Goal: Task Accomplishment & Management: Manage account settings

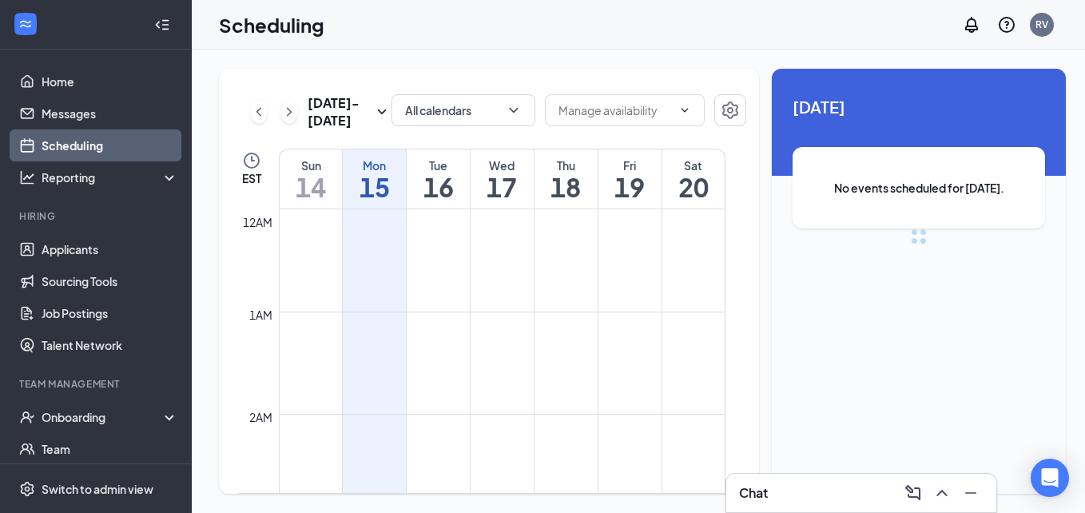
scroll to position [785, 0]
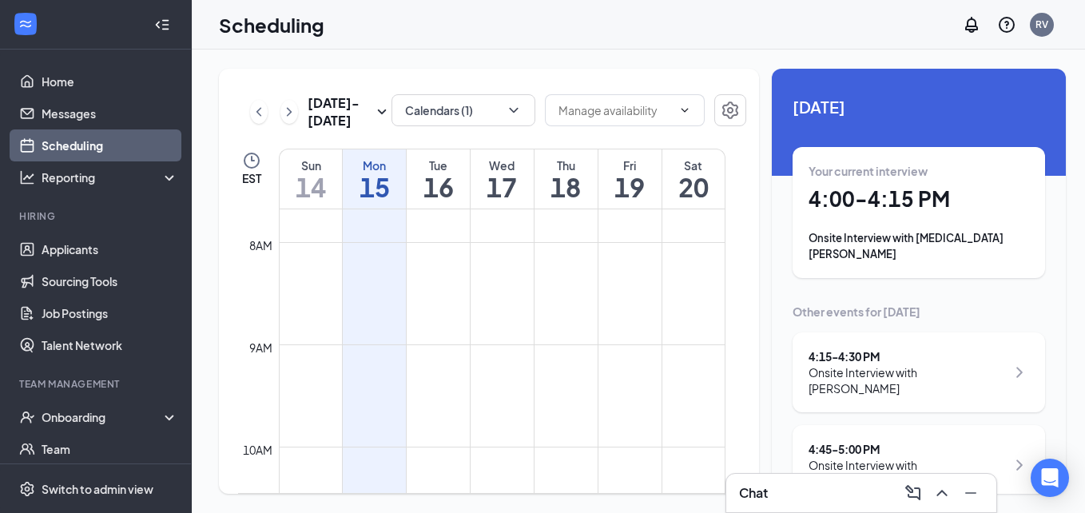
click at [872, 364] on div "Onsite Interview with [PERSON_NAME]" at bounding box center [906, 380] width 197 height 32
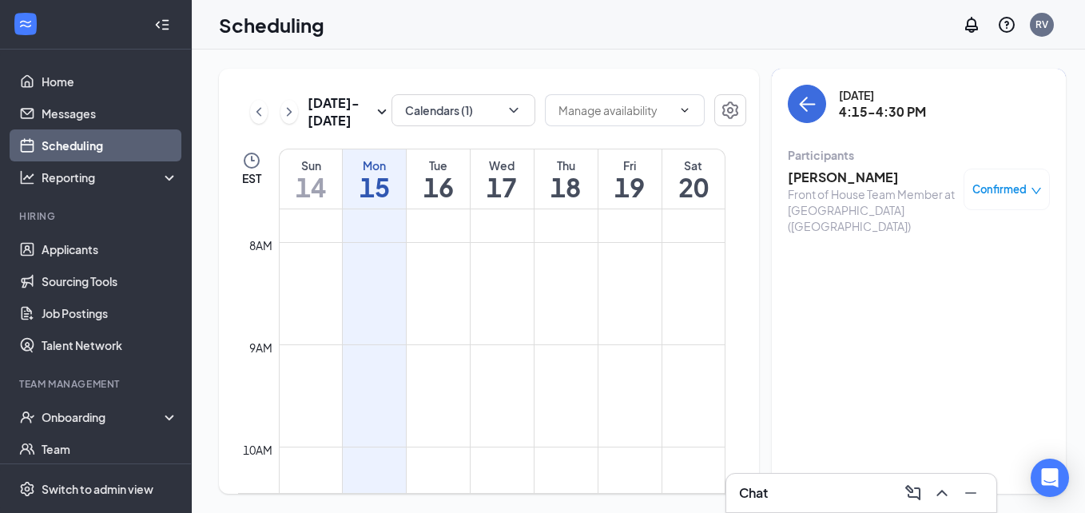
click at [834, 181] on h3 "Jesse McDowell" at bounding box center [872, 178] width 168 height 18
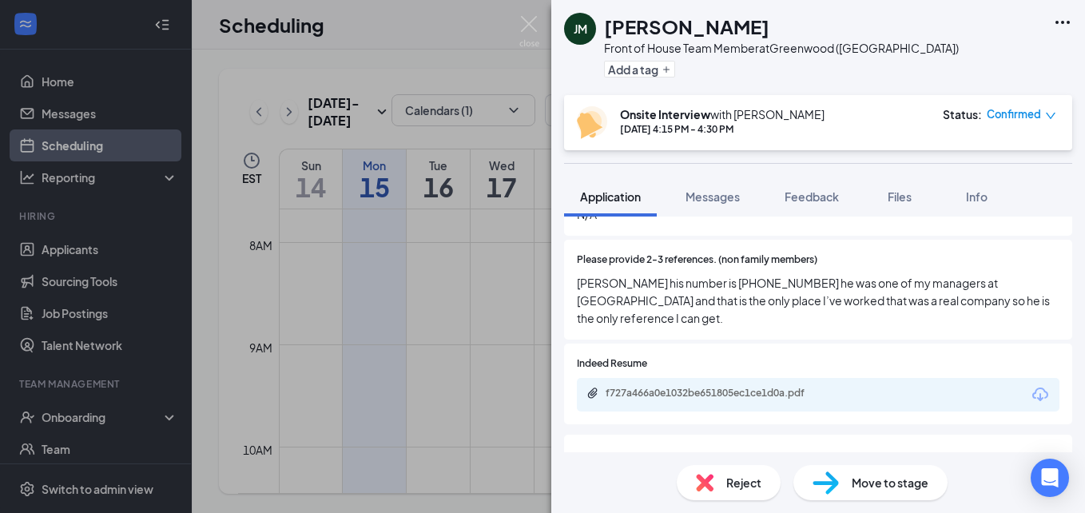
scroll to position [1198, 0]
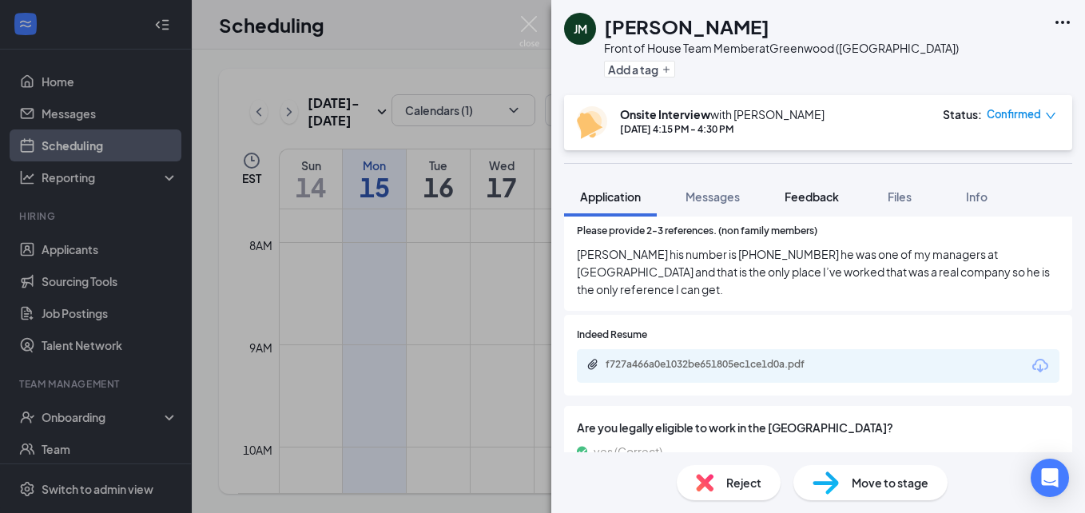
click at [838, 189] on span "Feedback" at bounding box center [811, 196] width 54 height 14
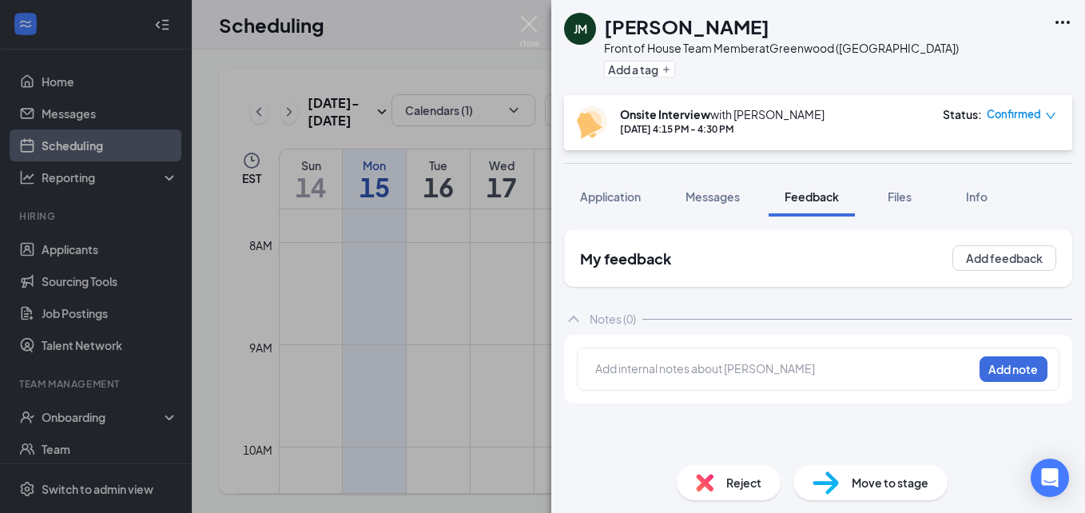
click at [752, 358] on div "Add internal notes about Jesse McDowell Add note" at bounding box center [818, 368] width 482 height 43
click at [759, 357] on div "Add internal notes about Jesse McDowell Add note" at bounding box center [818, 368] width 482 height 43
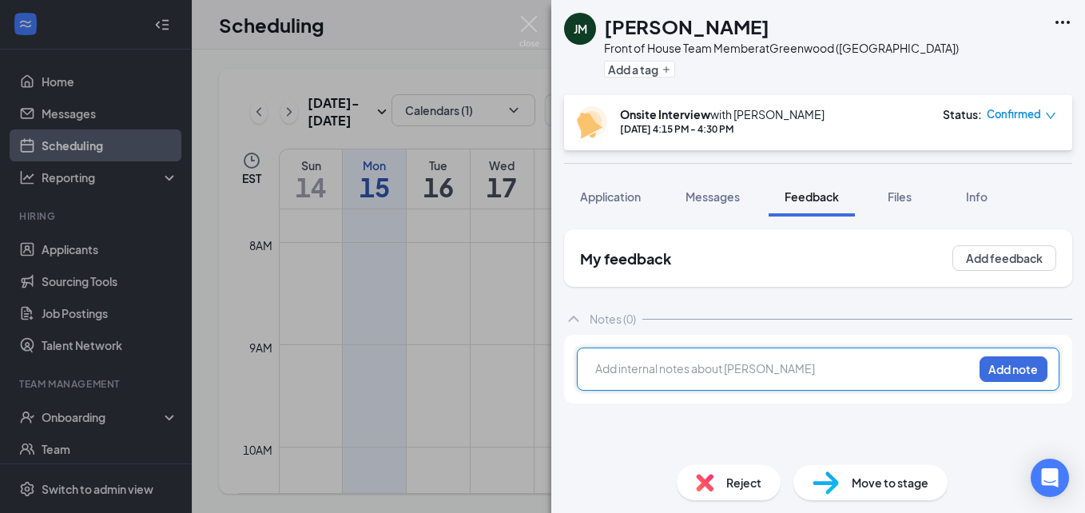
click at [759, 370] on div at bounding box center [784, 368] width 376 height 17
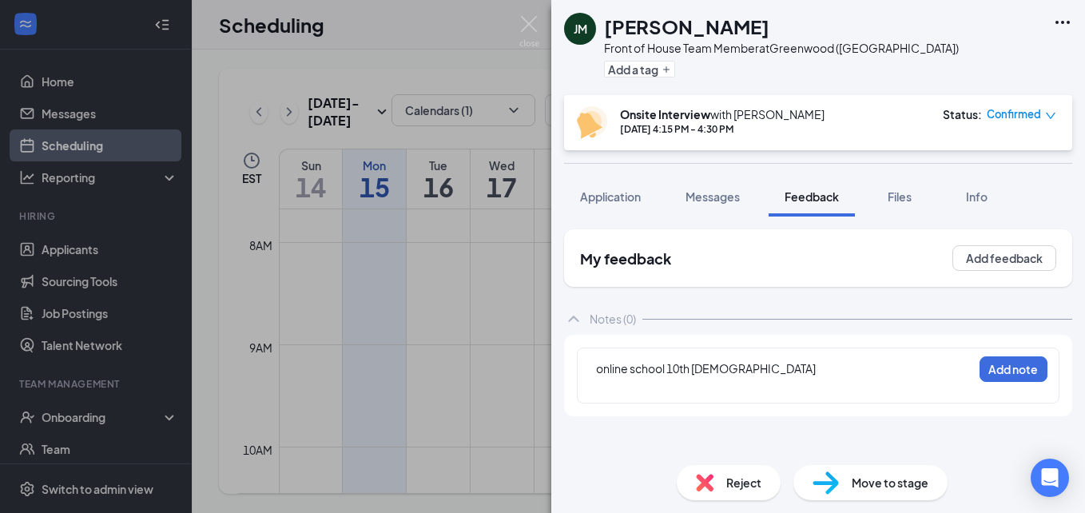
drag, startPoint x: 618, startPoint y: 190, endPoint x: 185, endPoint y: 215, distance: 432.9
click at [615, 190] on span "Application" at bounding box center [610, 196] width 61 height 14
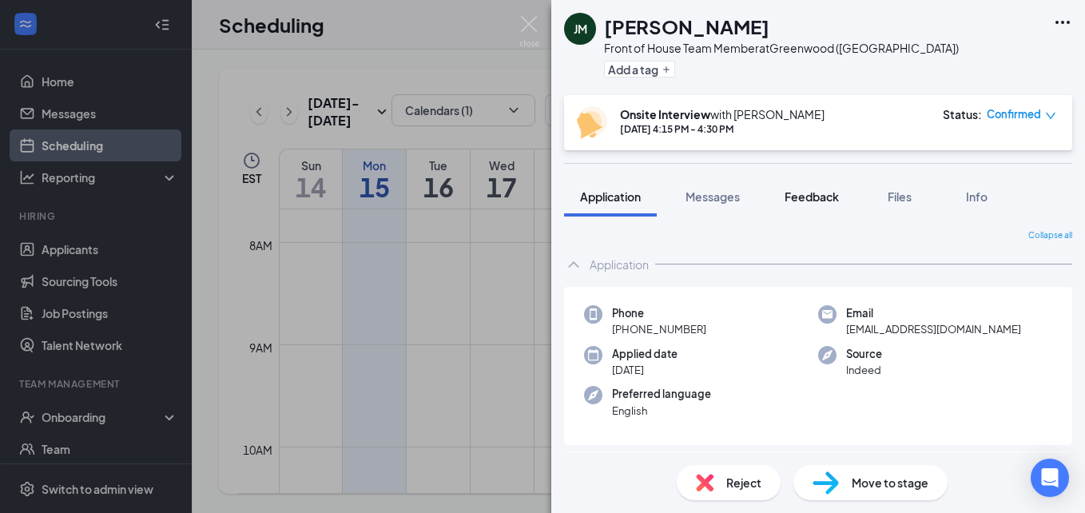
click at [812, 201] on span "Feedback" at bounding box center [811, 196] width 54 height 14
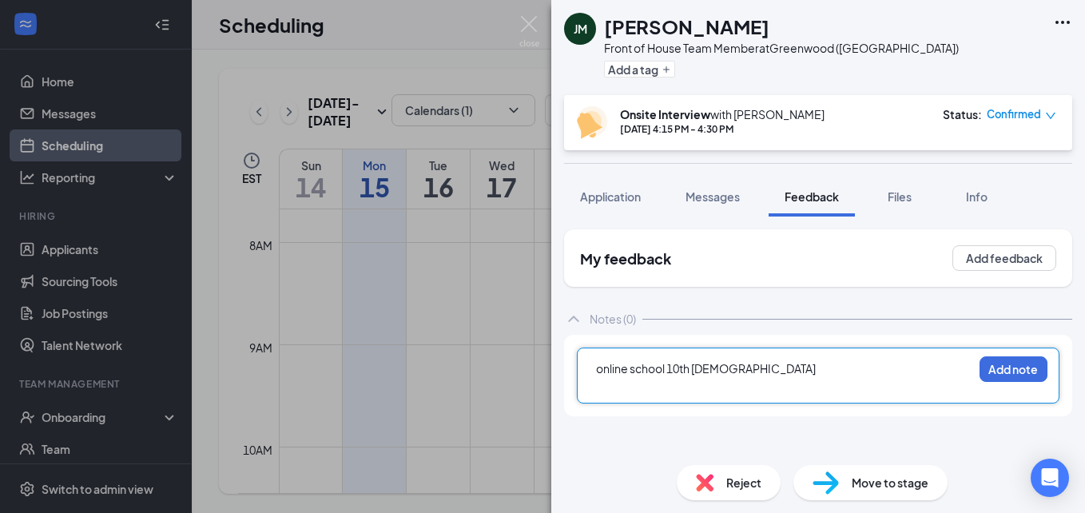
click at [737, 362] on div "online school 10th 16yo" at bounding box center [784, 368] width 376 height 17
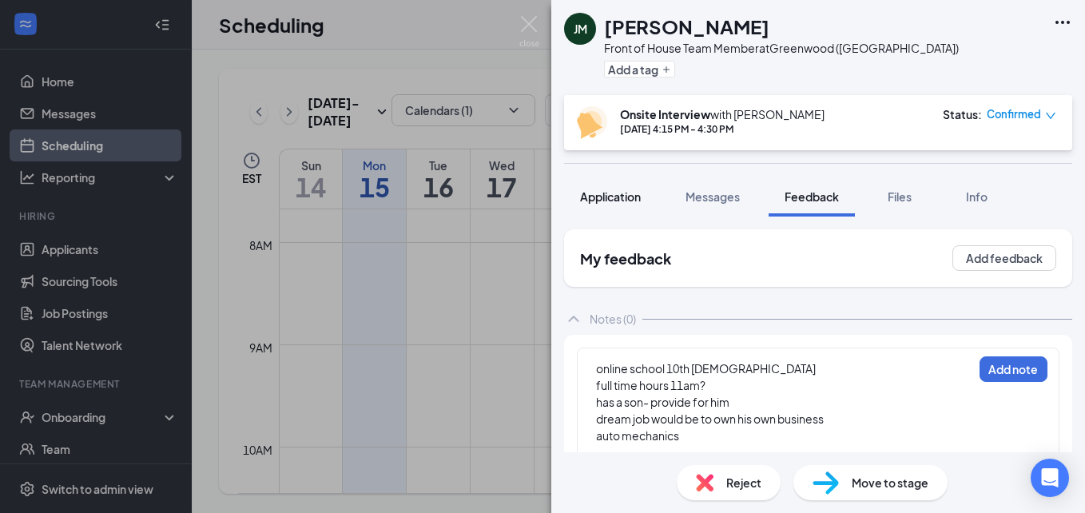
click at [629, 195] on span "Application" at bounding box center [610, 196] width 61 height 14
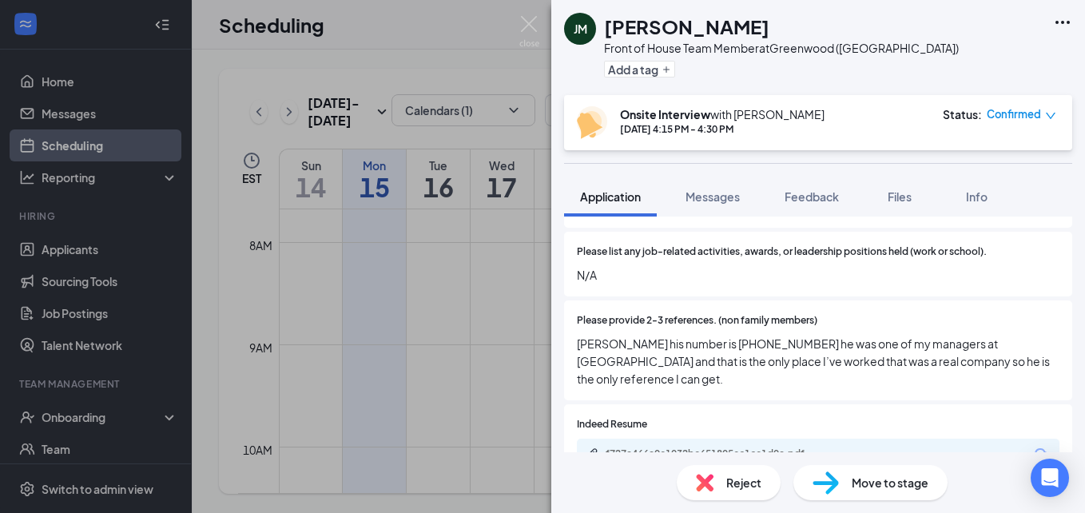
scroll to position [1118, 0]
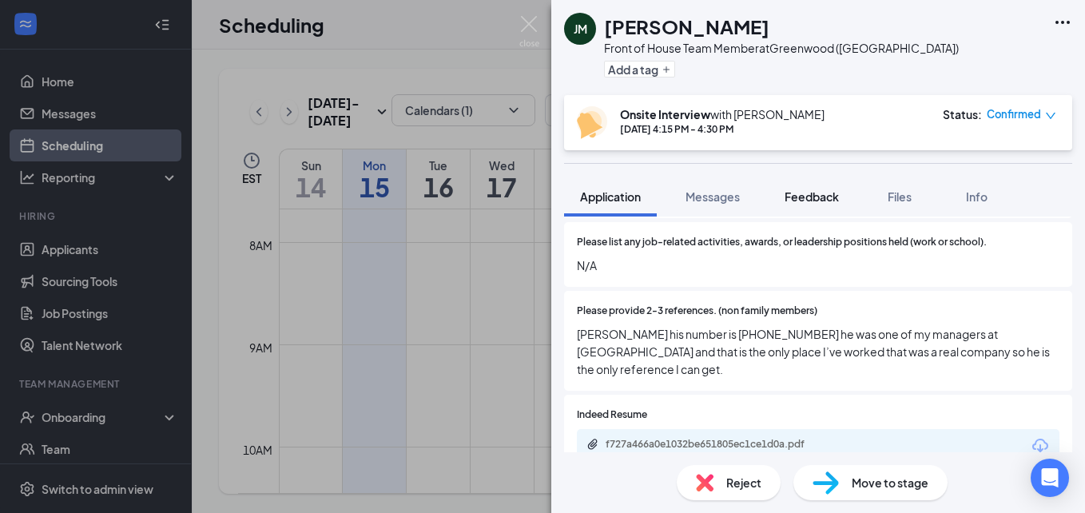
click at [831, 194] on span "Feedback" at bounding box center [811, 196] width 54 height 14
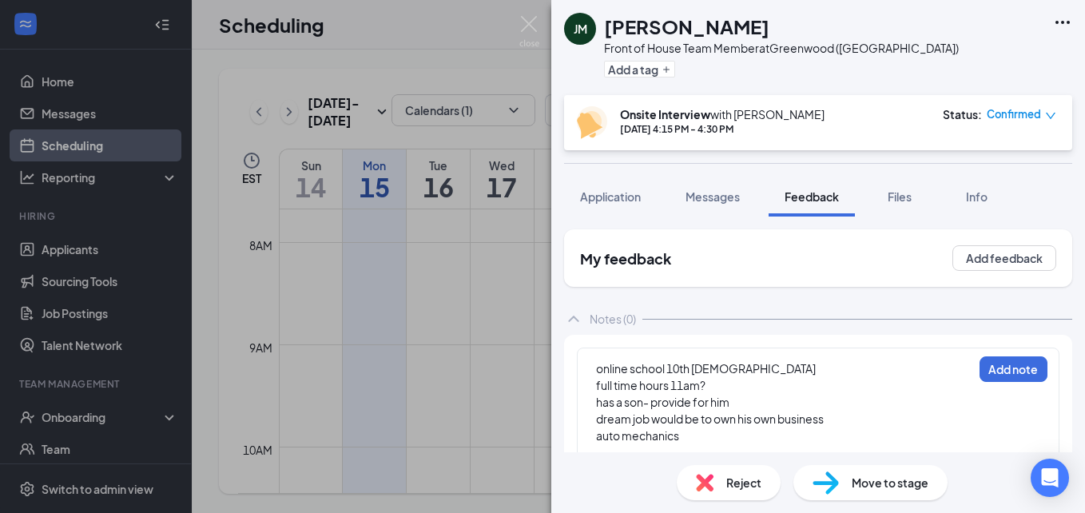
click at [758, 382] on div "full time hours 11am?" at bounding box center [784, 385] width 376 height 17
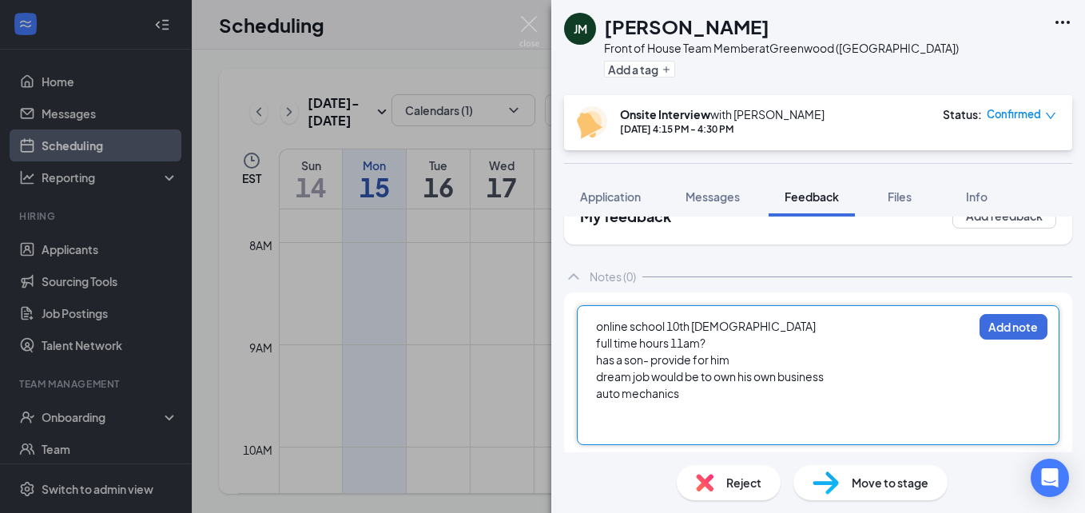
scroll to position [48, 0]
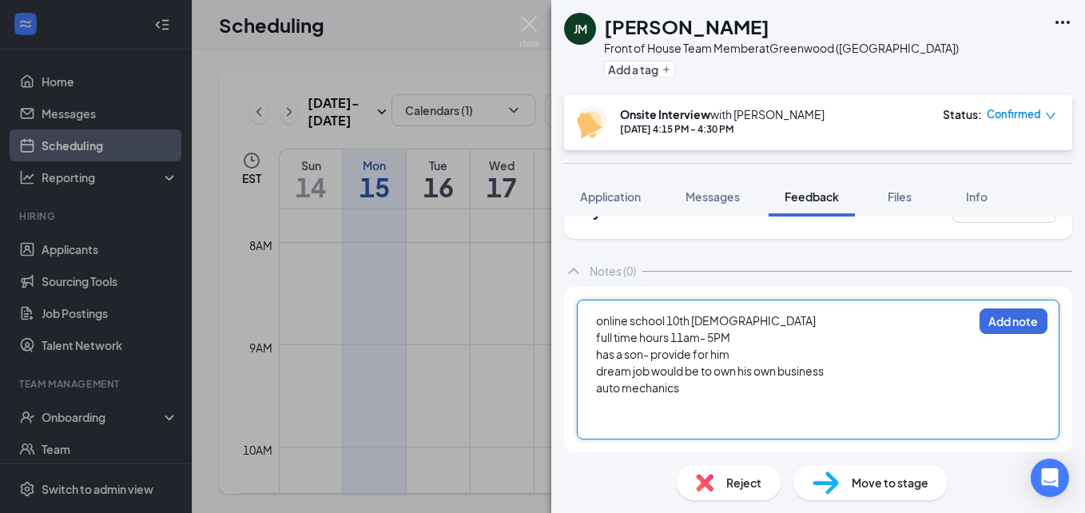
click at [695, 403] on div at bounding box center [784, 404] width 376 height 17
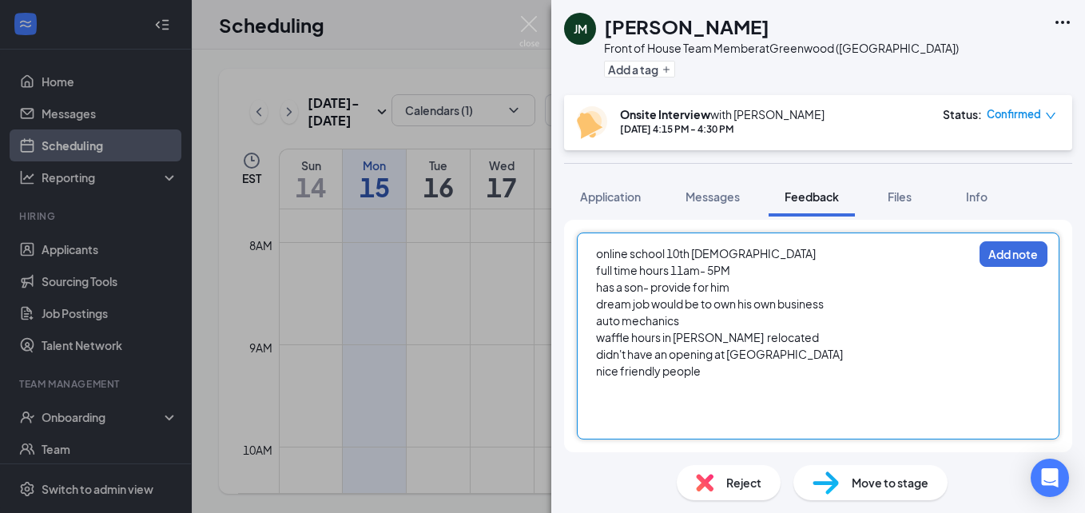
scroll to position [98, 0]
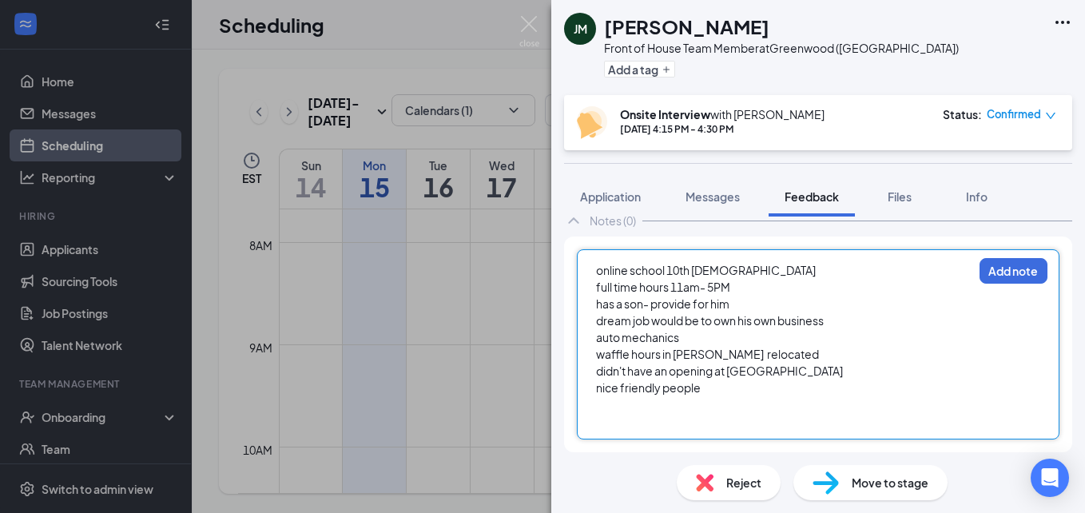
click at [784, 344] on div "auto mechanics" at bounding box center [784, 337] width 376 height 17
click at [663, 402] on div at bounding box center [784, 404] width 376 height 17
click at [647, 418] on div at bounding box center [784, 421] width 376 height 17
click at [637, 399] on div "FOH" at bounding box center [784, 404] width 376 height 17
click at [700, 423] on div "animal:" at bounding box center [784, 421] width 376 height 17
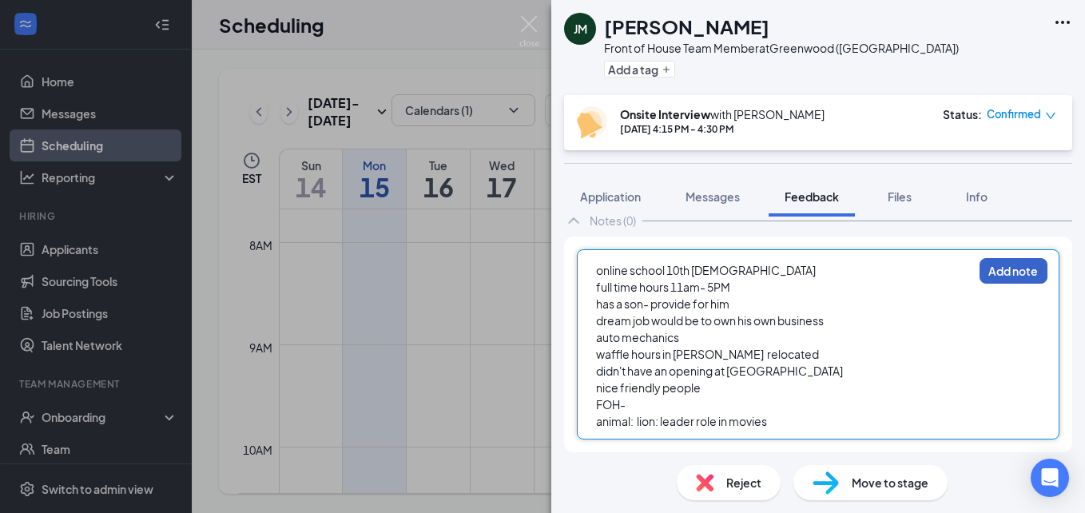
click at [1008, 266] on button "Add note" at bounding box center [1013, 271] width 68 height 26
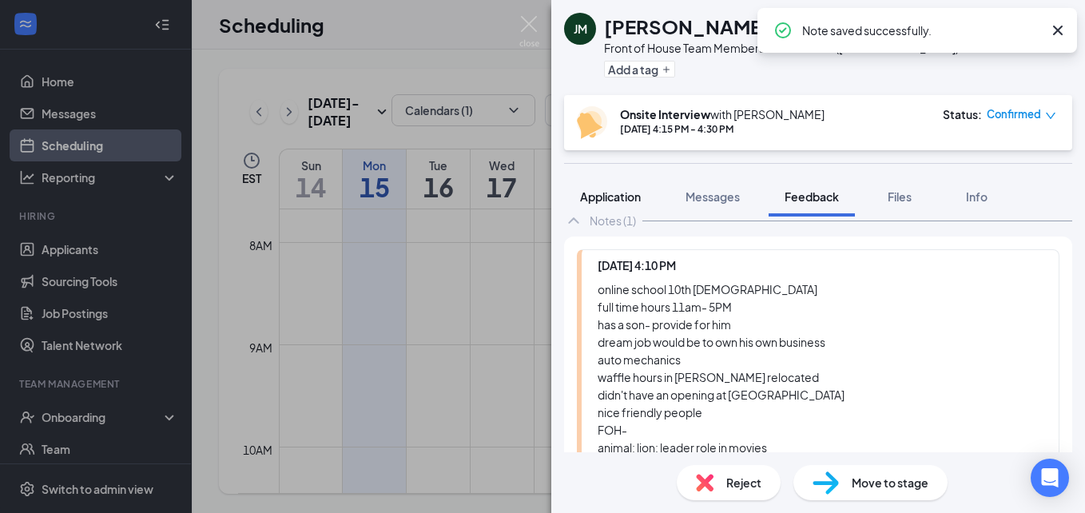
click at [633, 186] on button "Application" at bounding box center [610, 197] width 93 height 40
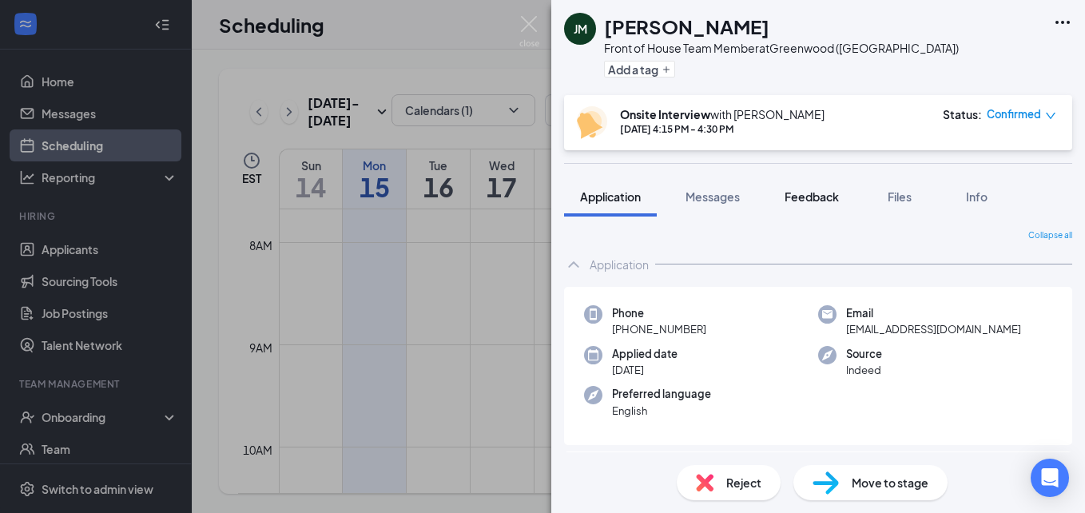
drag, startPoint x: 832, startPoint y: 191, endPoint x: 818, endPoint y: 190, distance: 13.6
click at [822, 189] on div "Feedback" at bounding box center [811, 197] width 54 height 16
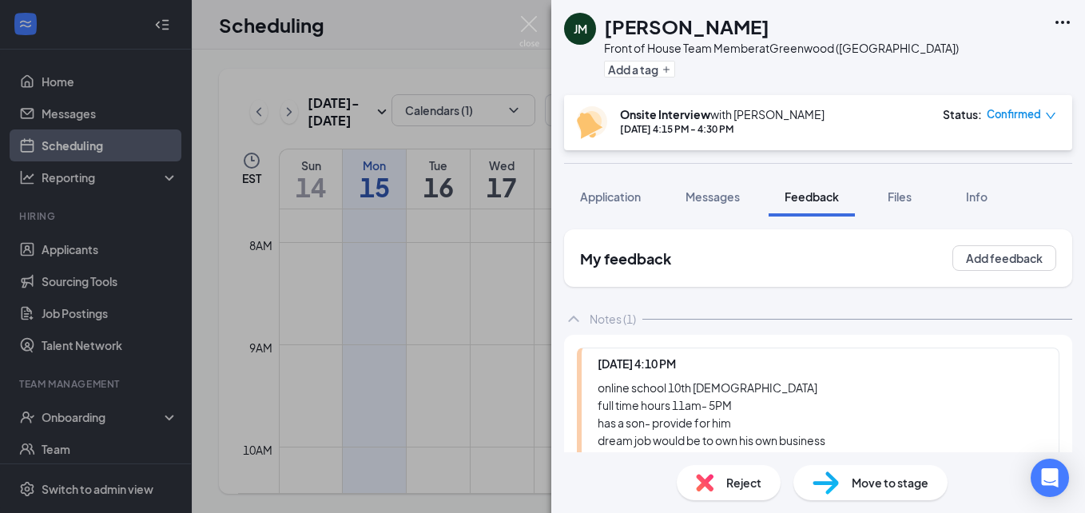
drag, startPoint x: 725, startPoint y: 393, endPoint x: 670, endPoint y: 356, distance: 65.6
click at [670, 356] on div "Today 4:10 PM online school 10th 16yo full time hours 11am- 5PM has a son- prov…" at bounding box center [818, 474] width 508 height 278
click at [616, 208] on button "Application" at bounding box center [610, 197] width 93 height 40
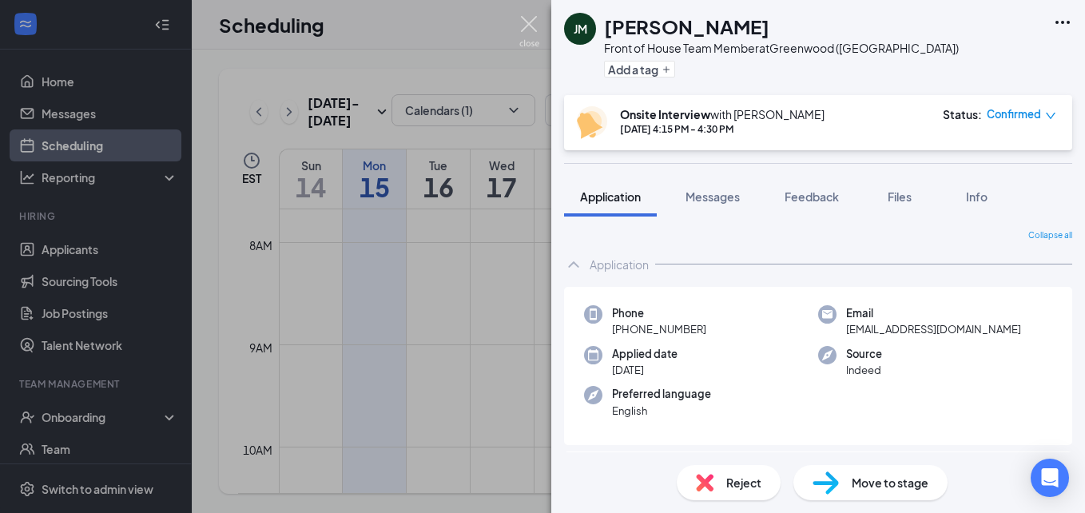
click at [527, 26] on img at bounding box center [529, 31] width 20 height 31
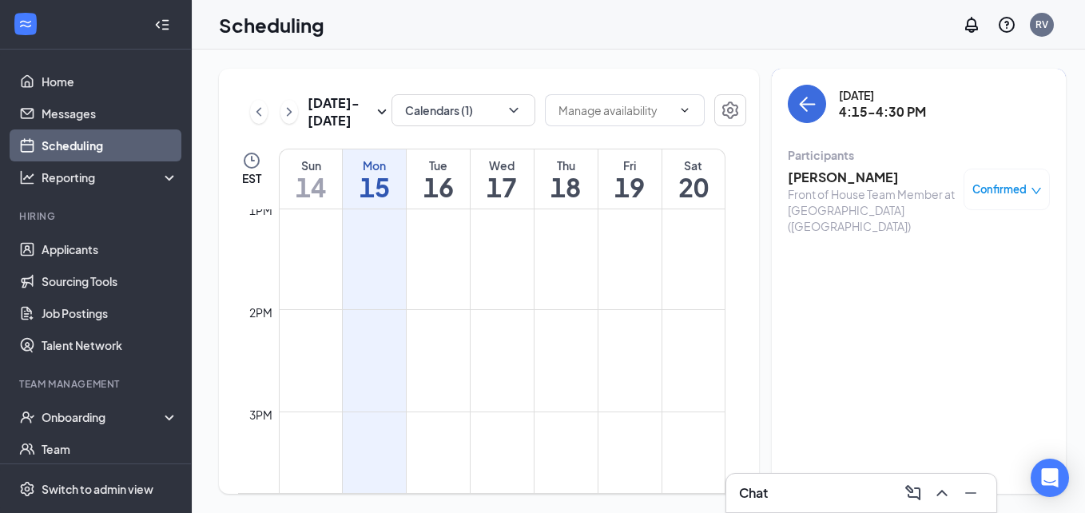
scroll to position [1424, 0]
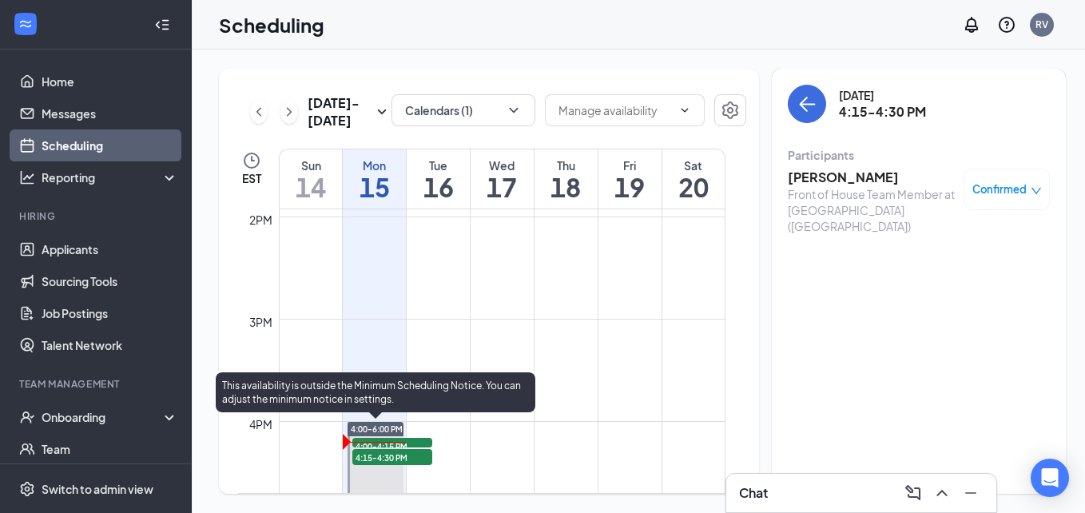
click at [424, 450] on span "4:15-4:30 PM" at bounding box center [392, 457] width 80 height 16
click at [423, 438] on span "4:00-4:15 PM" at bounding box center [392, 446] width 80 height 16
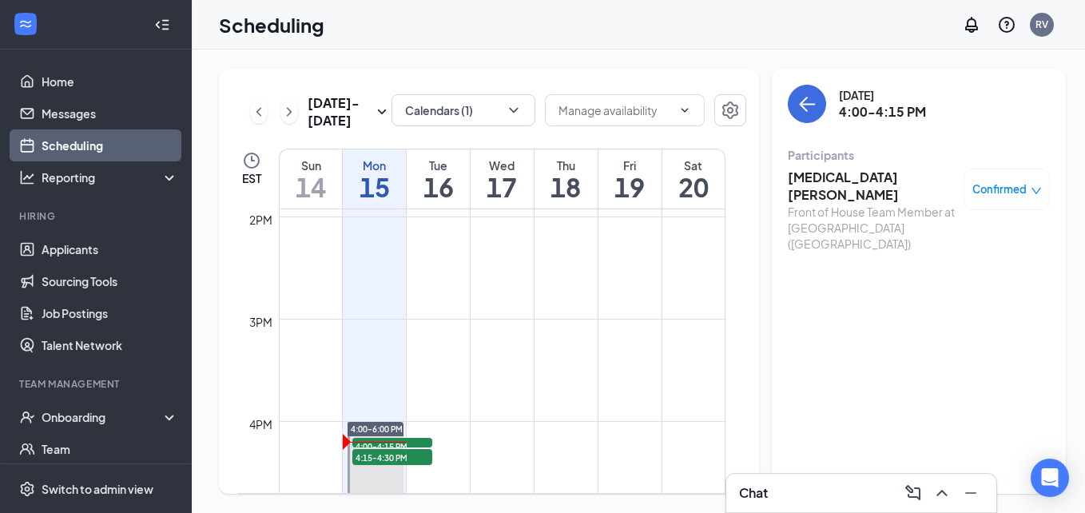
click at [816, 174] on h3 "Kyra Williams" at bounding box center [872, 186] width 168 height 35
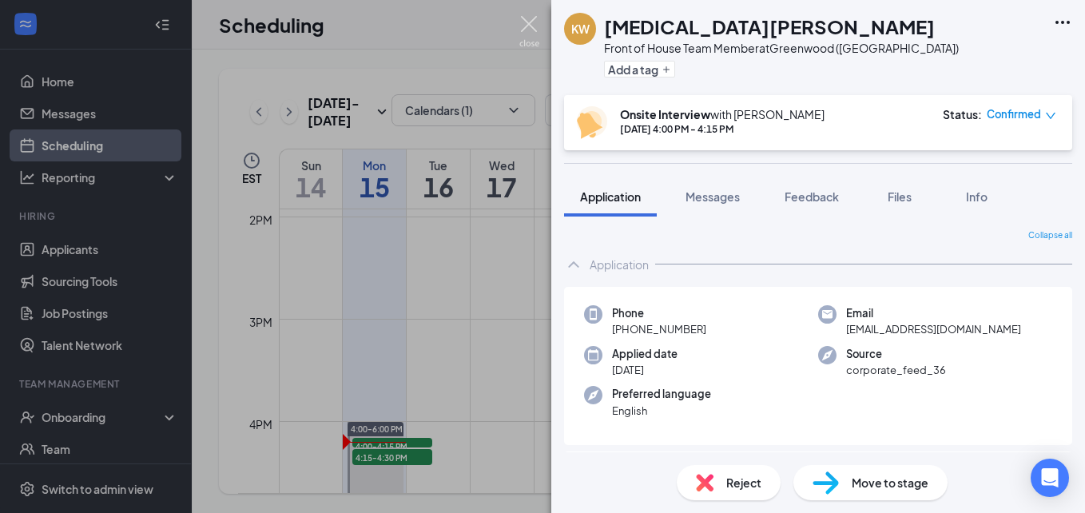
click at [526, 25] on img at bounding box center [529, 31] width 20 height 31
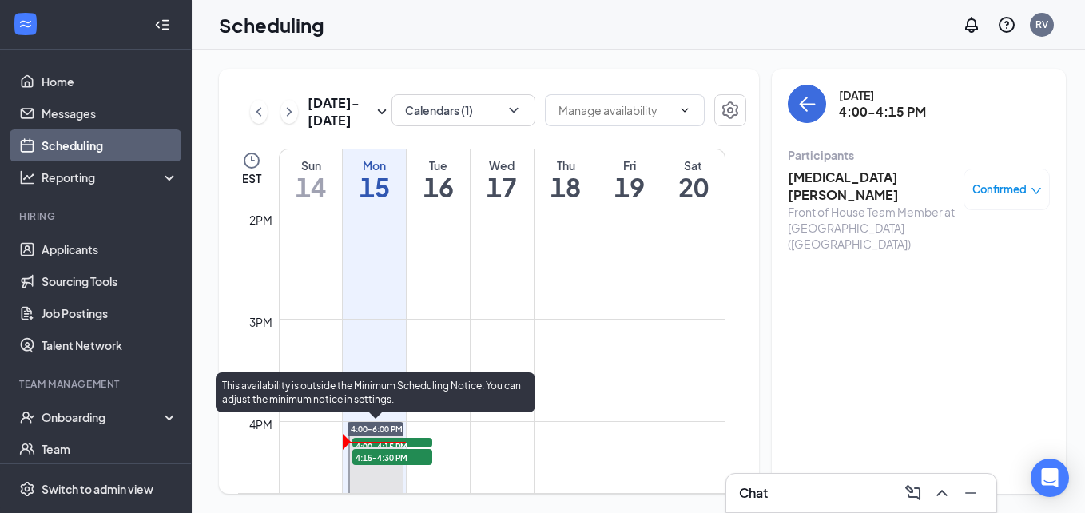
click at [409, 449] on span "4:15-4:30 PM" at bounding box center [392, 457] width 80 height 16
click at [415, 439] on span "4:00-4:15 PM" at bounding box center [392, 446] width 80 height 16
click at [409, 457] on span "4:15-4:30 PM" at bounding box center [392, 457] width 80 height 16
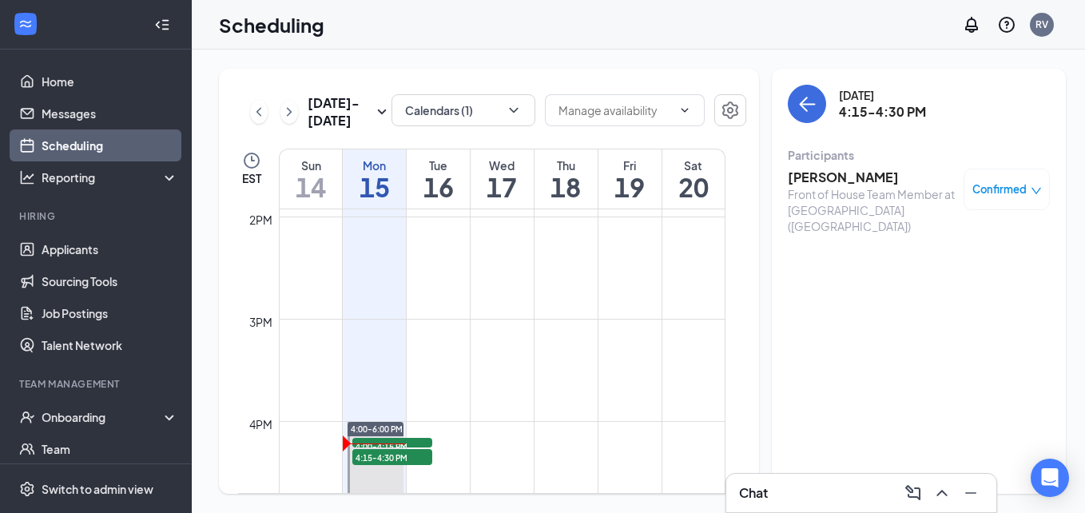
click at [832, 173] on h3 "Jesse McDowell" at bounding box center [872, 178] width 168 height 18
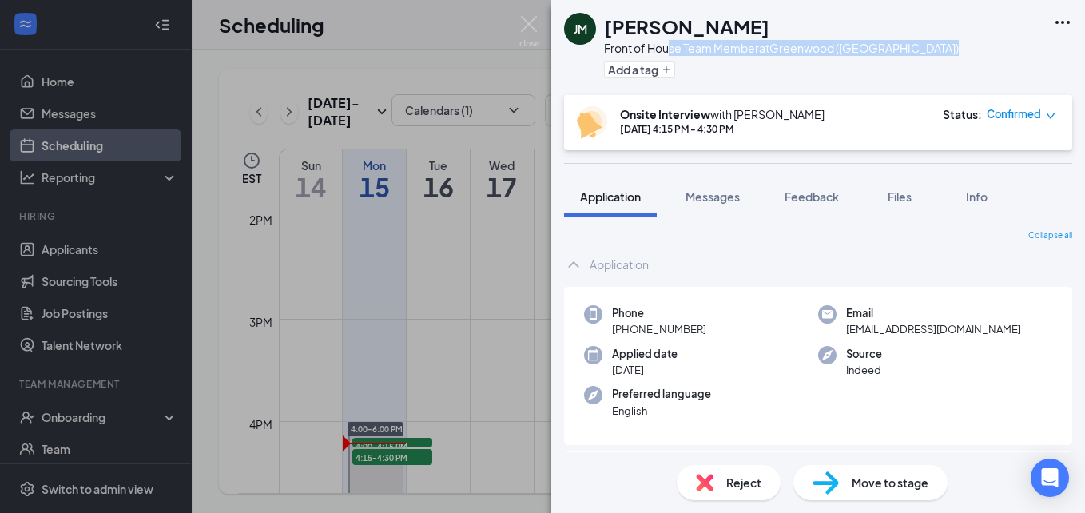
drag, startPoint x: 608, startPoint y: 56, endPoint x: 667, endPoint y: 50, distance: 59.5
click at [667, 50] on div "Jesse McDowell Front of House Team Member at Greenwood (SC) Add a tag" at bounding box center [781, 47] width 355 height 69
click at [944, 77] on div "JM Jesse McDowell Front of House Team Member at Greenwood (SC) Add a tag" at bounding box center [818, 47] width 534 height 95
click at [522, 22] on img at bounding box center [529, 31] width 20 height 31
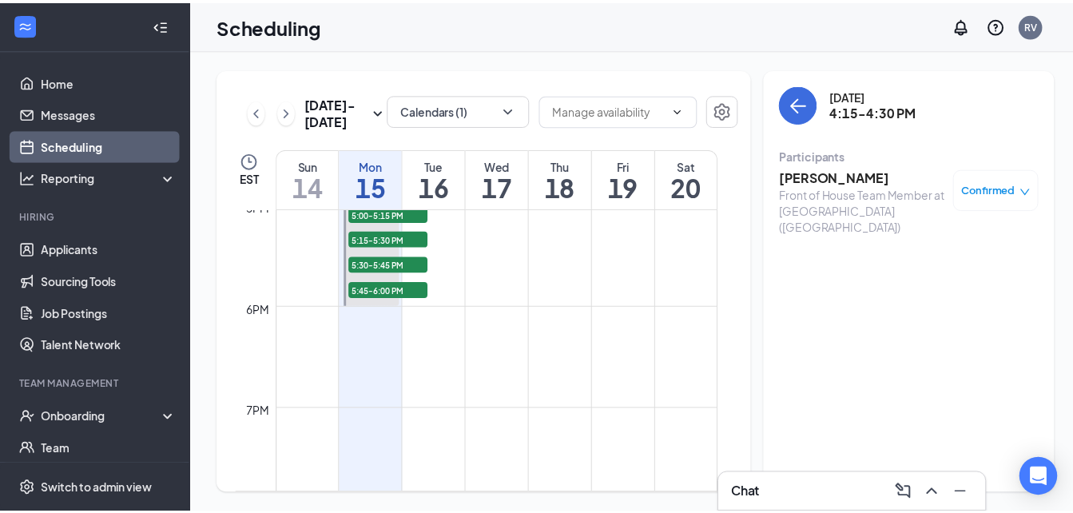
scroll to position [1664, 0]
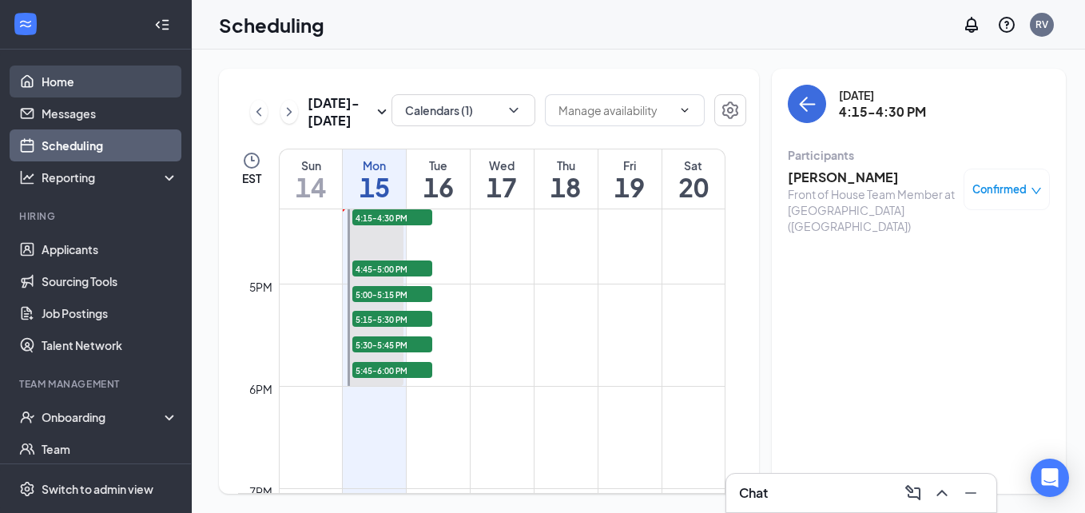
click at [81, 81] on link "Home" at bounding box center [110, 82] width 137 height 32
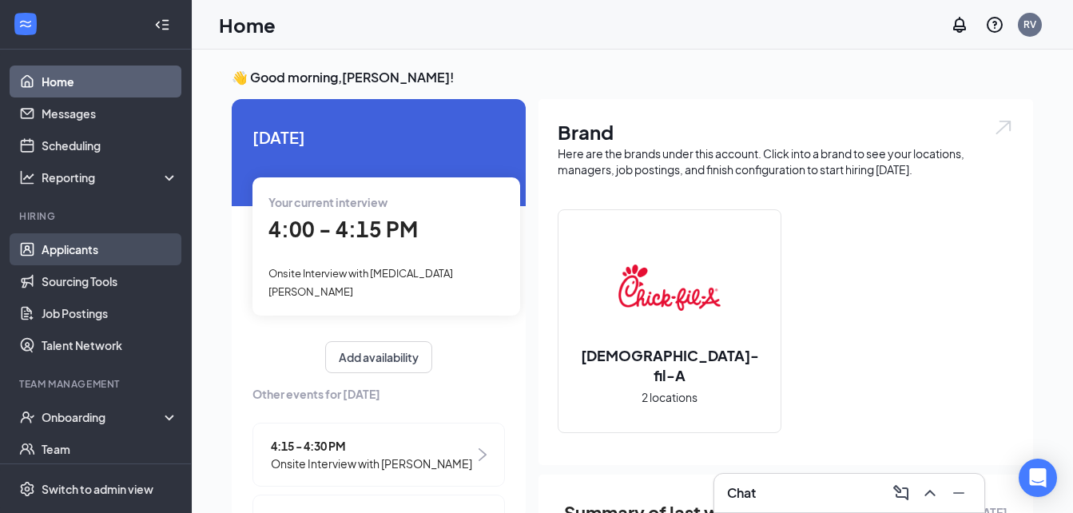
click at [62, 256] on link "Applicants" at bounding box center [110, 249] width 137 height 32
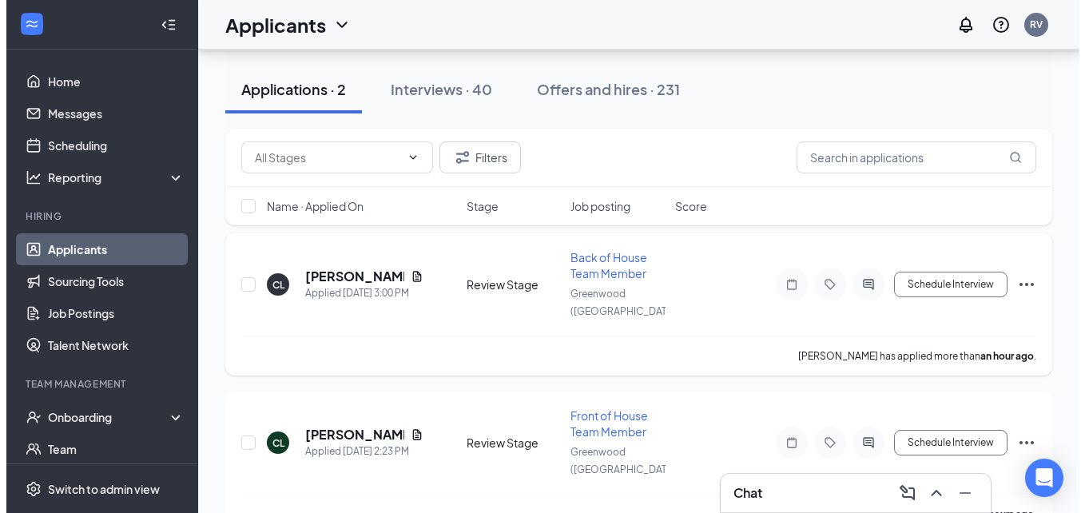
scroll to position [97, 0]
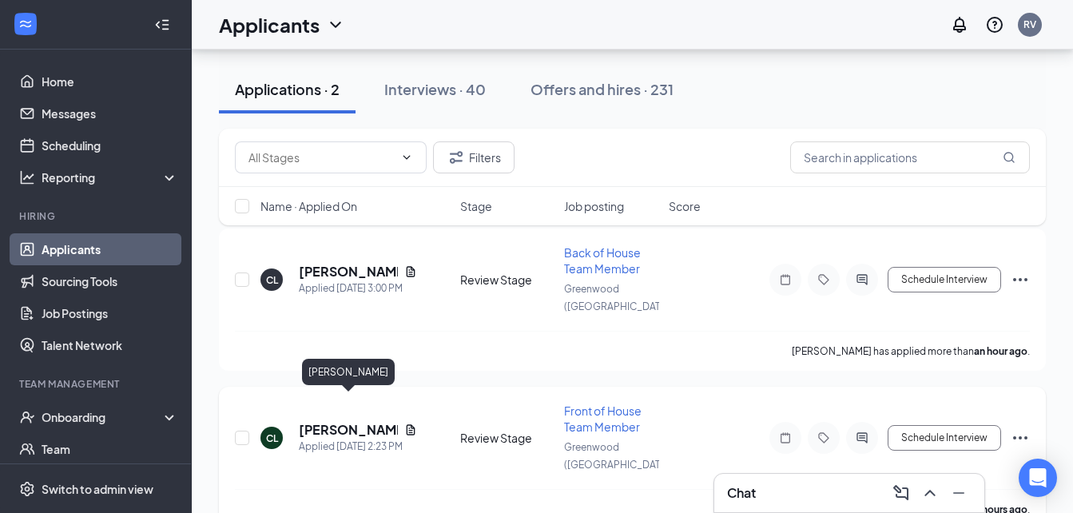
click at [354, 421] on h5 "chase Luna" at bounding box center [348, 430] width 99 height 18
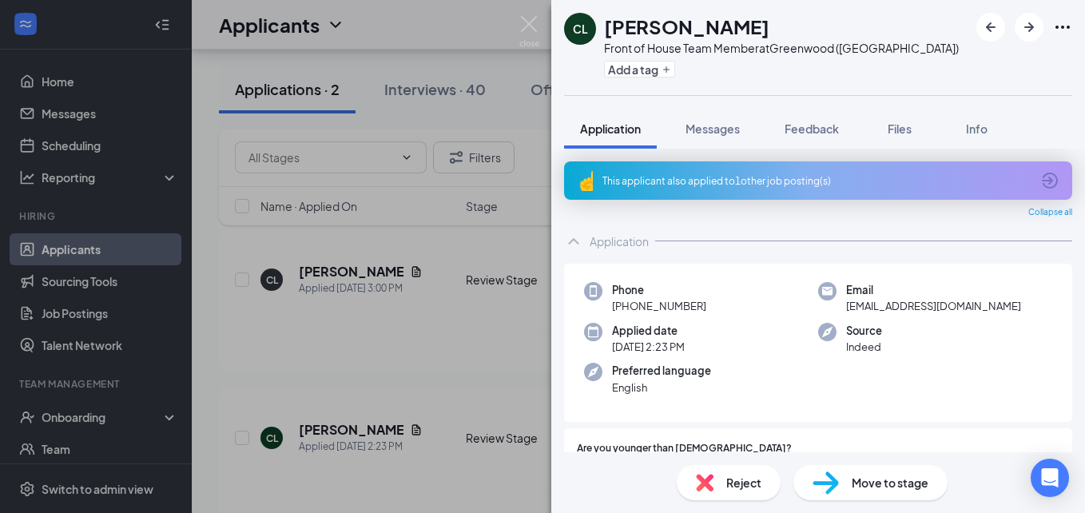
click at [743, 487] on span "Reject" at bounding box center [743, 483] width 35 height 18
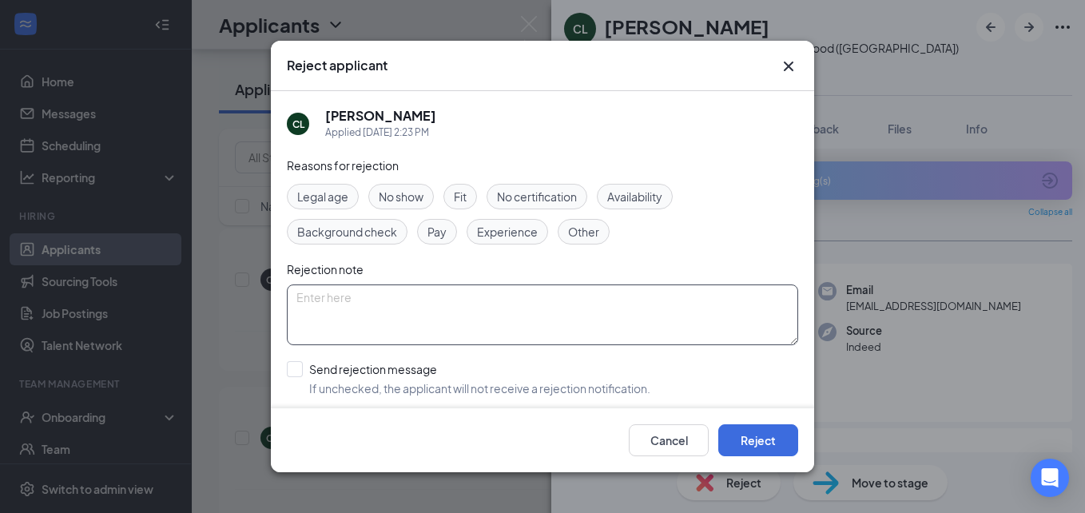
drag, startPoint x: 411, startPoint y: 283, endPoint x: 407, endPoint y: 298, distance: 15.9
click at [410, 283] on div "Reasons for rejection Legal age No show Fit No certification Availability Backg…" at bounding box center [542, 317] width 511 height 321
click at [407, 314] on textarea at bounding box center [542, 314] width 511 height 61
type textarea "duplicate"
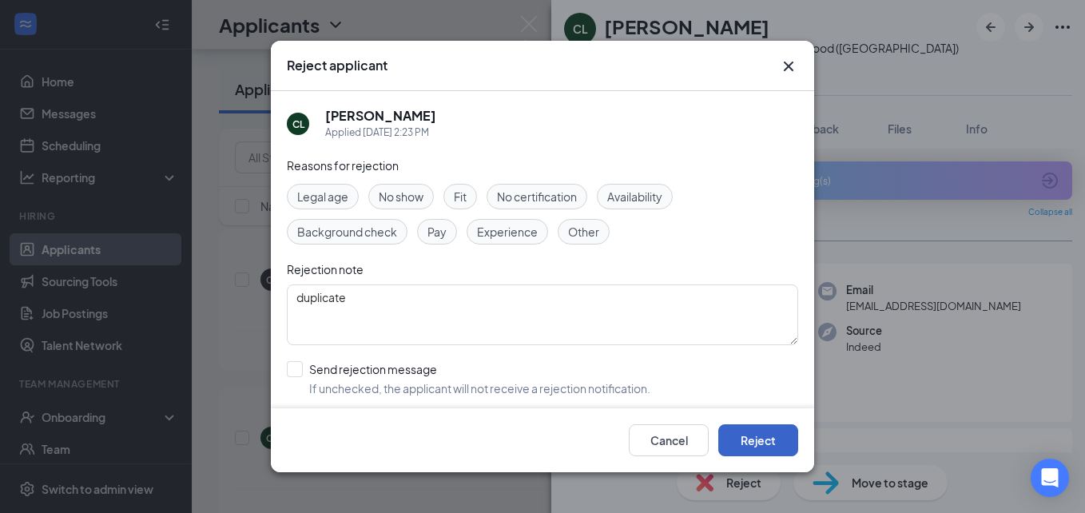
click at [771, 438] on button "Reject" at bounding box center [758, 440] width 80 height 32
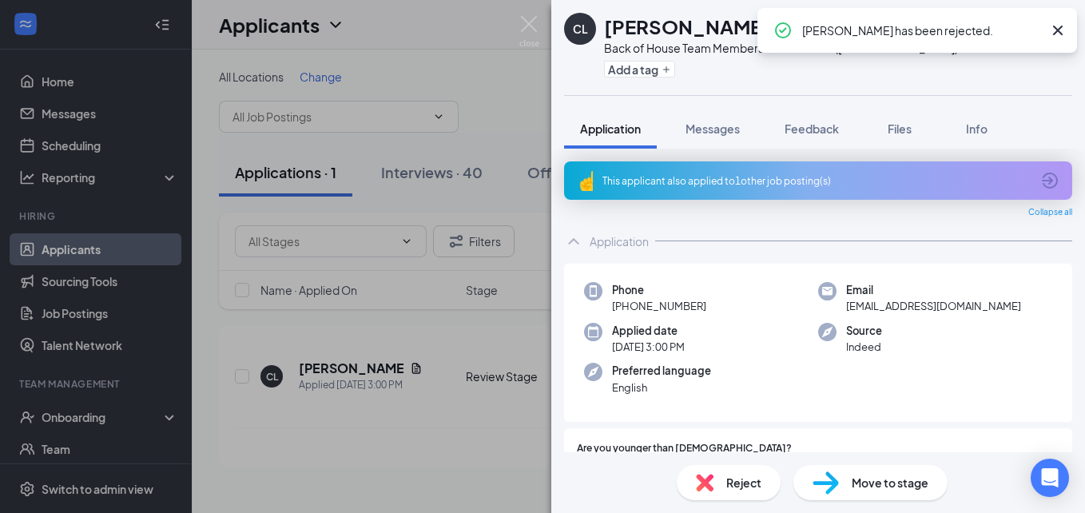
drag, startPoint x: 521, startPoint y: 13, endPoint x: 525, endPoint y: 27, distance: 14.9
click at [522, 14] on div "CL chase Luna Back of House Team Member at Greenwood (SC) Add a tag Application…" at bounding box center [542, 256] width 1085 height 513
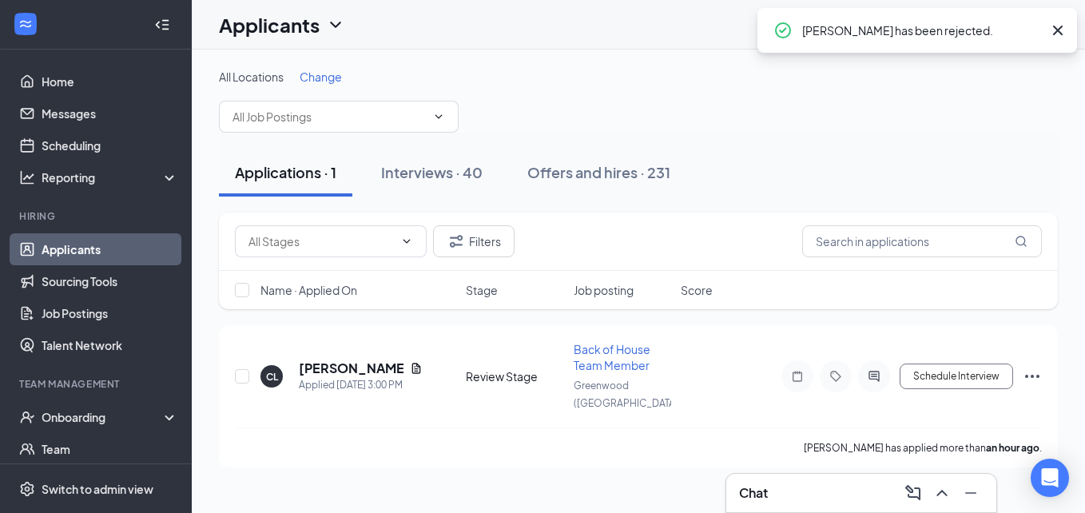
click at [526, 31] on div "Applicants RV" at bounding box center [638, 25] width 893 height 50
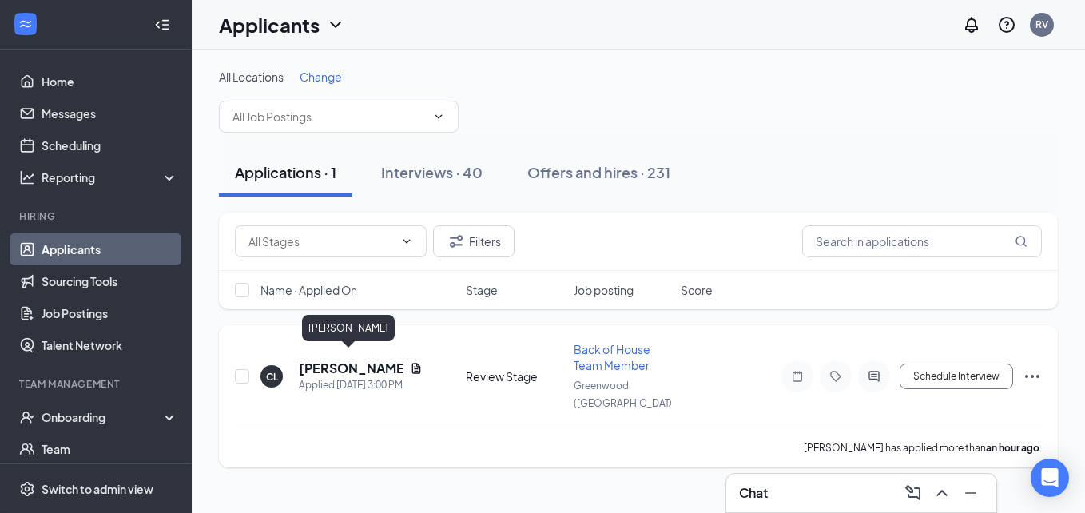
click at [344, 364] on h5 "chase Luna" at bounding box center [351, 368] width 105 height 18
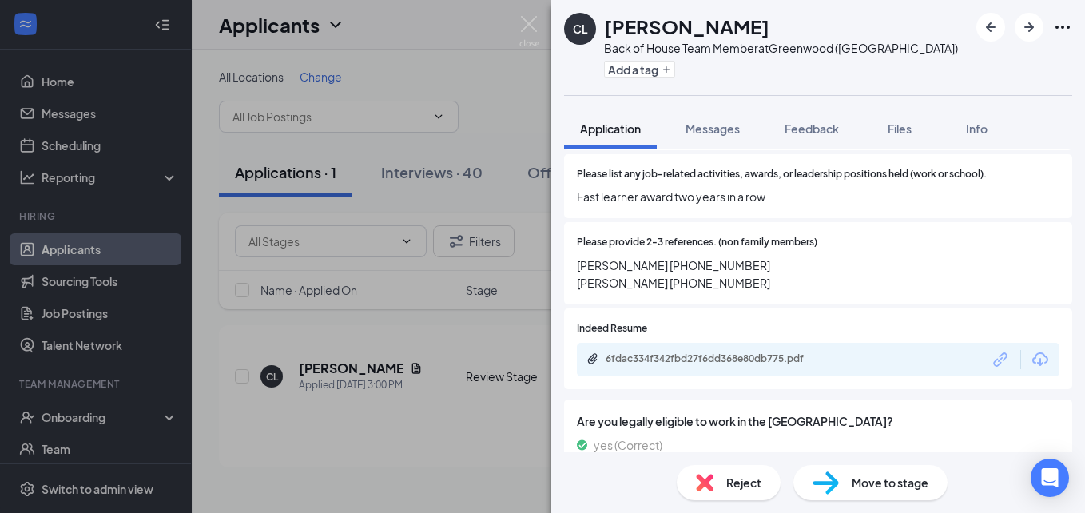
scroll to position [1118, 0]
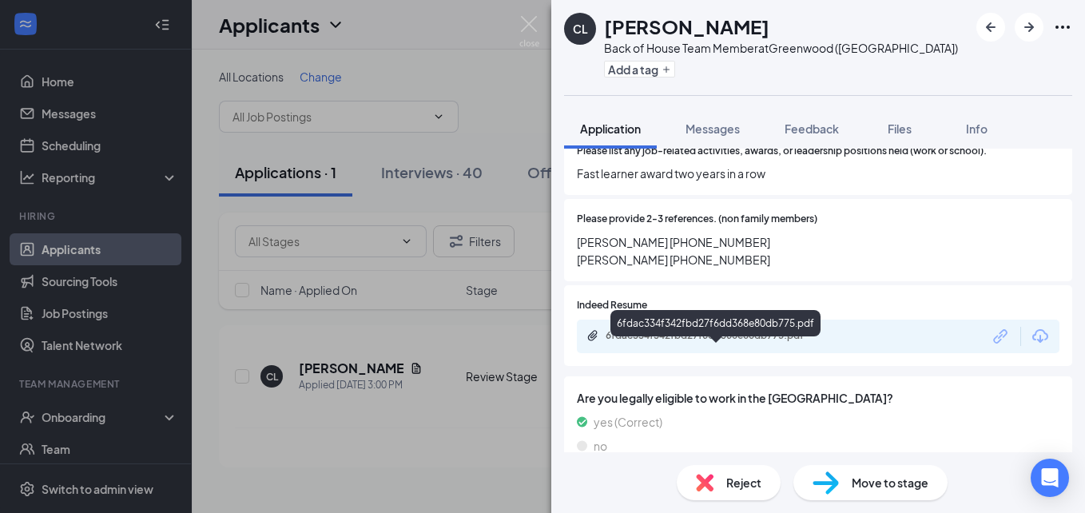
click at [757, 342] on div "6fdac334f342fbd27f6dd368e80db775.pdf" at bounding box center [718, 335] width 224 height 13
click at [745, 342] on div "6fdac334f342fbd27f6dd368e80db775.pdf" at bounding box center [718, 335] width 224 height 13
click at [799, 342] on div "6fdac334f342fbd27f6dd368e80db775.pdf" at bounding box center [718, 335] width 224 height 13
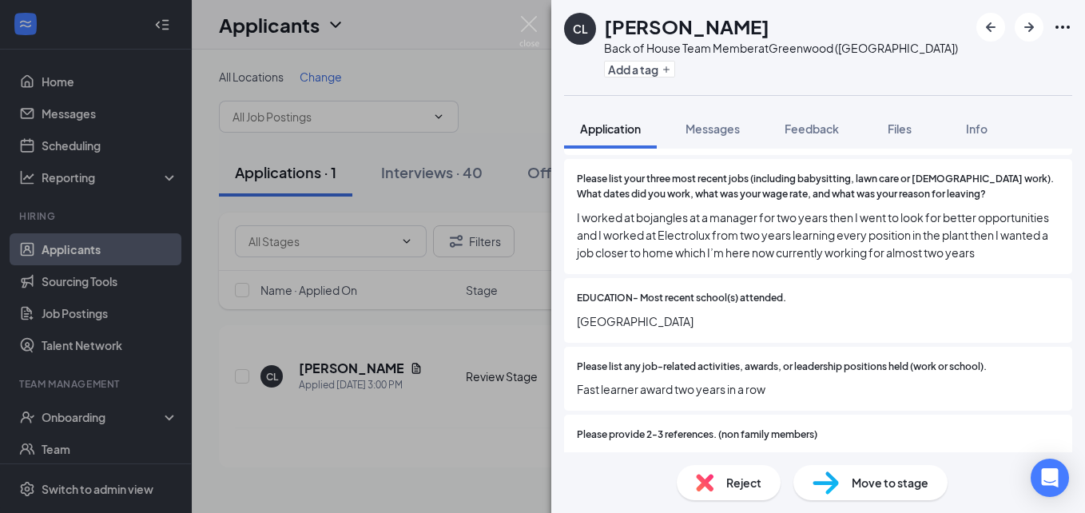
scroll to position [799, 0]
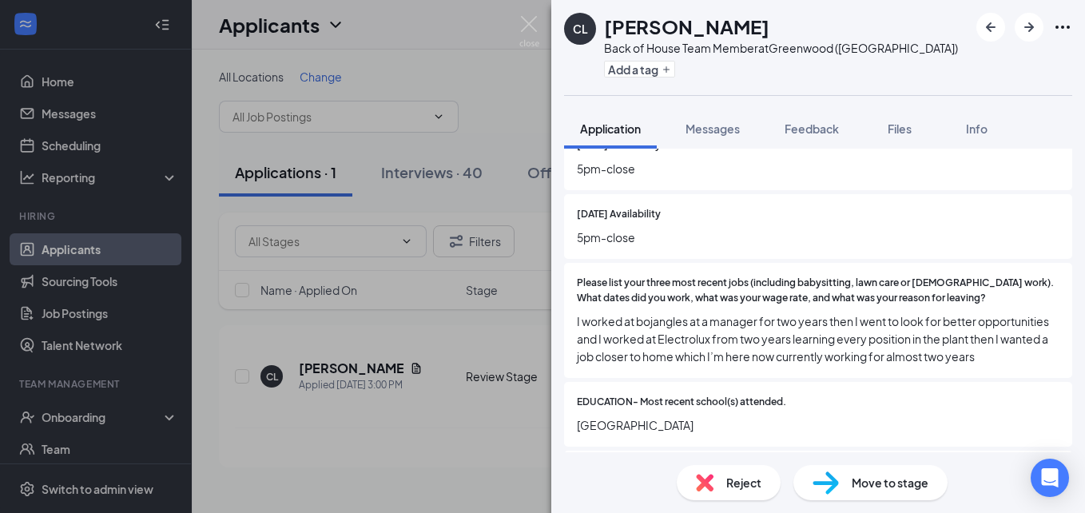
drag, startPoint x: 972, startPoint y: 129, endPoint x: 979, endPoint y: 156, distance: 27.9
click at [972, 129] on span "Info" at bounding box center [977, 128] width 22 height 14
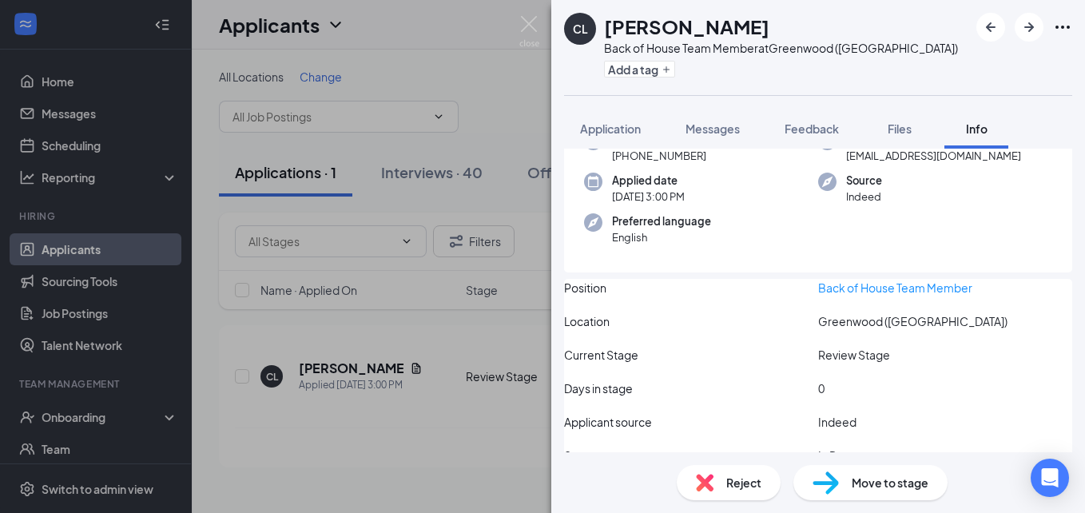
scroll to position [180, 0]
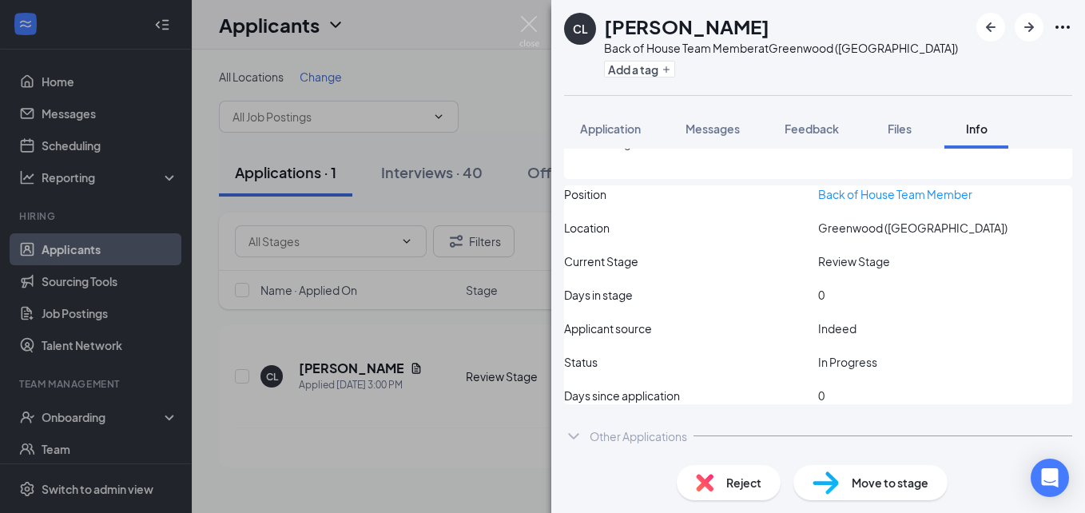
drag, startPoint x: 653, startPoint y: 433, endPoint x: 766, endPoint y: 415, distance: 114.8
click at [653, 434] on div "Other Applications" at bounding box center [638, 436] width 97 height 16
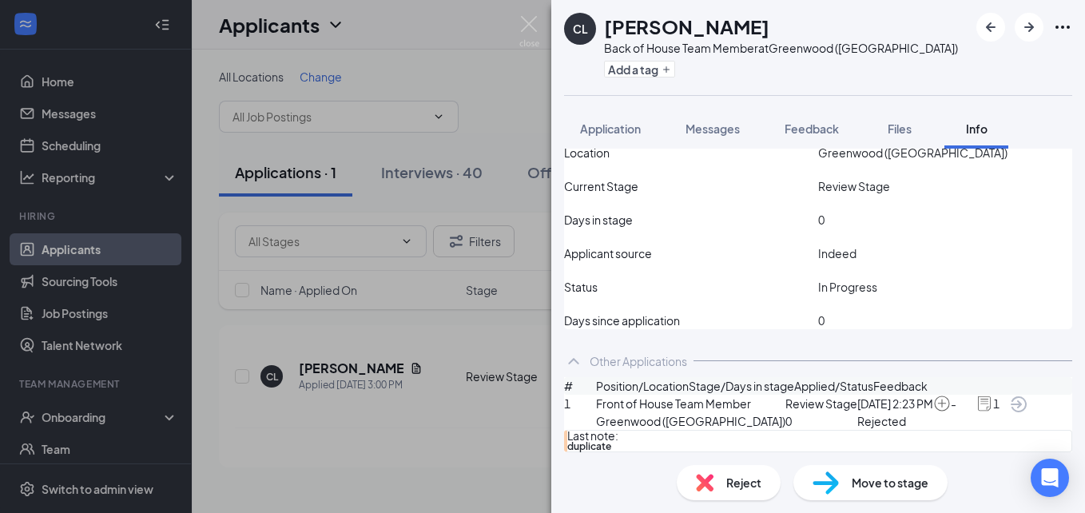
scroll to position [324, 0]
click at [898, 486] on span "Move to stage" at bounding box center [890, 483] width 77 height 18
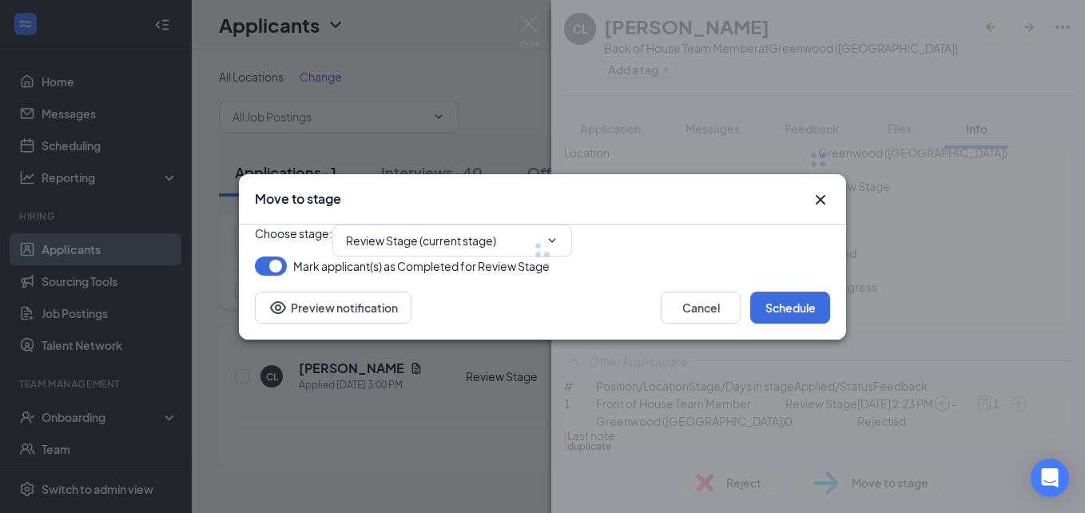
type input "Onsite Interview (next stage)"
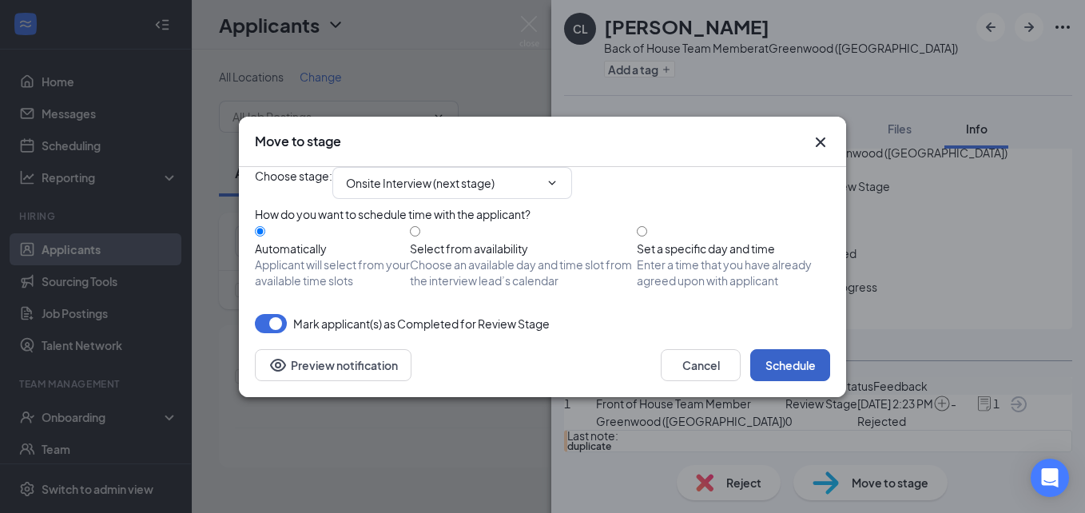
click at [799, 381] on button "Schedule" at bounding box center [790, 365] width 80 height 32
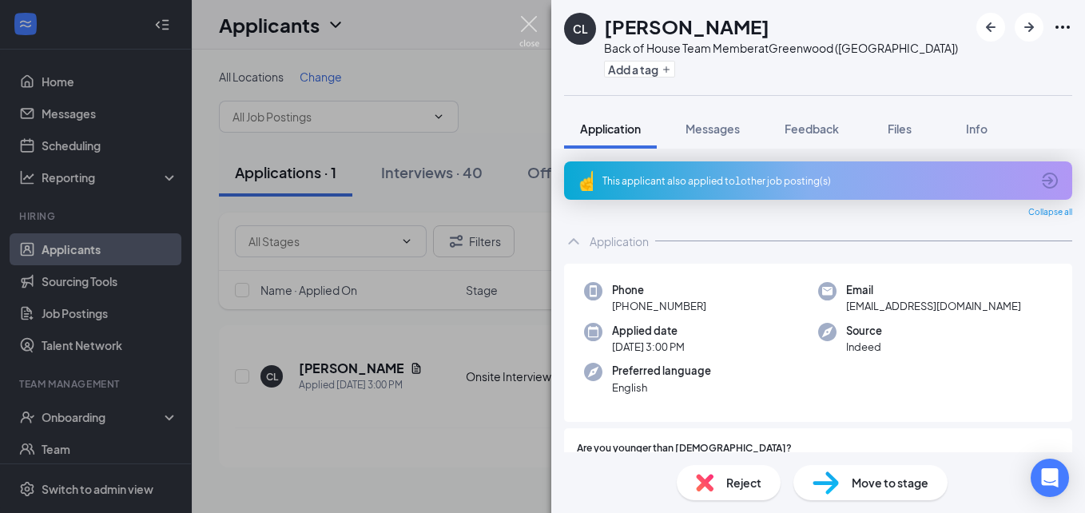
click at [525, 27] on img at bounding box center [529, 31] width 20 height 31
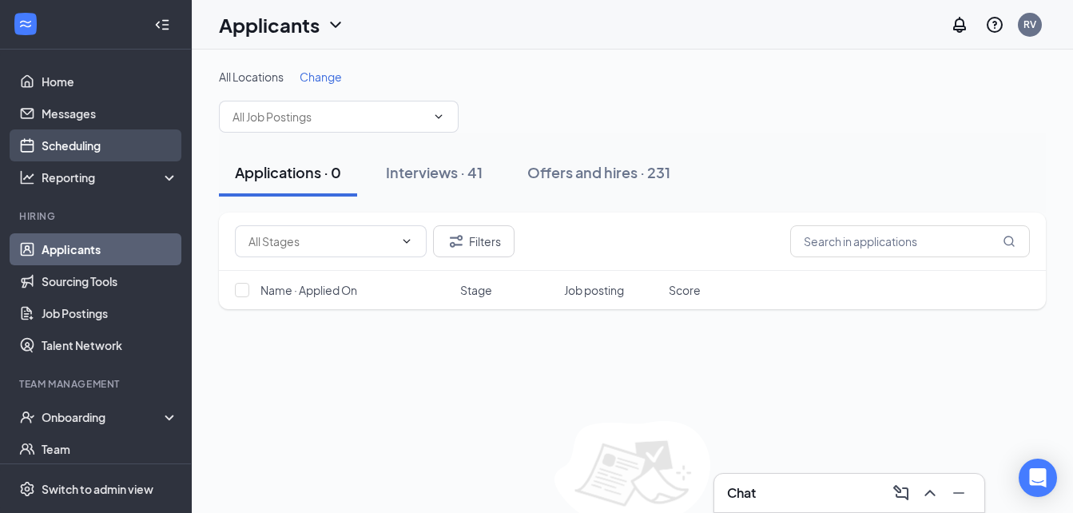
click at [101, 141] on link "Scheduling" at bounding box center [110, 145] width 137 height 32
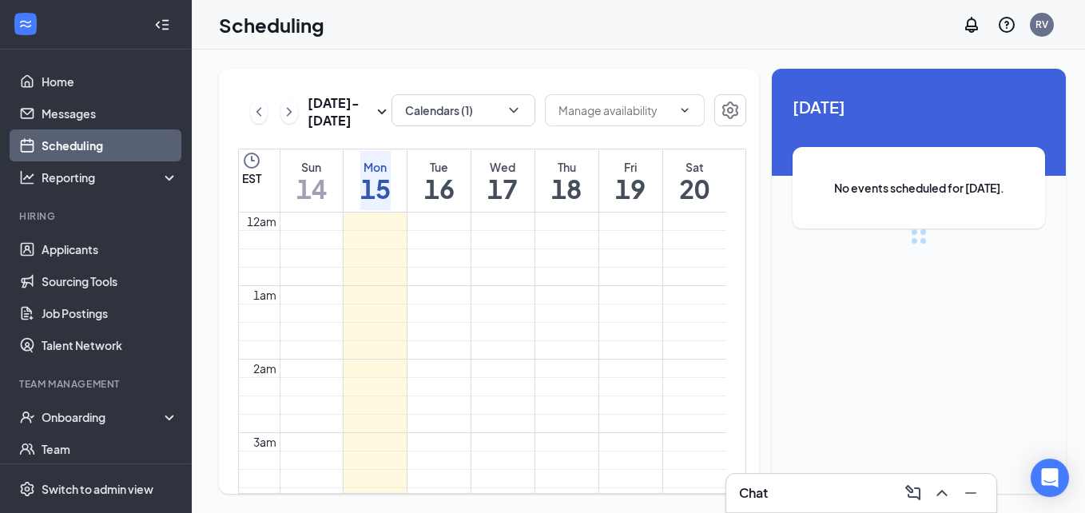
scroll to position [785, 0]
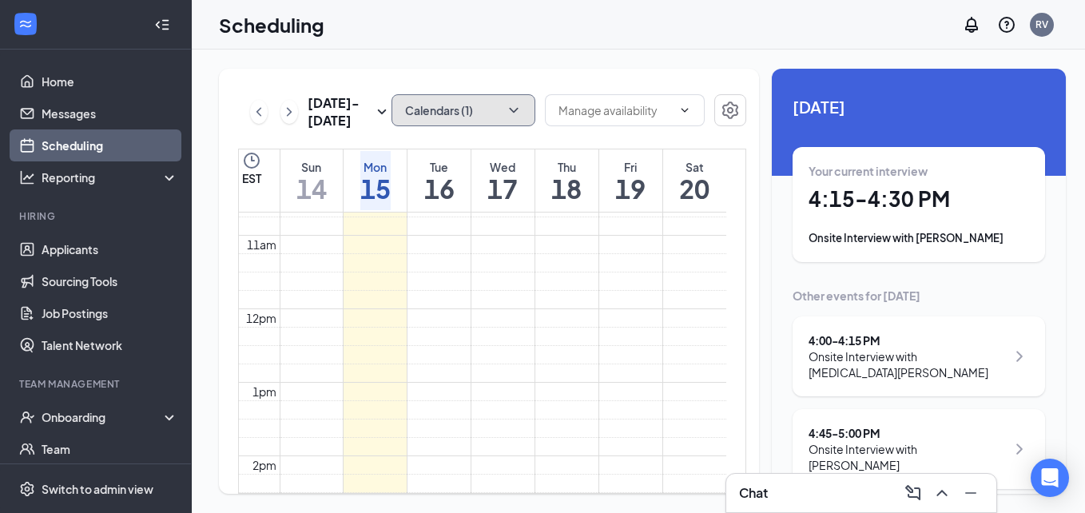
click at [506, 109] on icon "ChevronDown" at bounding box center [514, 110] width 16 height 16
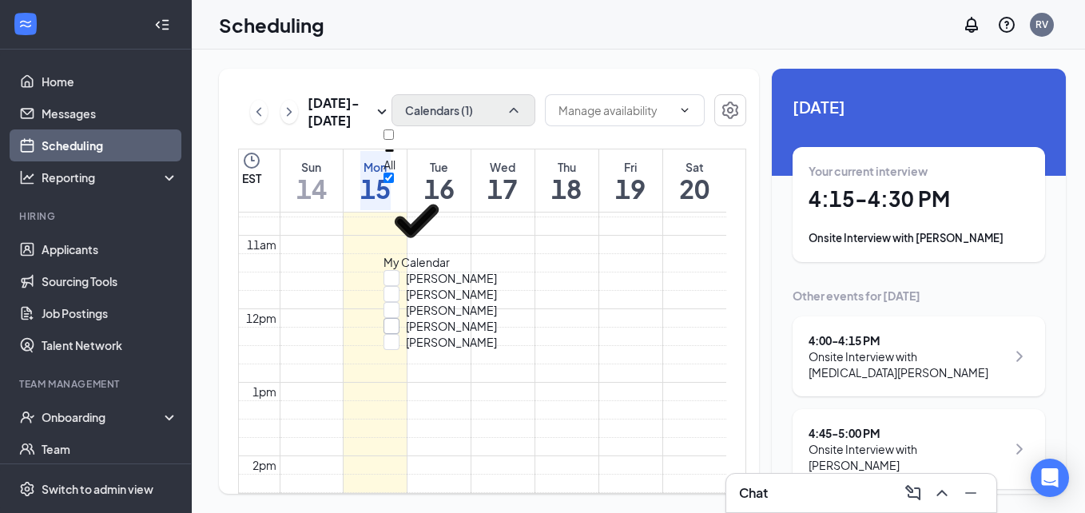
click at [409, 322] on input "Gracen Hembree" at bounding box center [439, 326] width 113 height 16
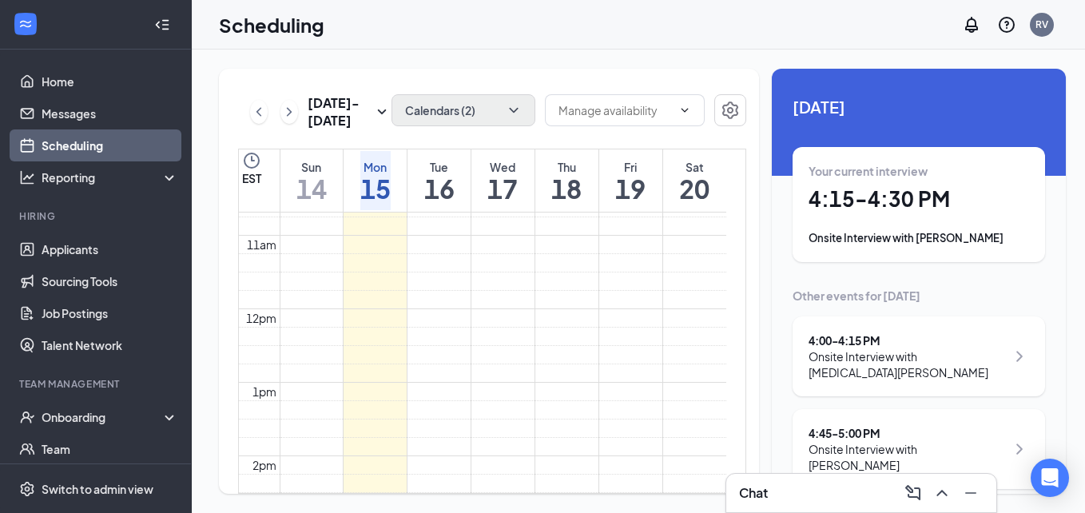
click at [534, 25] on div "Scheduling RV" at bounding box center [638, 25] width 893 height 50
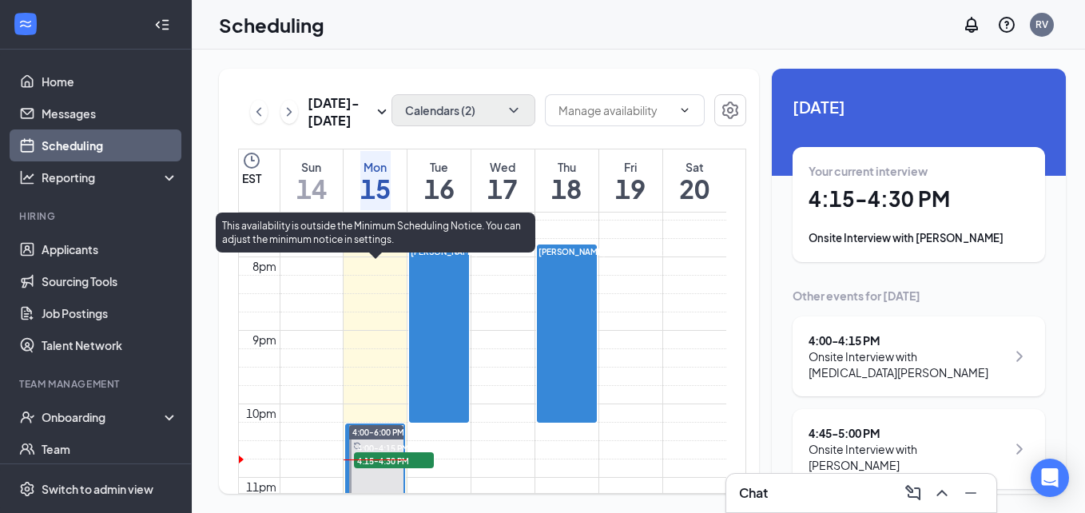
scroll to position [1424, 0]
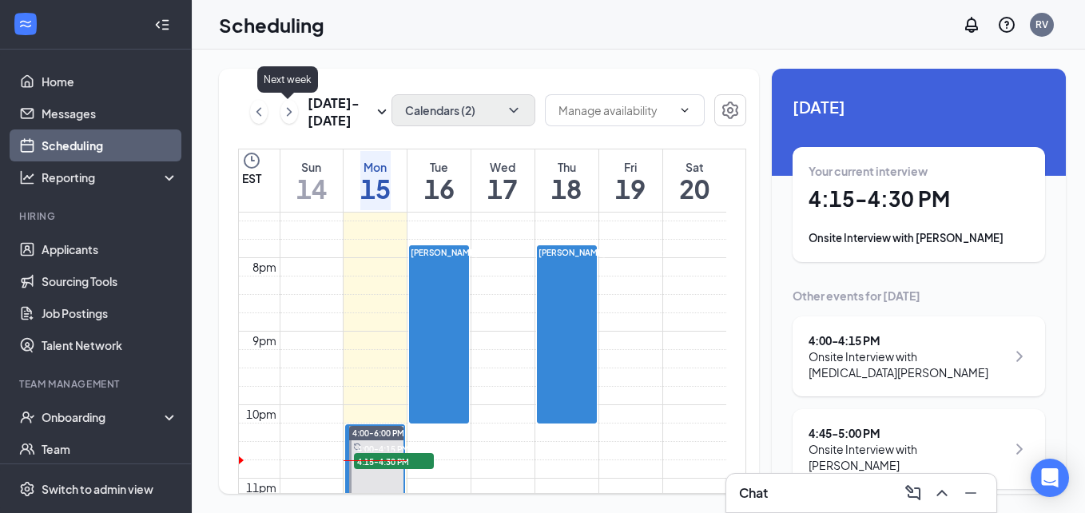
click at [288, 111] on icon "ChevronRight" at bounding box center [289, 111] width 5 height 9
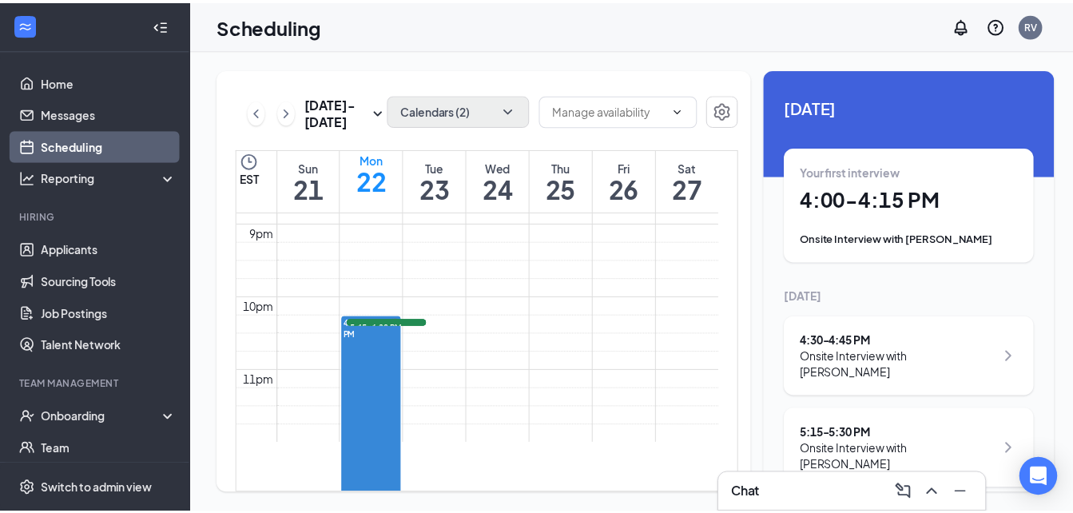
scroll to position [1504, 0]
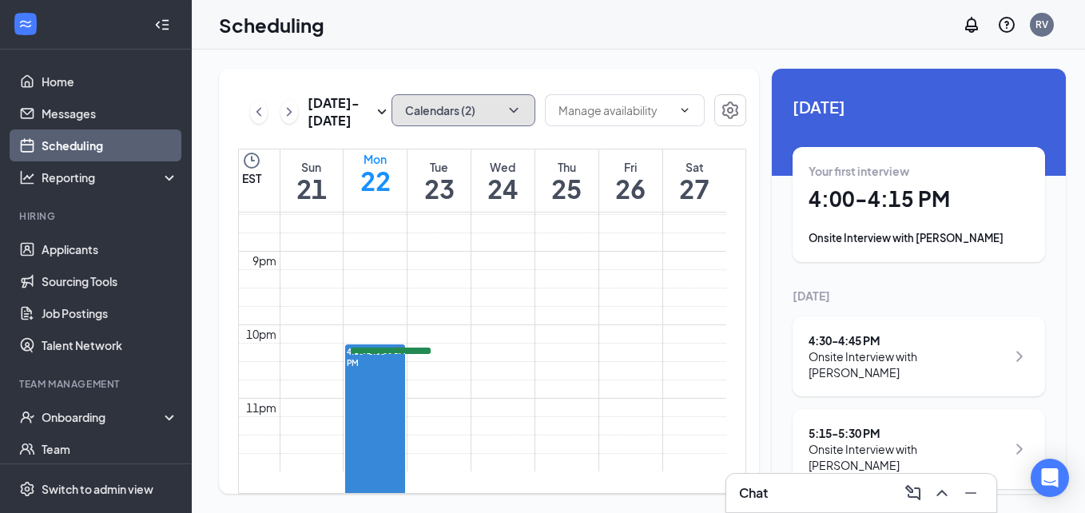
click at [436, 116] on button "Calendars (2)" at bounding box center [463, 110] width 144 height 32
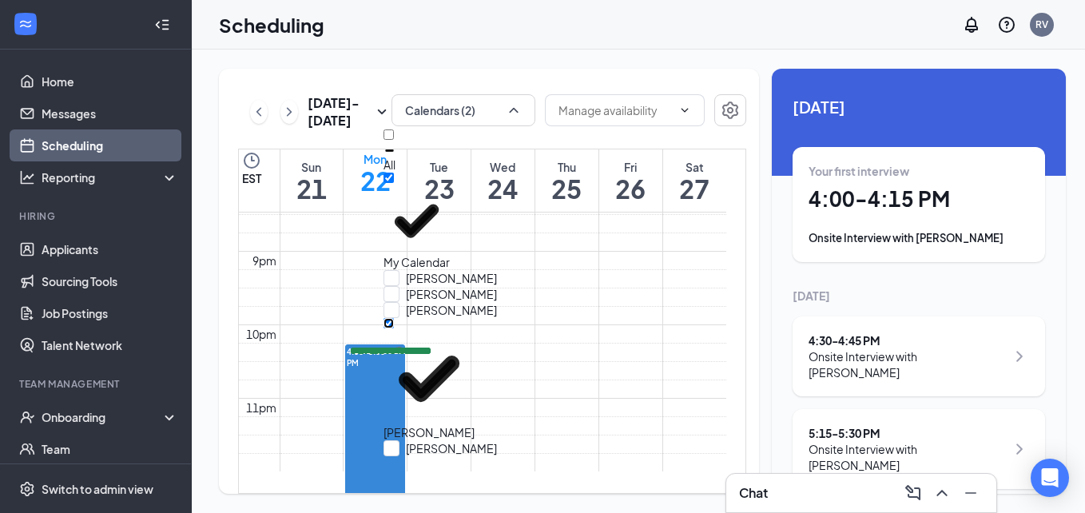
click at [394, 318] on input "Gracen Hembree" at bounding box center [388, 323] width 10 height 10
checkbox input "false"
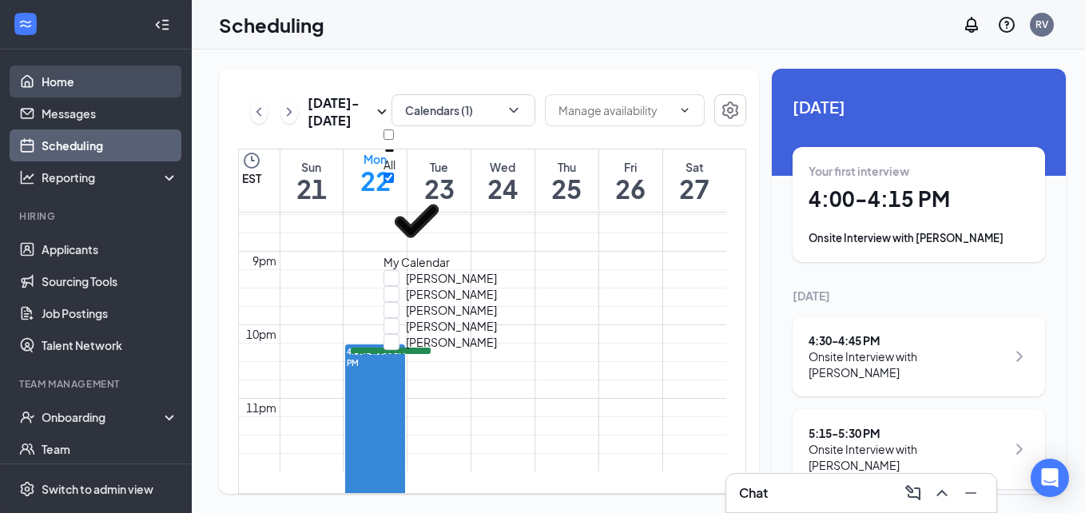
click at [106, 86] on link "Home" at bounding box center [110, 82] width 137 height 32
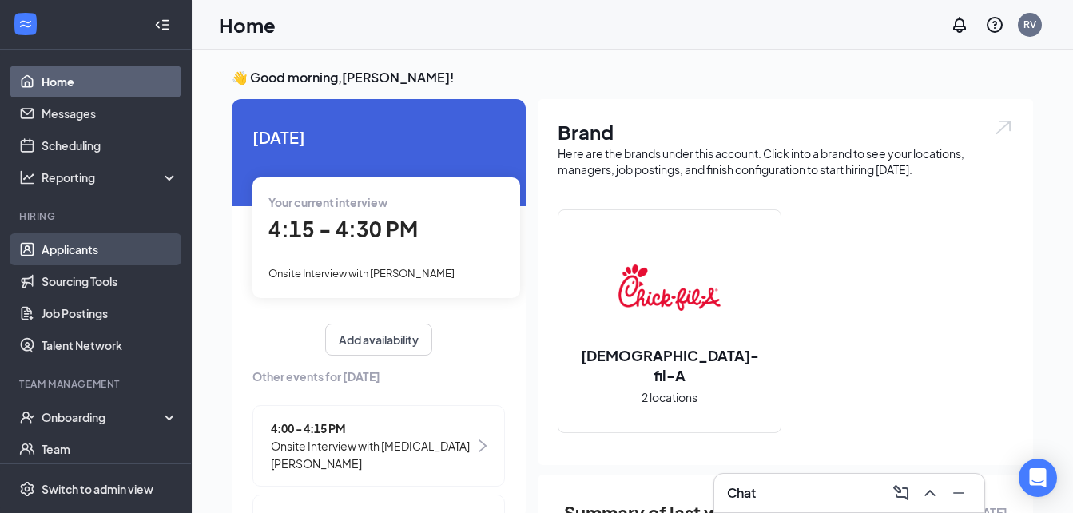
click at [132, 251] on link "Applicants" at bounding box center [110, 249] width 137 height 32
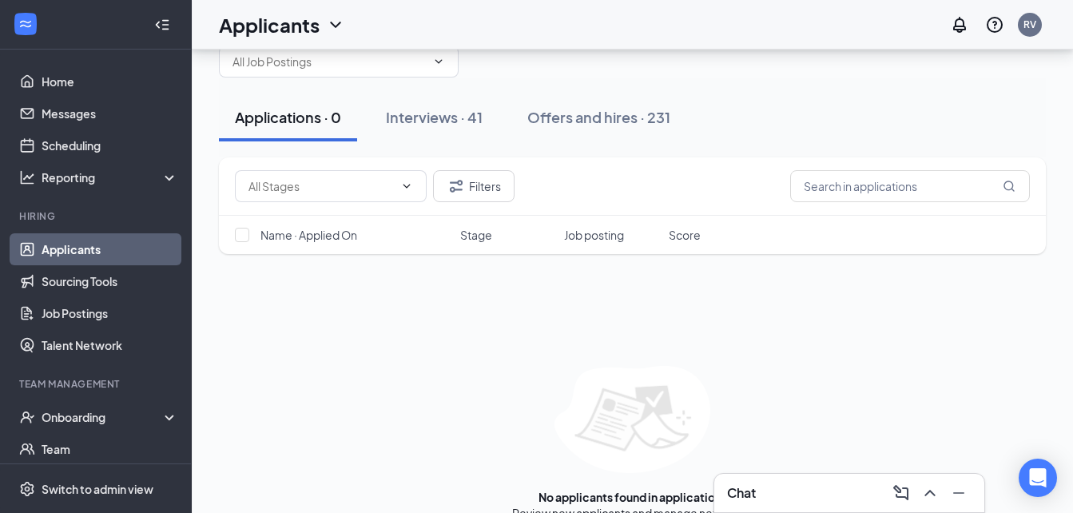
scroll to position [80, 0]
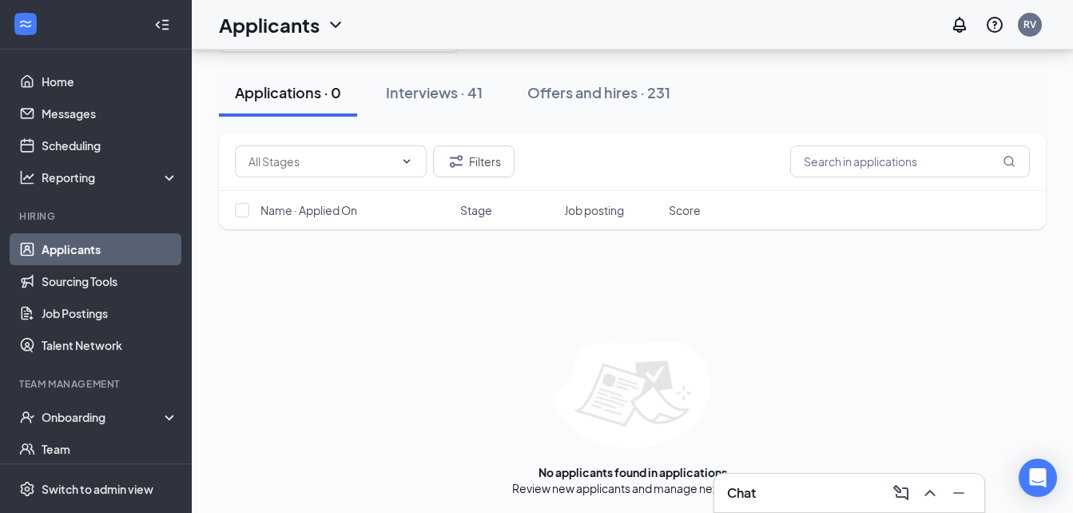
click at [475, 103] on button "Interviews · 41" at bounding box center [434, 93] width 129 height 48
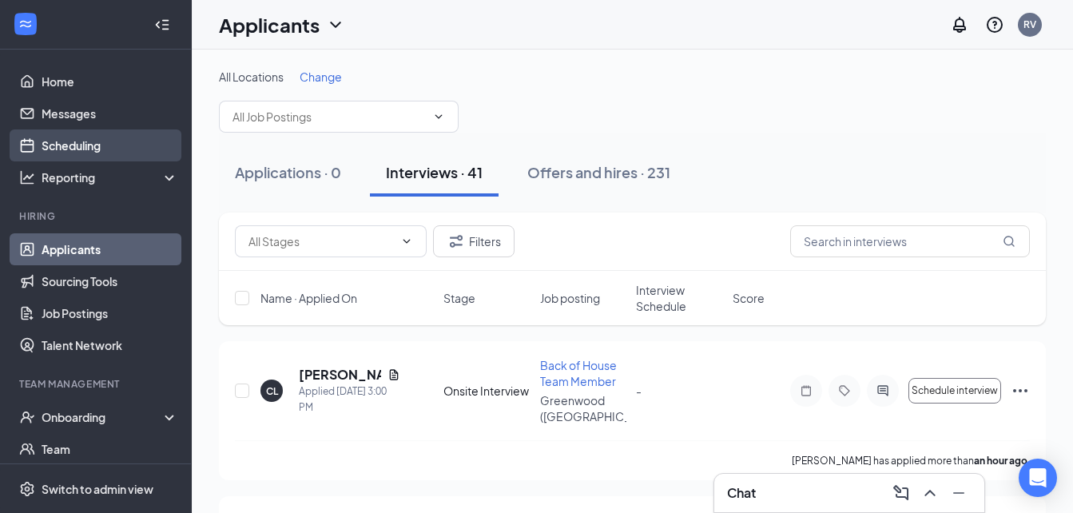
click at [84, 149] on link "Scheduling" at bounding box center [110, 145] width 137 height 32
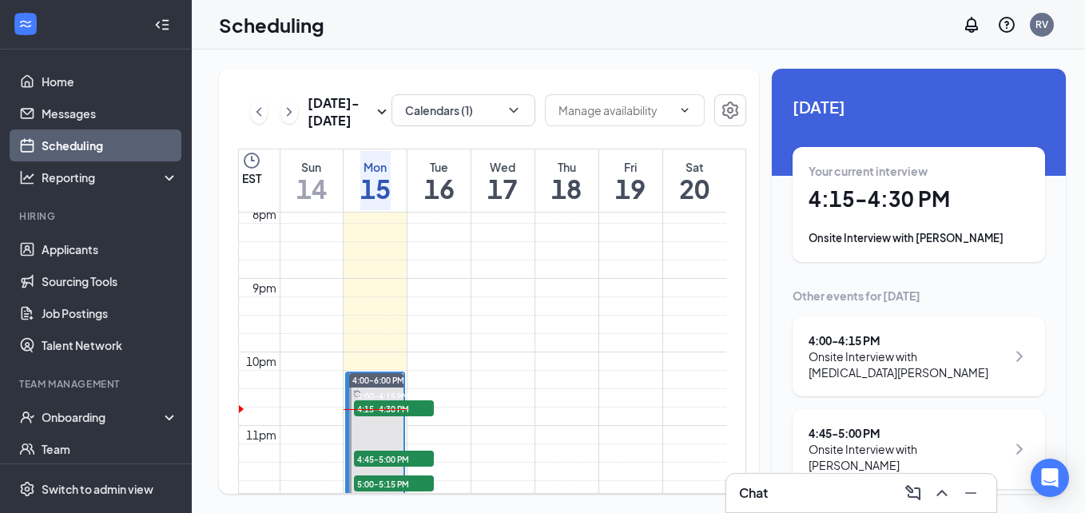
scroll to position [1504, 0]
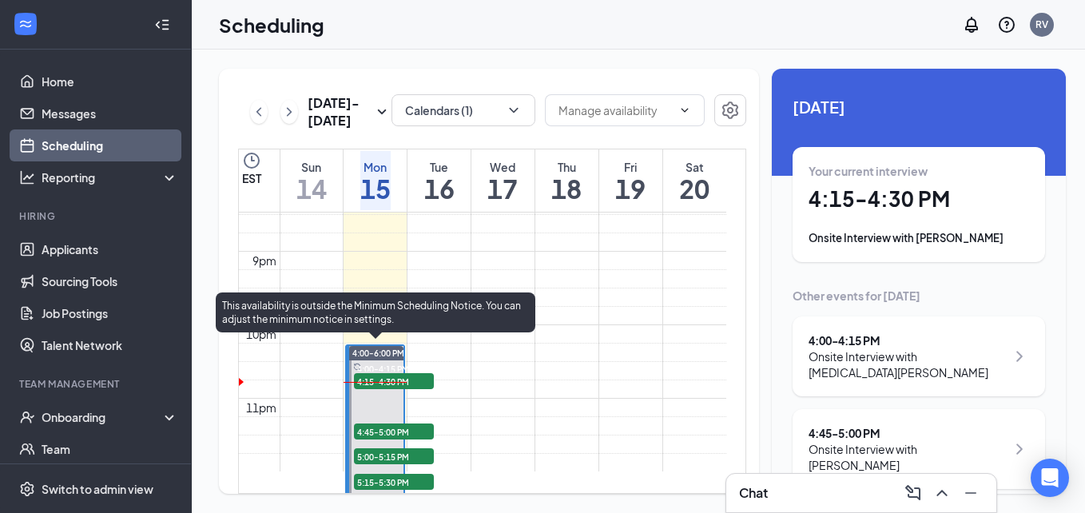
click at [411, 376] on span "4:15-4:30 PM" at bounding box center [394, 381] width 80 height 16
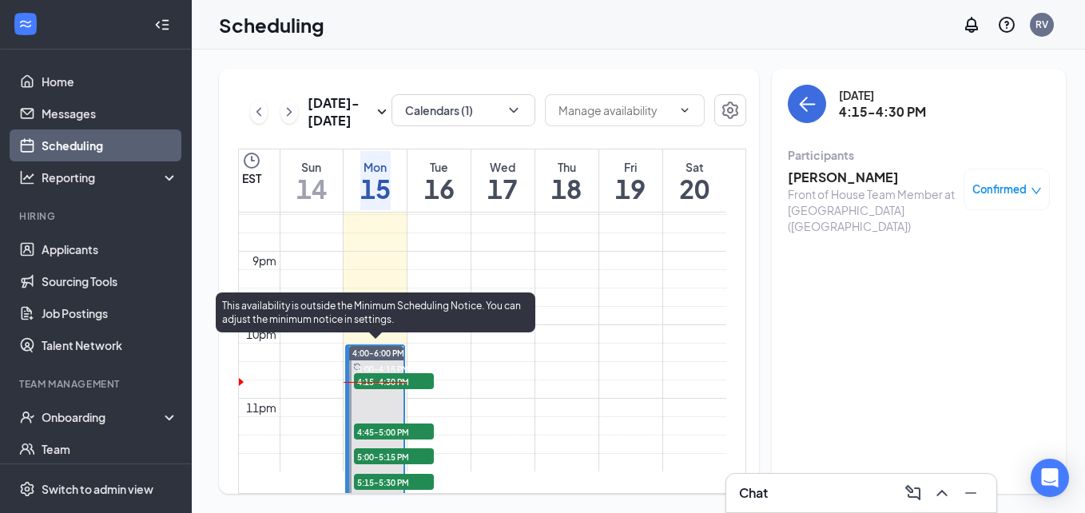
click at [409, 365] on span "4:00-4:15 PM" at bounding box center [381, 368] width 55 height 14
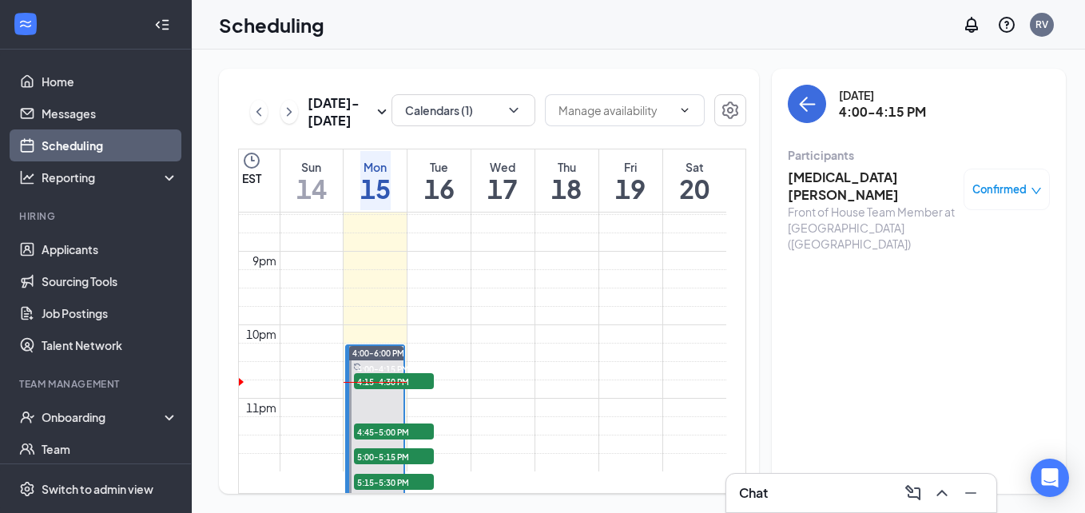
click at [820, 177] on h3 "Kyra Williams" at bounding box center [872, 186] width 168 height 35
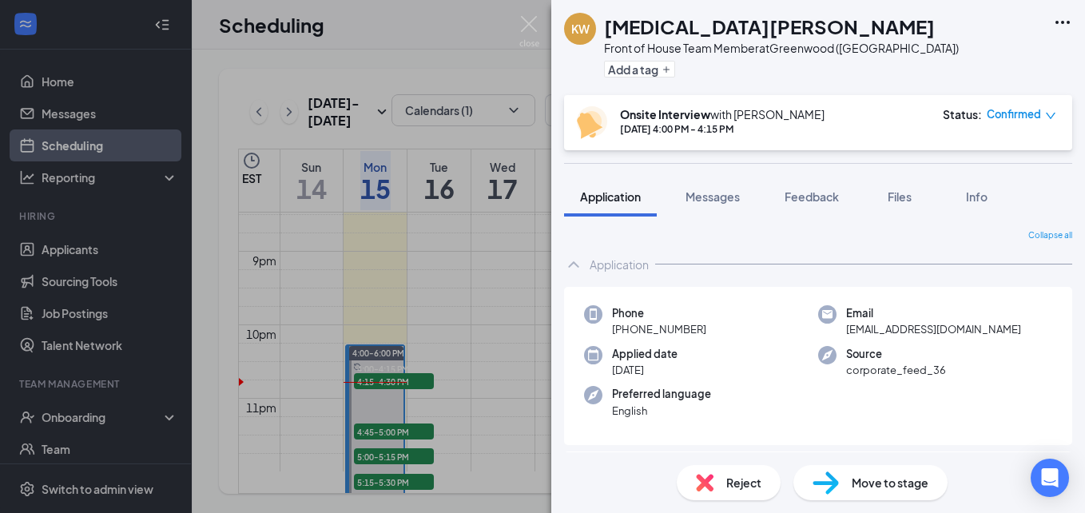
click at [1048, 109] on div "Confirmed" at bounding box center [1021, 114] width 69 height 16
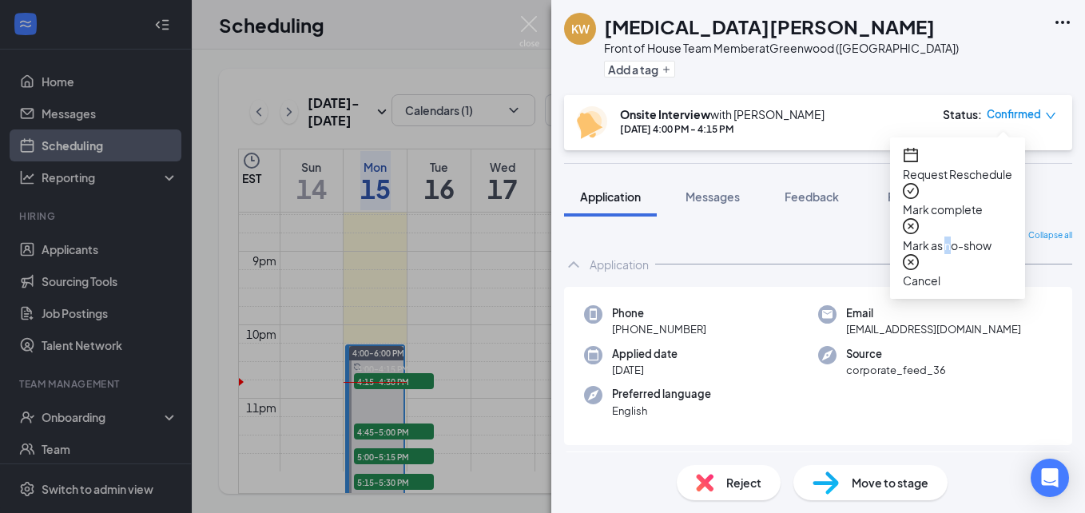
click at [978, 236] on span "Mark as no-show" at bounding box center [957, 245] width 109 height 18
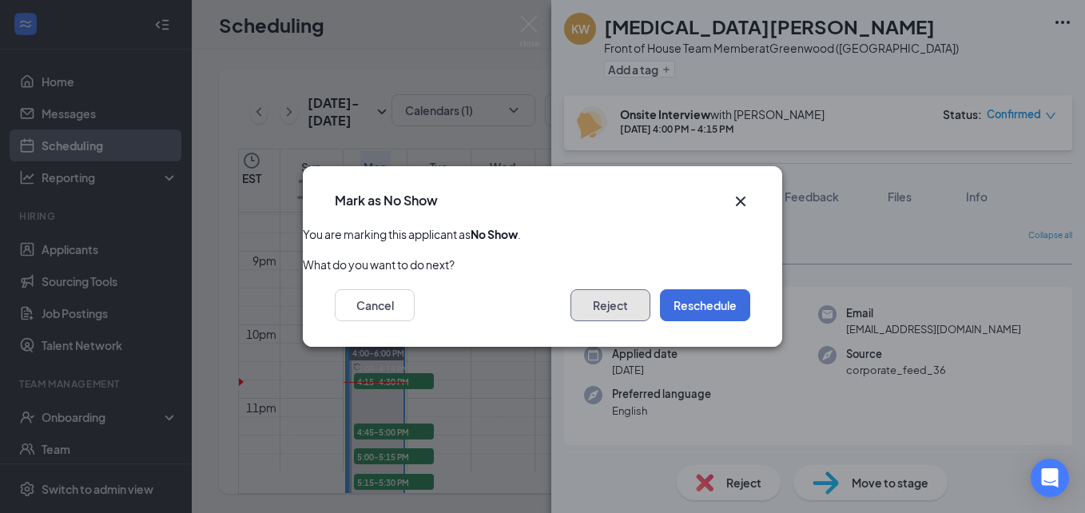
click at [617, 300] on button "Reject" at bounding box center [610, 305] width 80 height 32
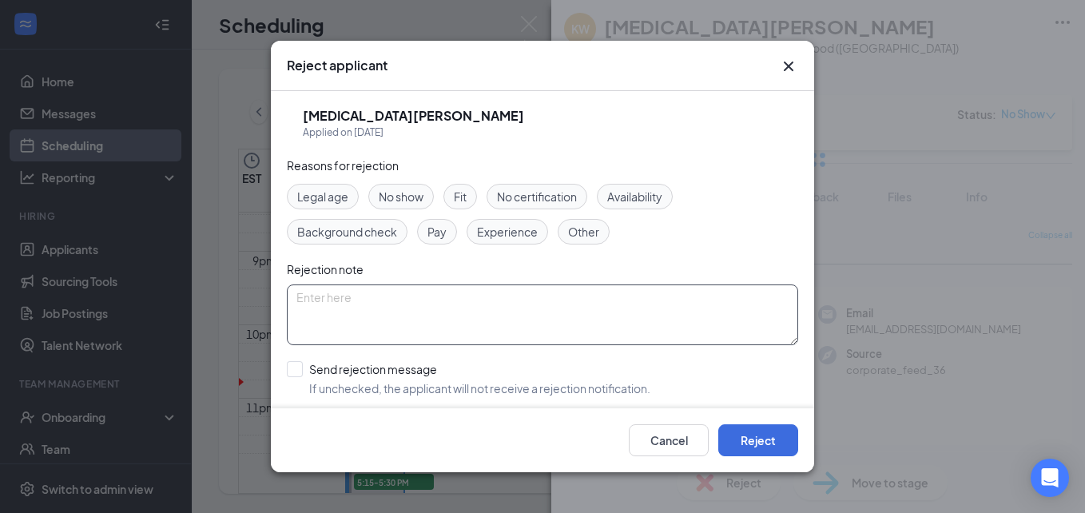
drag, startPoint x: 502, startPoint y: 342, endPoint x: 471, endPoint y: 351, distance: 33.1
click at [472, 350] on div "Reasons for rejection Legal age No show Fit No certification Availability Backg…" at bounding box center [542, 317] width 511 height 321
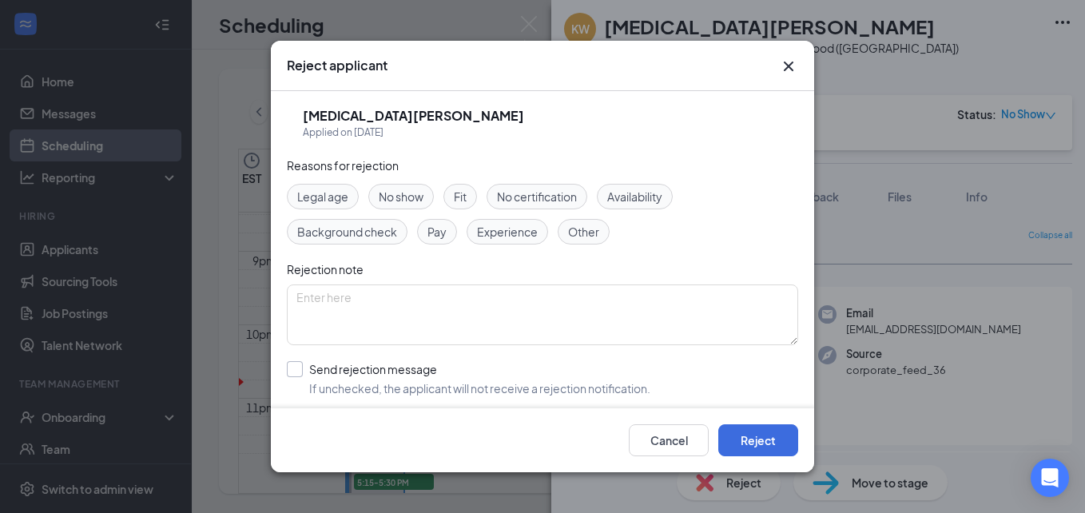
click at [378, 385] on input "Send rejection message If unchecked, the applicant will not receive a rejection…" at bounding box center [468, 378] width 363 height 35
checkbox input "true"
click at [399, 186] on div "No show" at bounding box center [401, 197] width 66 height 26
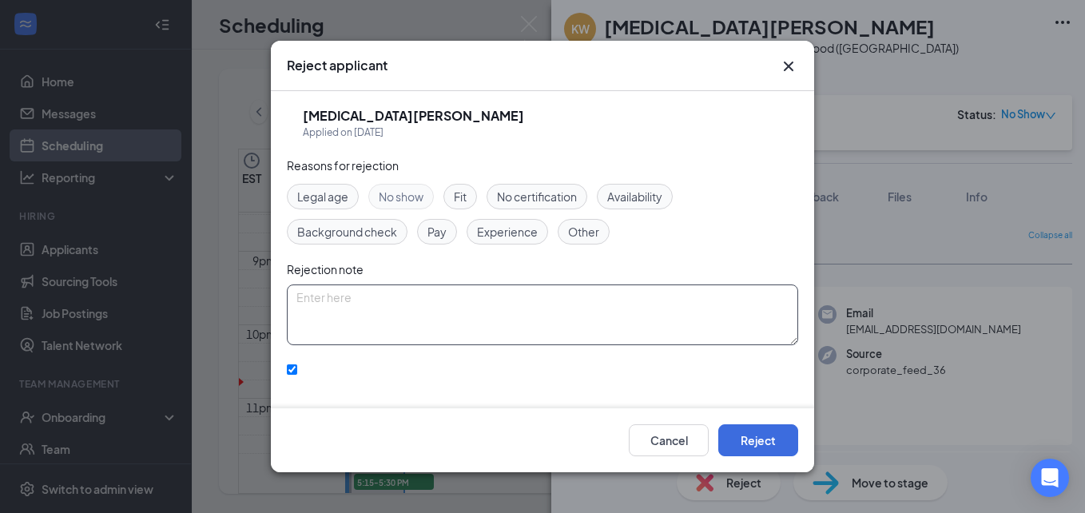
click at [379, 307] on textarea at bounding box center [542, 314] width 511 height 61
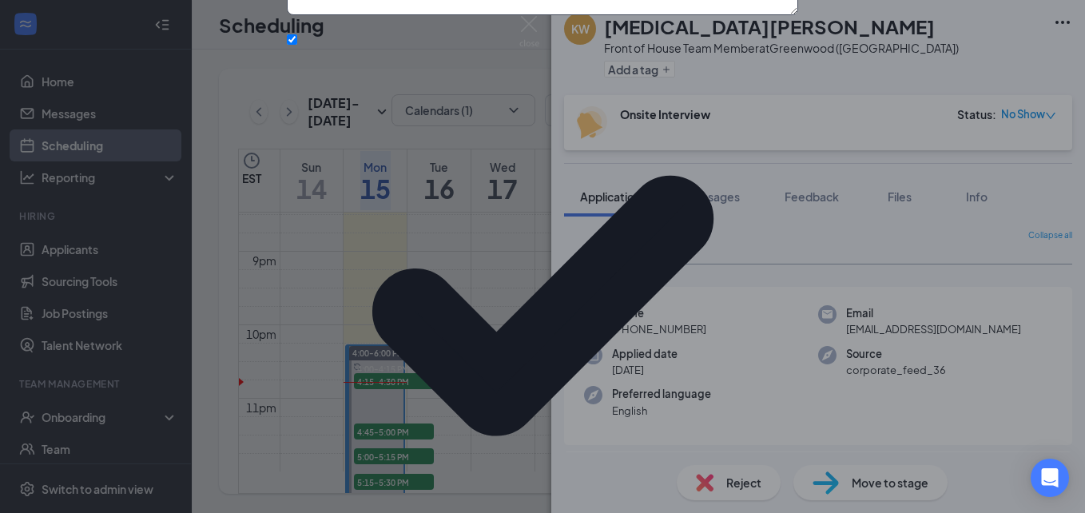
scroll to position [80, 0]
type textarea "no show"
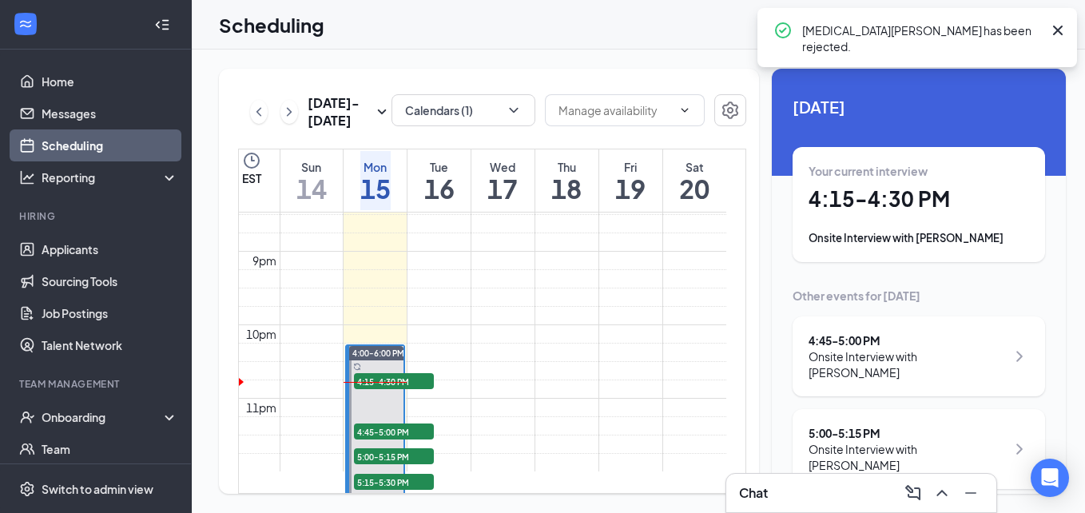
click at [1061, 34] on icon "Cross" at bounding box center [1057, 30] width 19 height 19
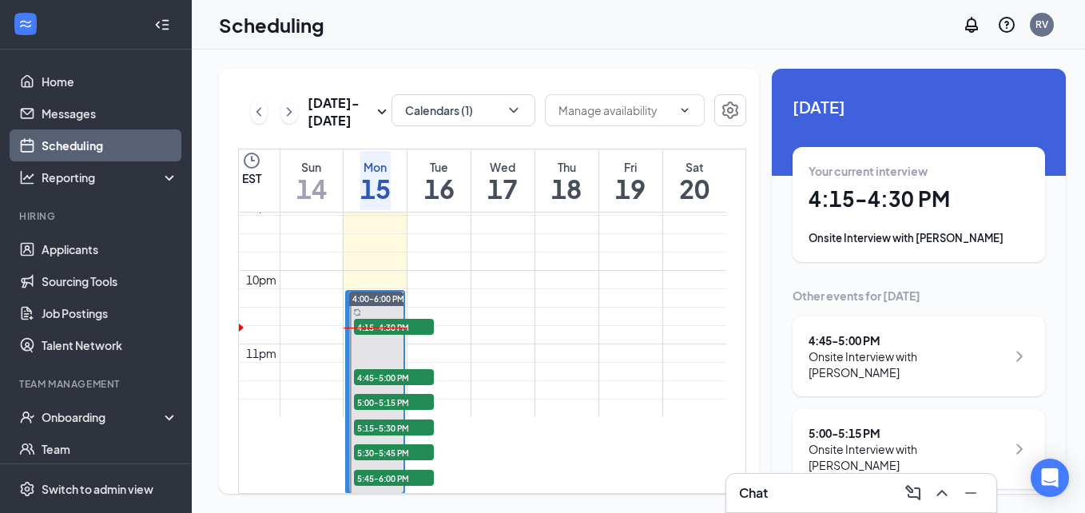
scroll to position [1584, 0]
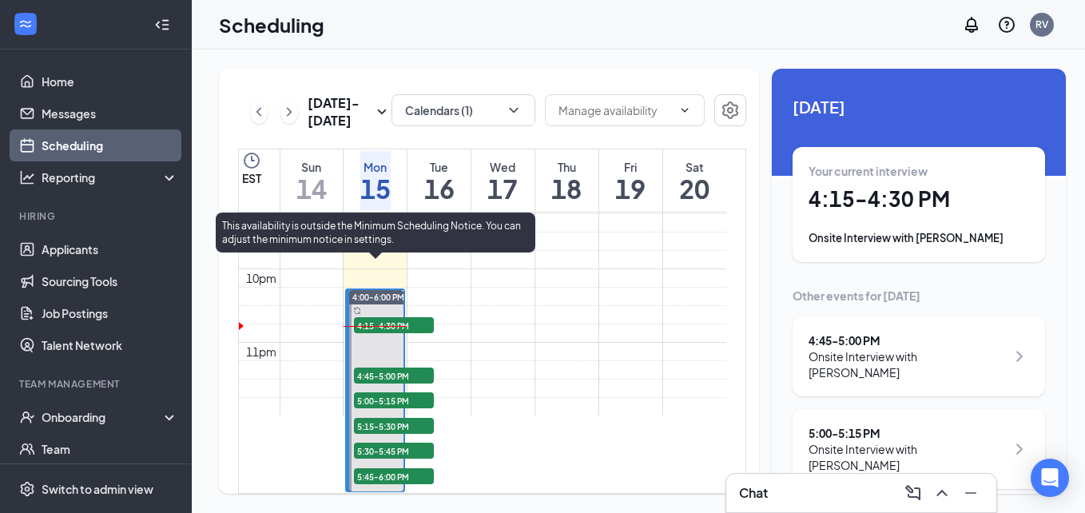
click at [396, 367] on span "4:45-5:00 PM" at bounding box center [394, 375] width 80 height 16
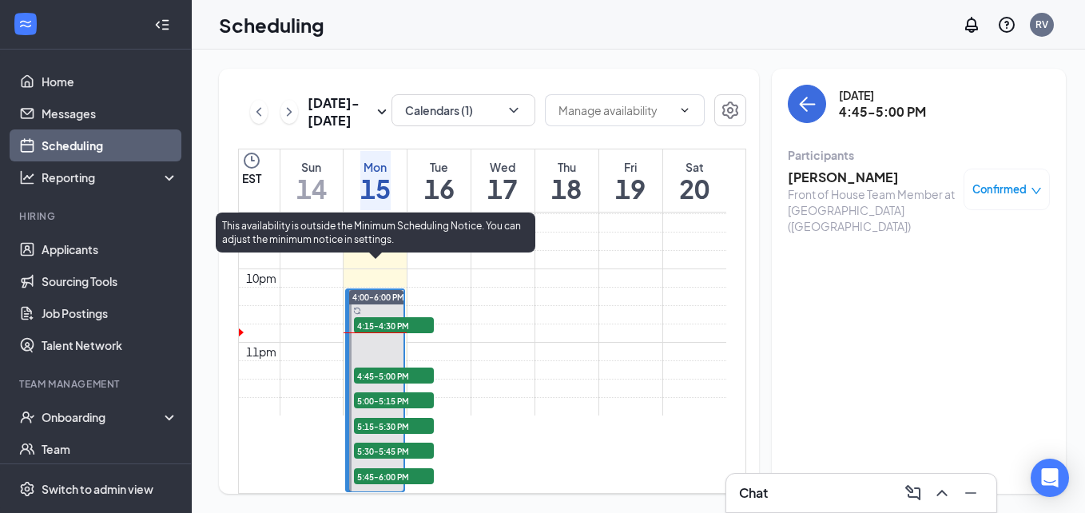
click at [378, 367] on span "4:45-5:00 PM" at bounding box center [394, 375] width 80 height 16
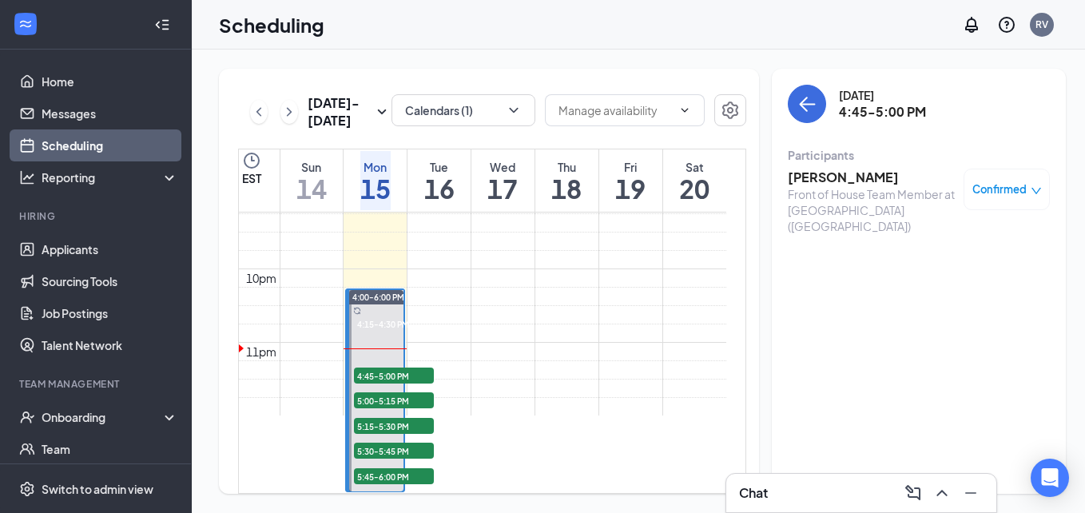
scroll to position [1664, 0]
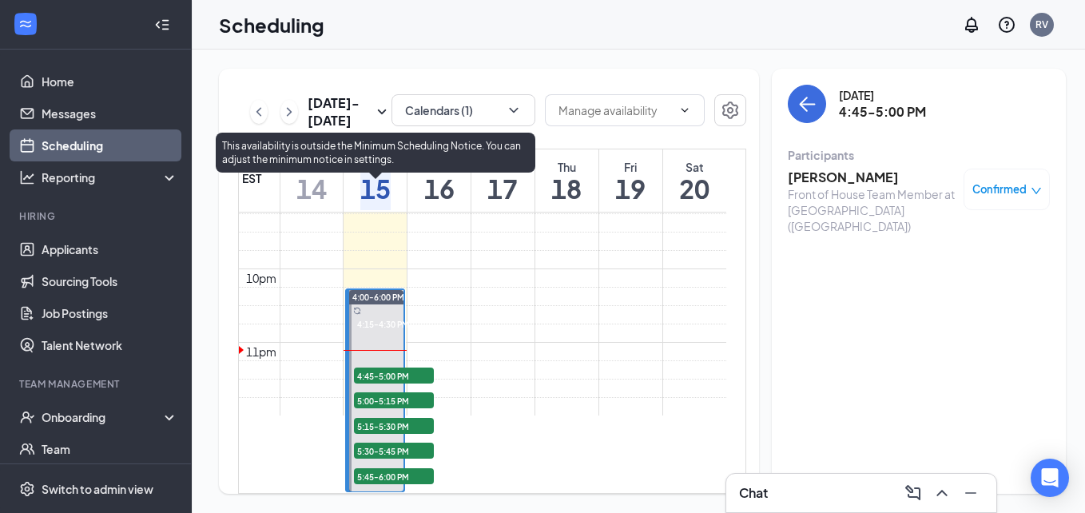
click at [383, 367] on span "4:45-5:00 PM" at bounding box center [394, 375] width 80 height 16
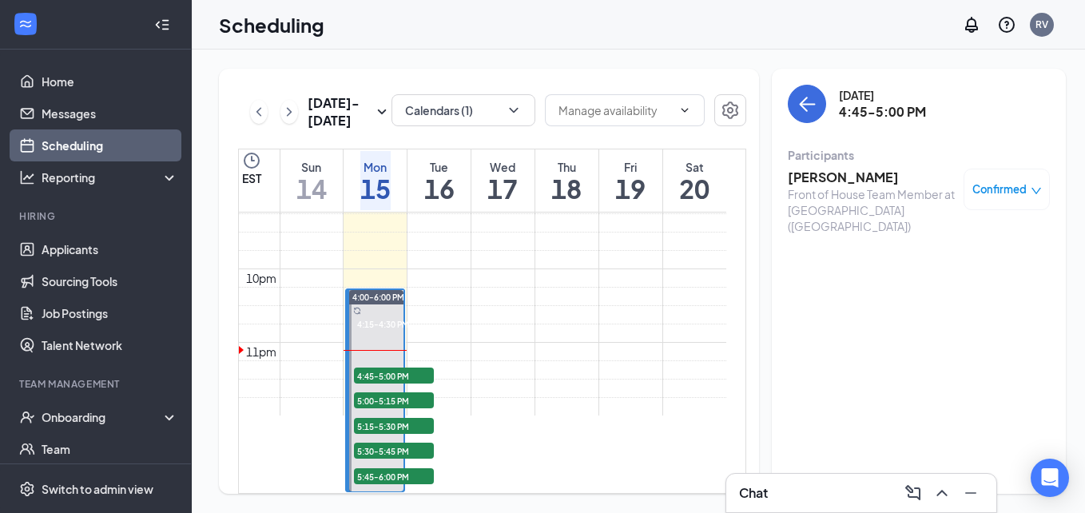
click at [804, 179] on h3 "Emma Cox" at bounding box center [872, 178] width 168 height 18
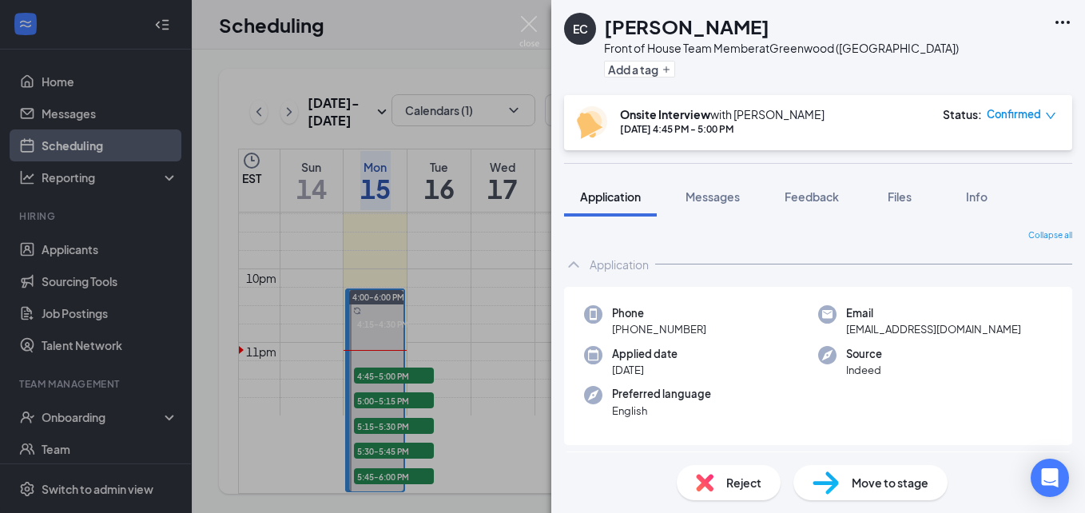
drag, startPoint x: 966, startPoint y: 189, endPoint x: 940, endPoint y: 198, distance: 27.3
click at [967, 189] on div "Info" at bounding box center [976, 197] width 32 height 16
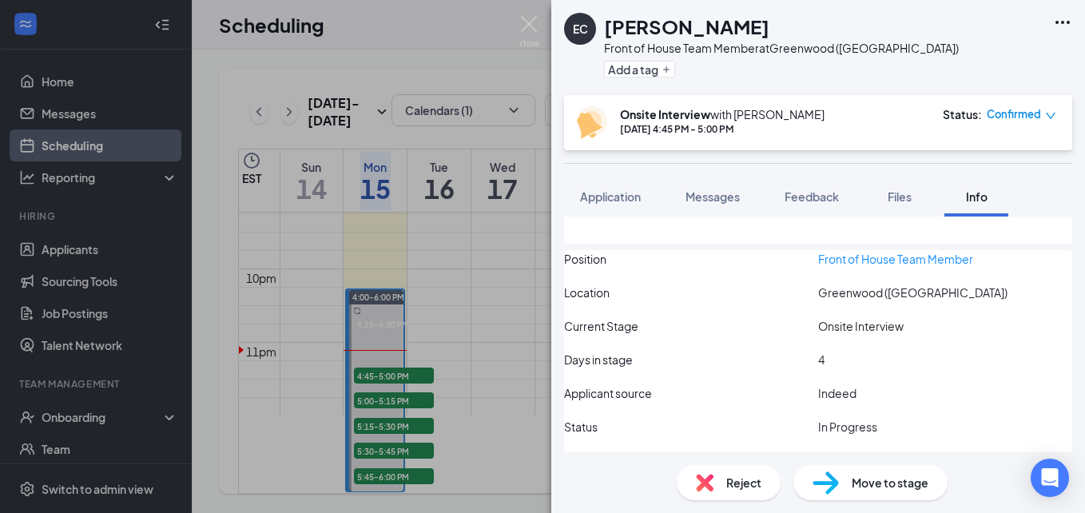
scroll to position [216, 0]
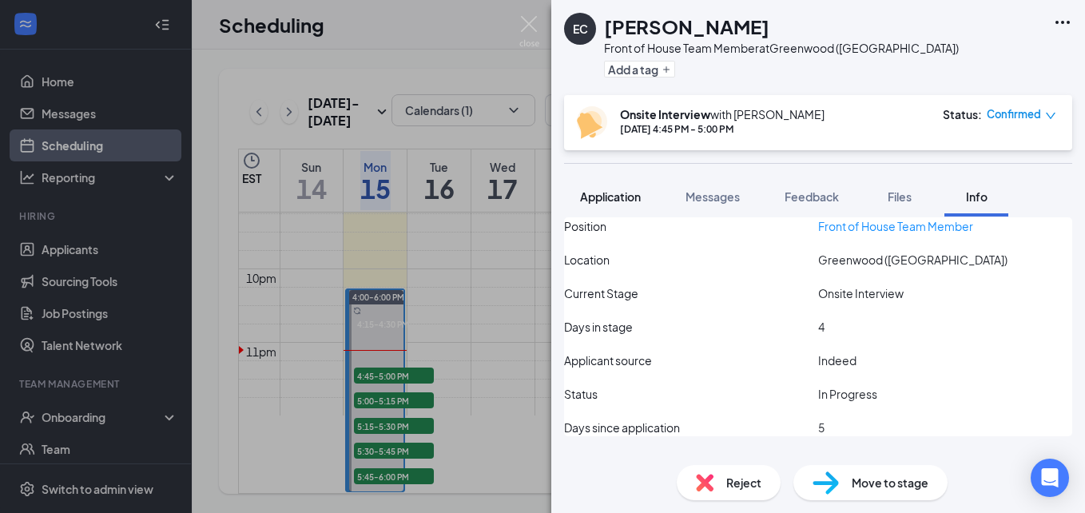
click at [620, 206] on button "Application" at bounding box center [610, 197] width 93 height 40
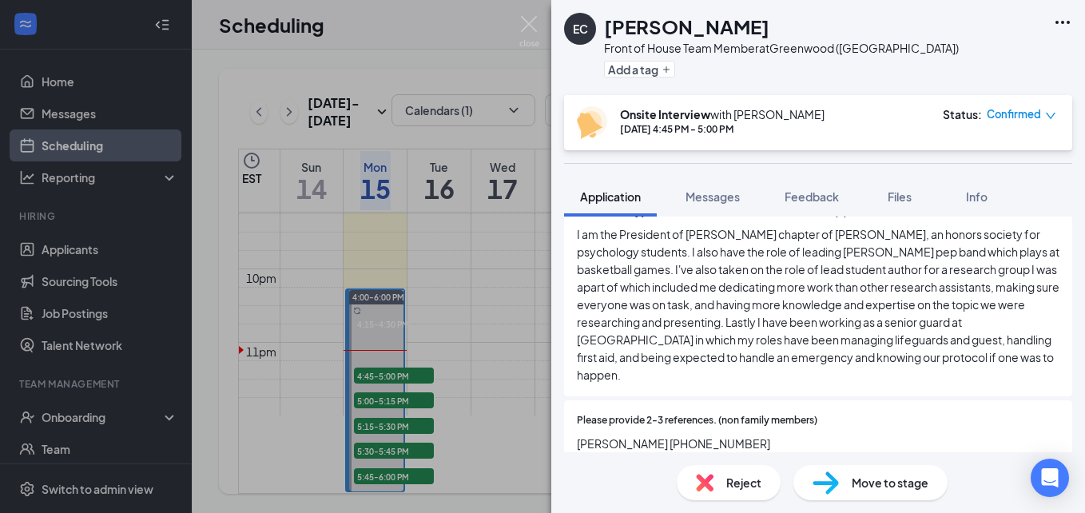
scroll to position [1118, 0]
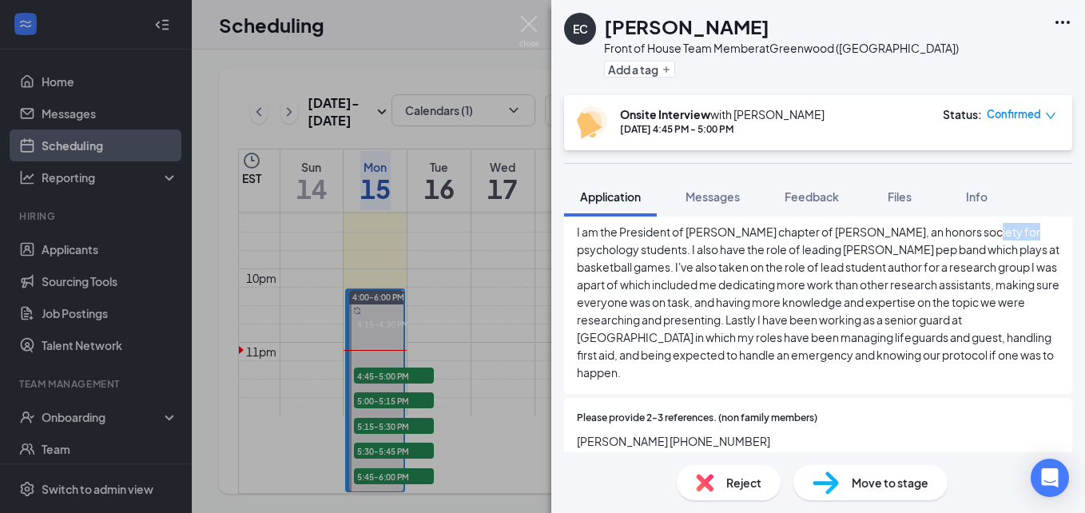
drag, startPoint x: 963, startPoint y: 235, endPoint x: 1007, endPoint y: 232, distance: 44.0
click at [1007, 232] on span "I am the President of Lander's chapter of Psi Chi, an honors society for psycho…" at bounding box center [818, 302] width 482 height 158
click at [996, 414] on div "Please provide 2-3 references. (non family members) Mike Eudy (864) 238-9395 De…" at bounding box center [818, 439] width 482 height 57
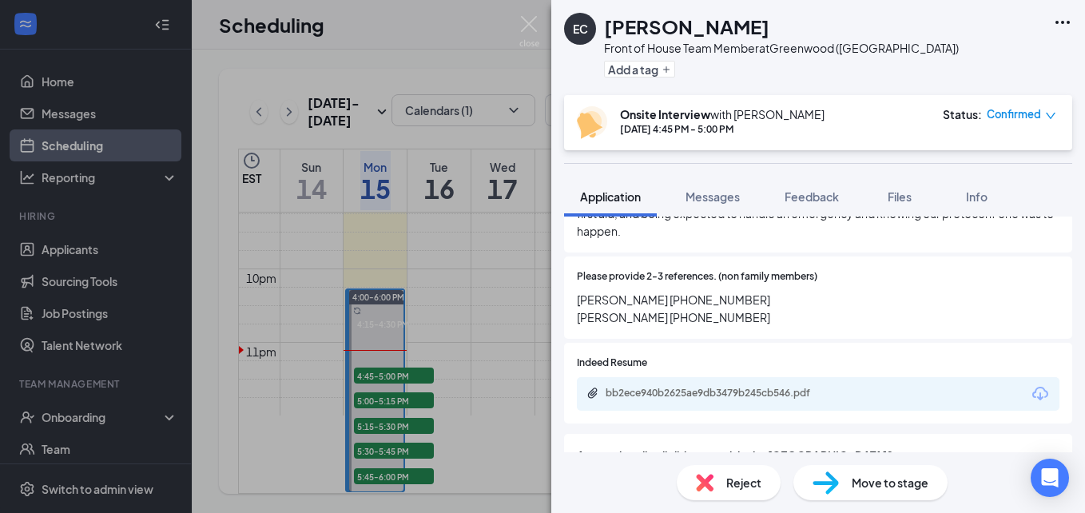
scroll to position [1278, 0]
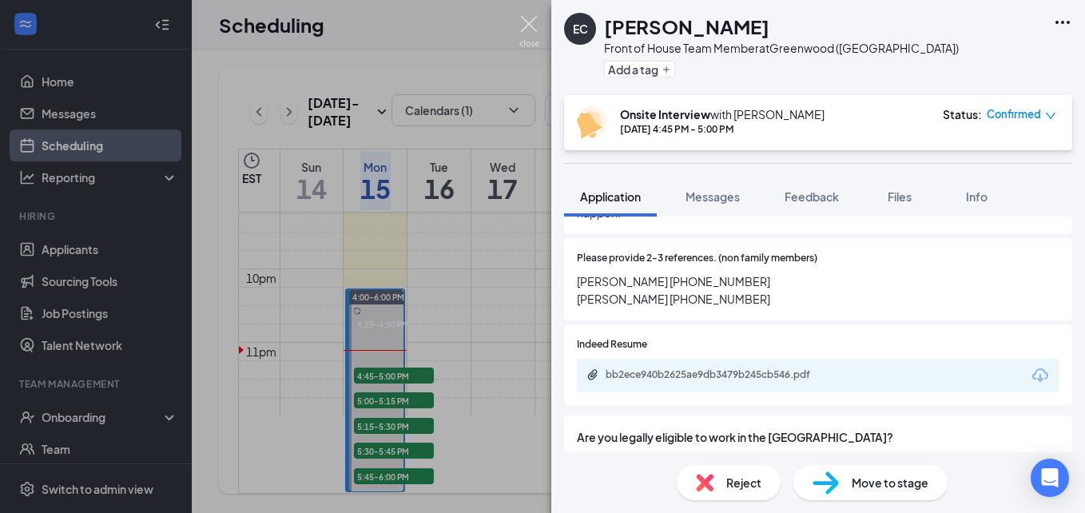
click at [529, 18] on img at bounding box center [529, 31] width 20 height 31
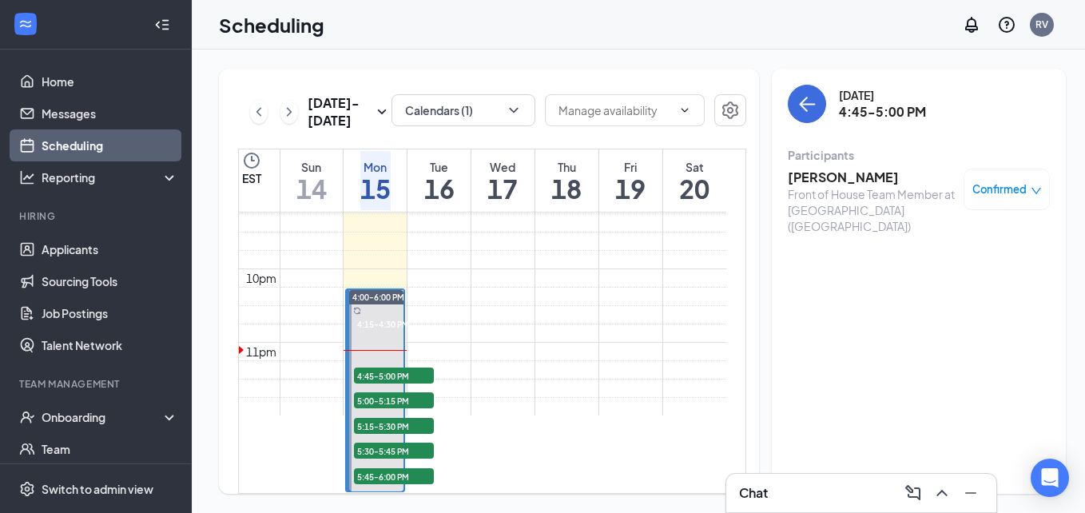
scroll to position [1584, 0]
click at [105, 246] on link "Applicants" at bounding box center [110, 249] width 137 height 32
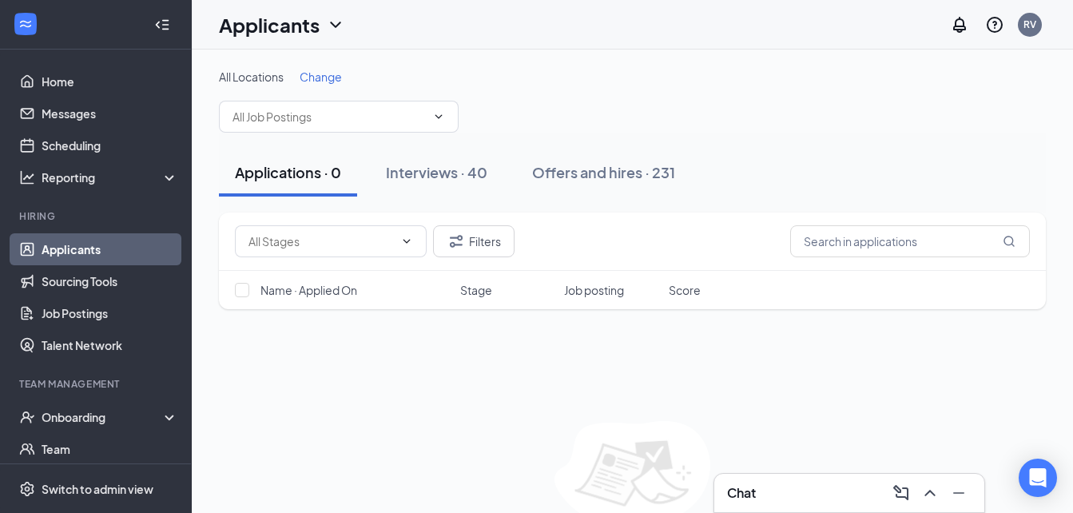
click at [757, 83] on div "All Locations Change" at bounding box center [632, 77] width 827 height 16
click at [447, 161] on button "Interviews · 40" at bounding box center [436, 173] width 133 height 48
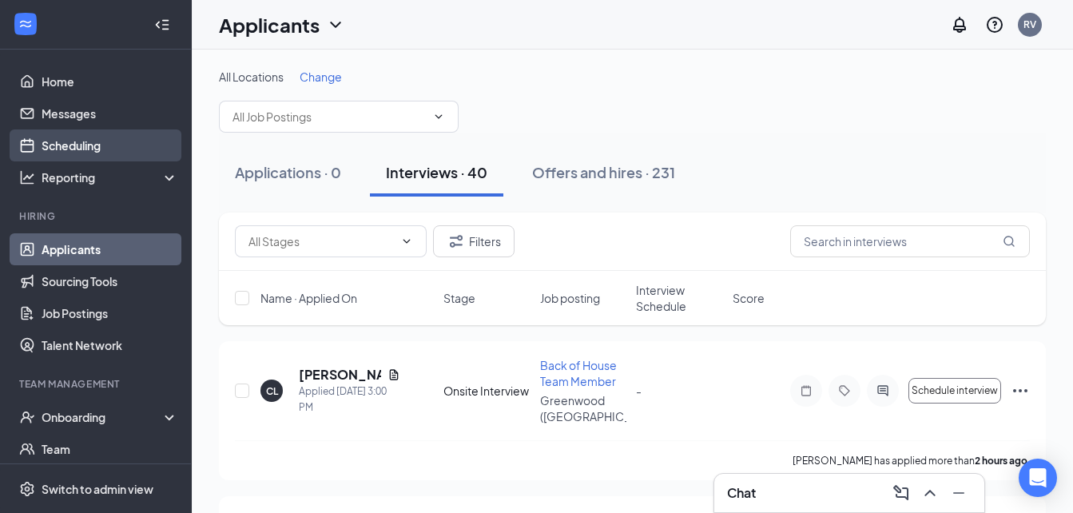
click at [105, 140] on link "Scheduling" at bounding box center [110, 145] width 137 height 32
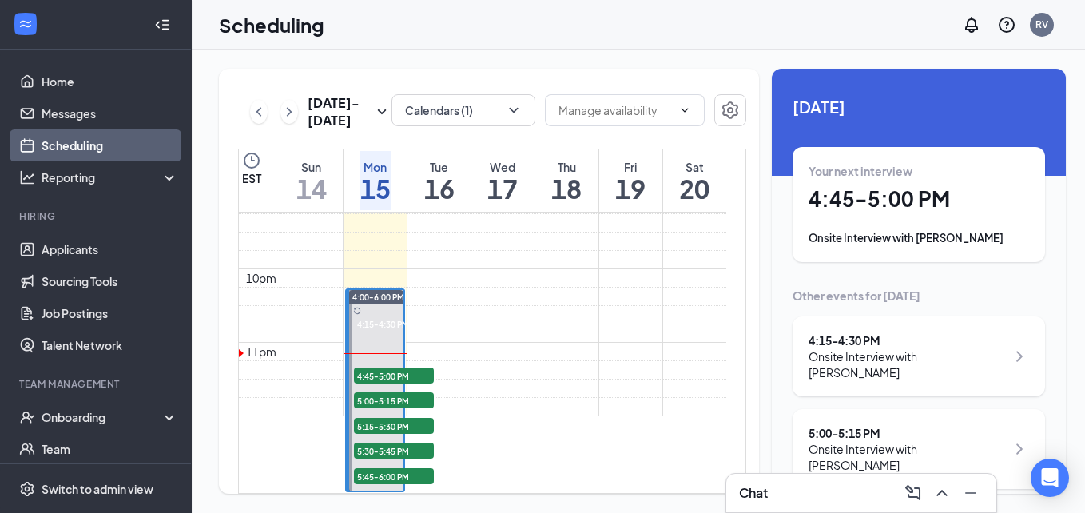
scroll to position [1664, 0]
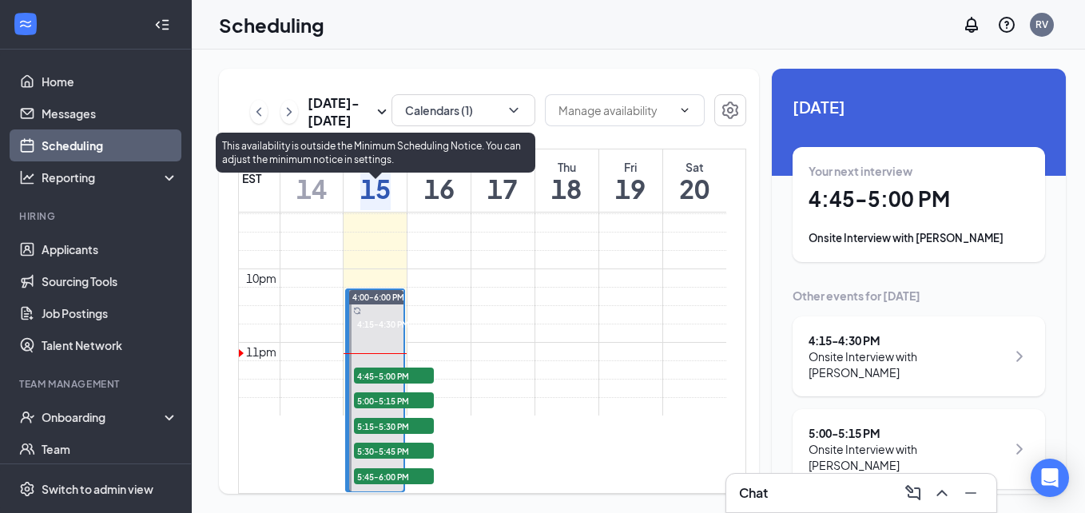
click at [388, 468] on span "5:45-6:00 PM" at bounding box center [394, 476] width 80 height 16
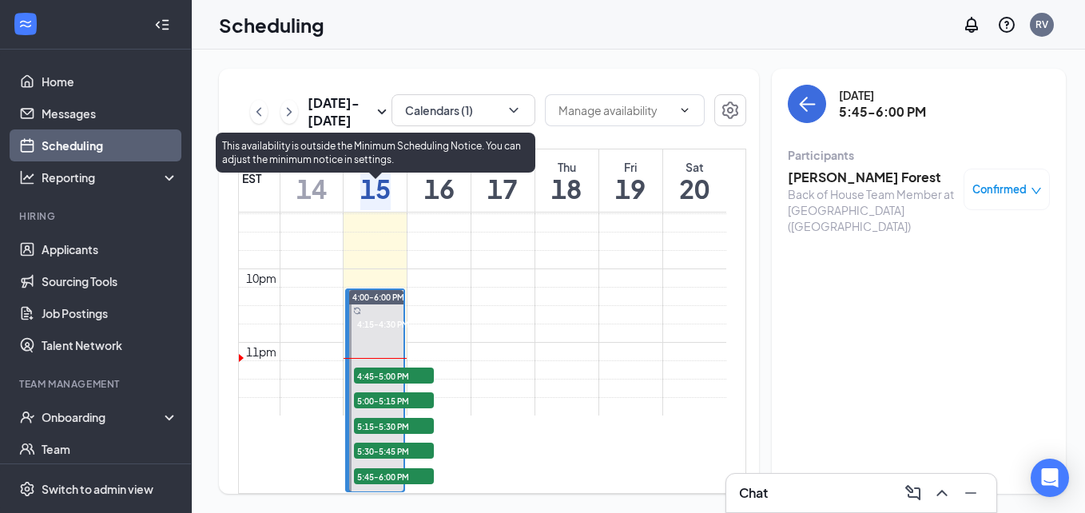
click at [405, 316] on span "4:15-4:30 PM" at bounding box center [381, 323] width 55 height 14
drag, startPoint x: 388, startPoint y: 260, endPoint x: 687, endPoint y: 395, distance: 327.9
click at [386, 290] on div "4:00-6:00 PM 4:15-4:30 PM 1 4:45-5:00 PM 1 5:00-5:15 PM 1 5:15-5:30 PM 1 5:30-5…" at bounding box center [376, 390] width 54 height 201
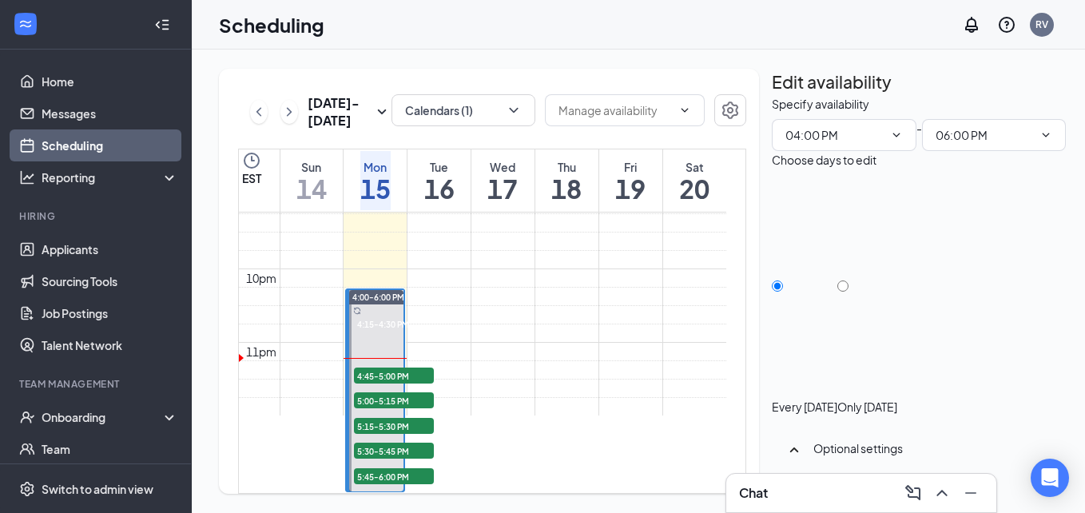
click at [445, 72] on div "Sep 14 - Sep 20 Calendars (1) EST Sun 14 Mon 15 Tue 16 Wed 17 Thu 18 Fri 19 Sat…" at bounding box center [489, 281] width 540 height 425
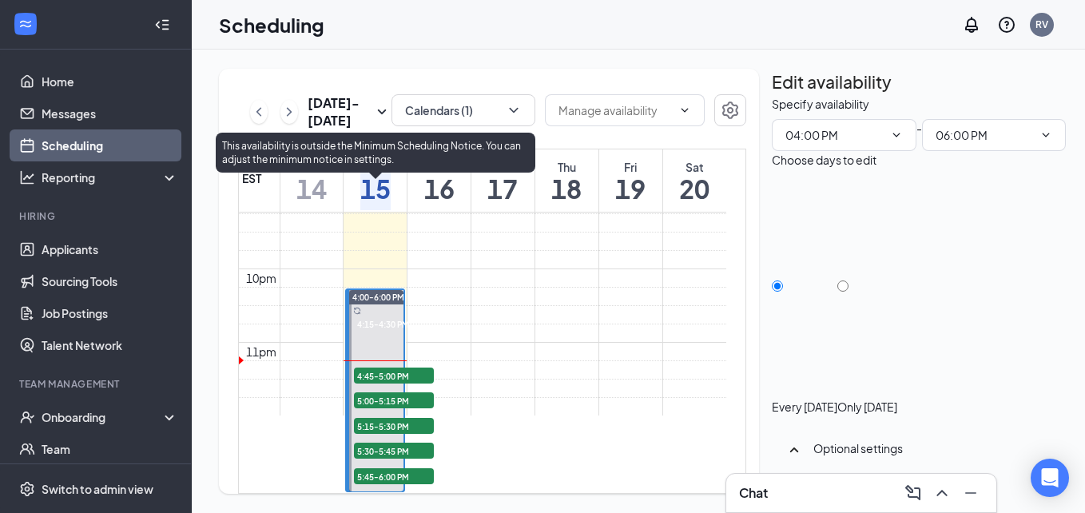
click at [409, 367] on span "4:45-5:00 PM" at bounding box center [394, 375] width 80 height 16
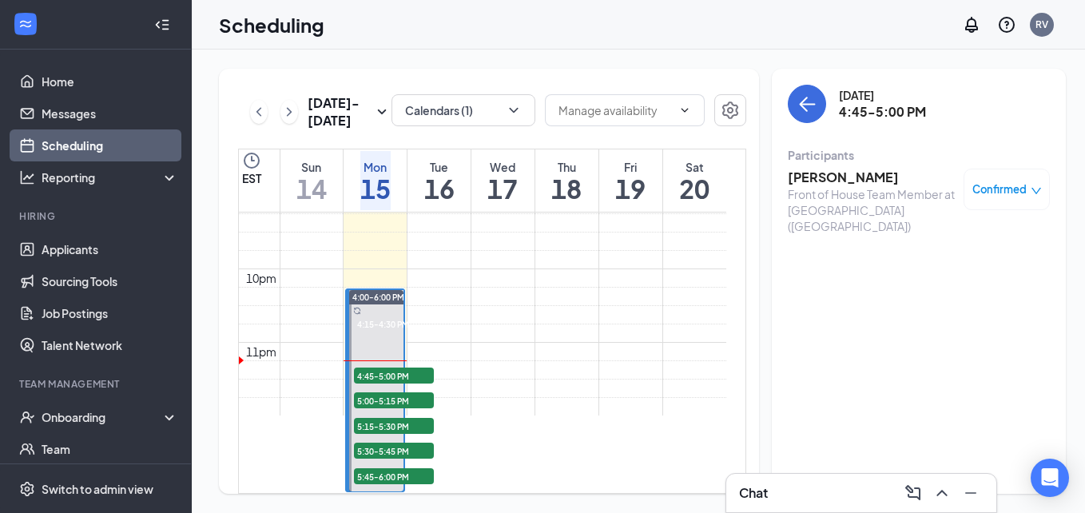
click at [818, 180] on h3 "Emma Cox" at bounding box center [872, 178] width 168 height 18
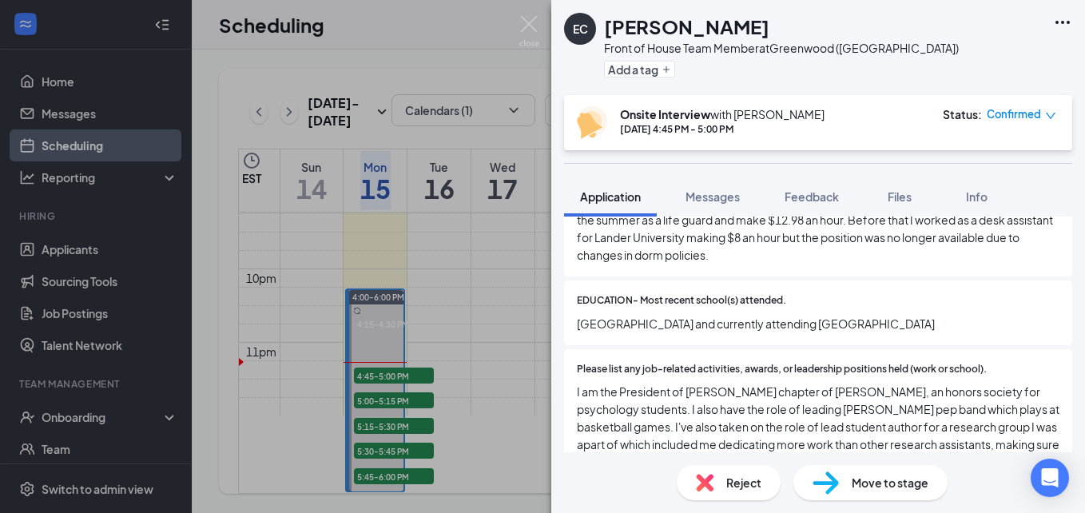
scroll to position [879, 0]
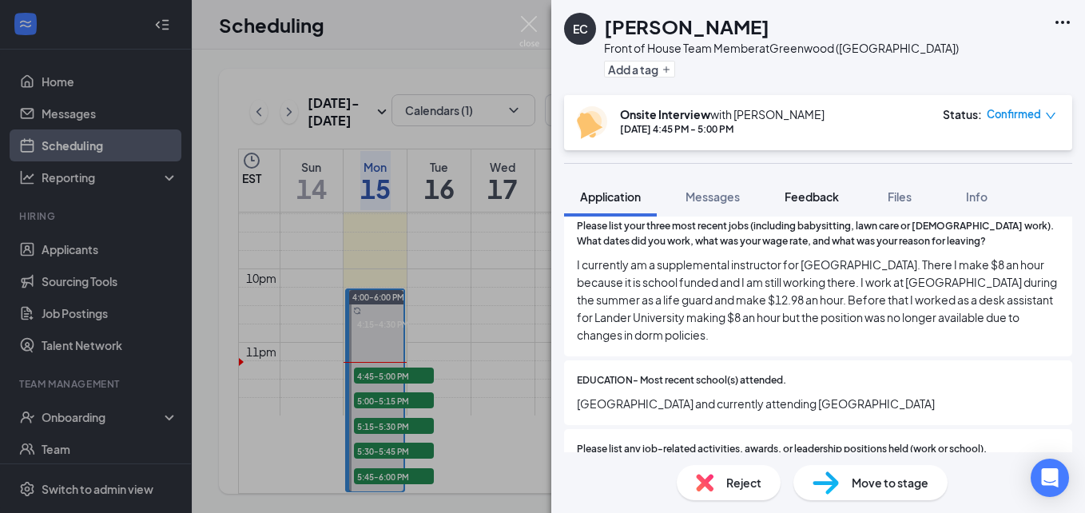
click at [795, 189] on div "Feedback" at bounding box center [811, 197] width 54 height 16
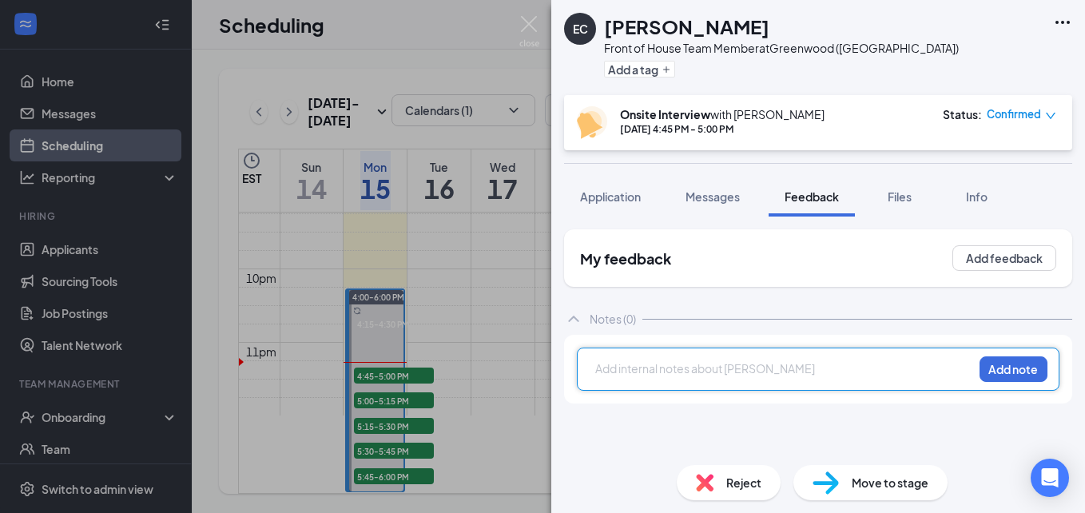
click at [764, 376] on div at bounding box center [784, 368] width 376 height 17
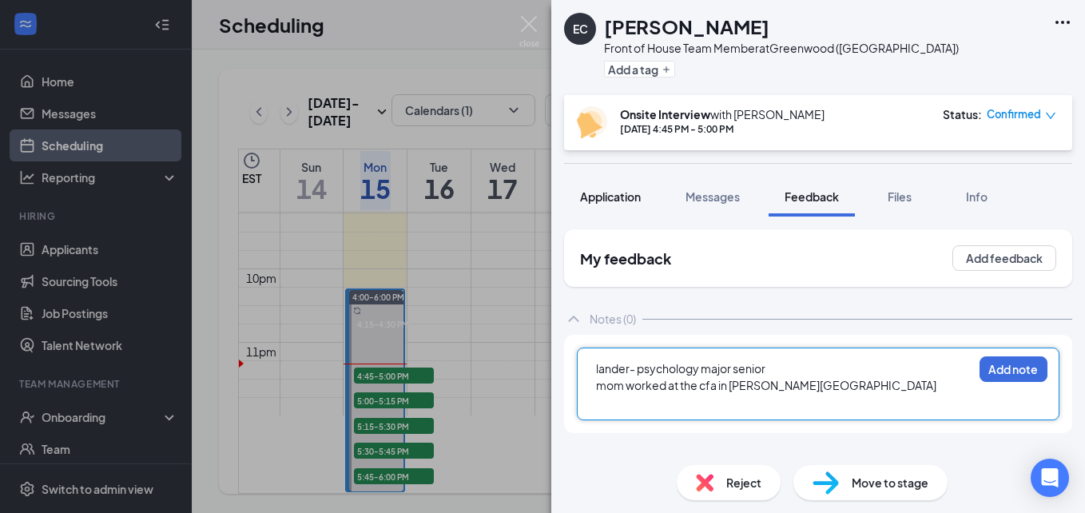
click at [652, 204] on button "Application" at bounding box center [610, 197] width 93 height 40
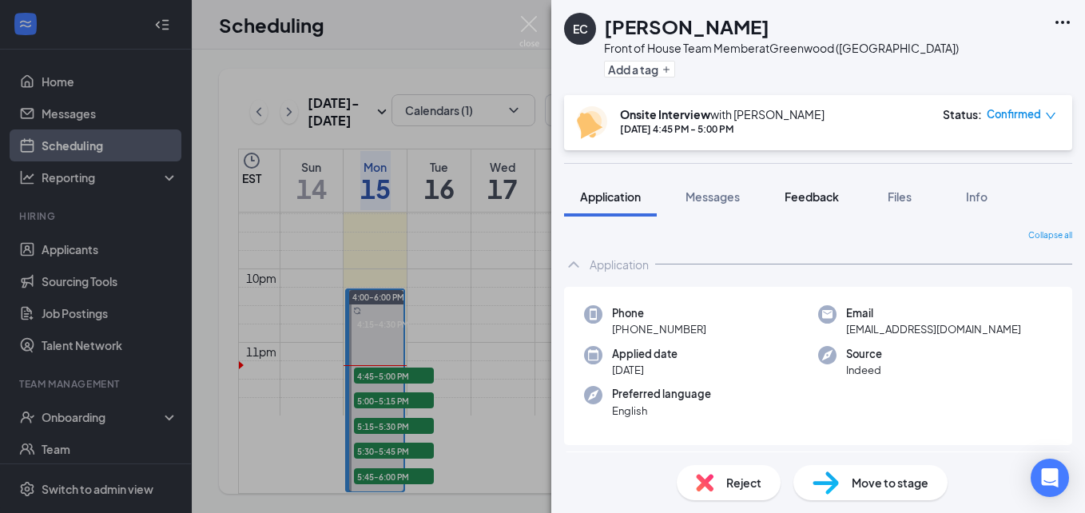
click at [813, 197] on span "Feedback" at bounding box center [811, 196] width 54 height 14
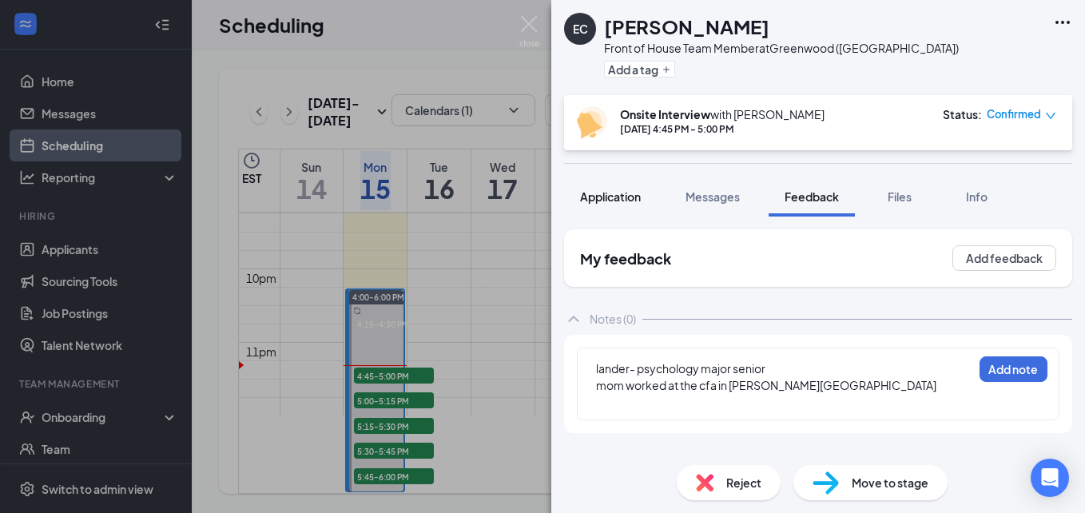
click at [604, 192] on span "Application" at bounding box center [610, 196] width 61 height 14
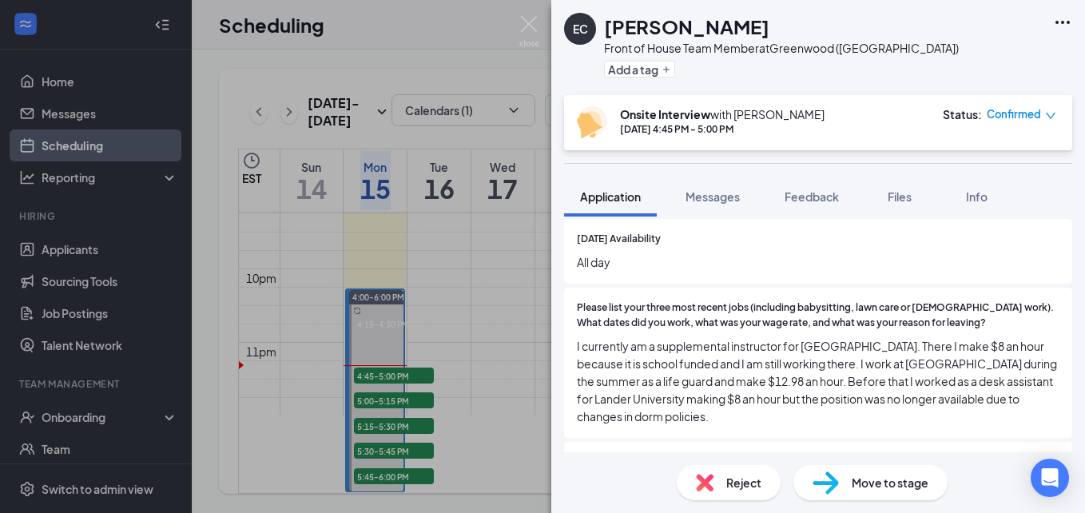
scroll to position [799, 0]
click at [806, 201] on span "Feedback" at bounding box center [811, 196] width 54 height 14
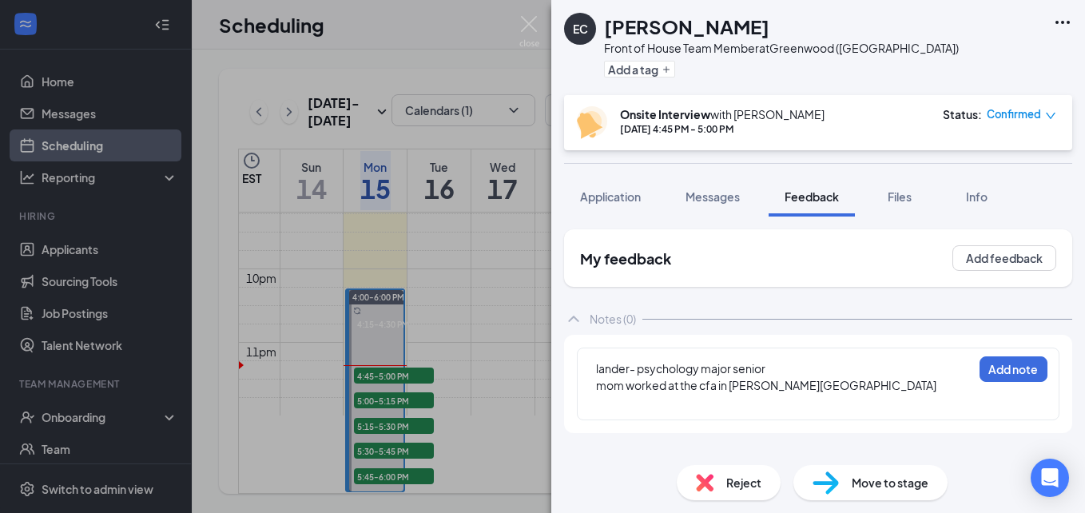
click at [617, 402] on div at bounding box center [784, 402] width 376 height 17
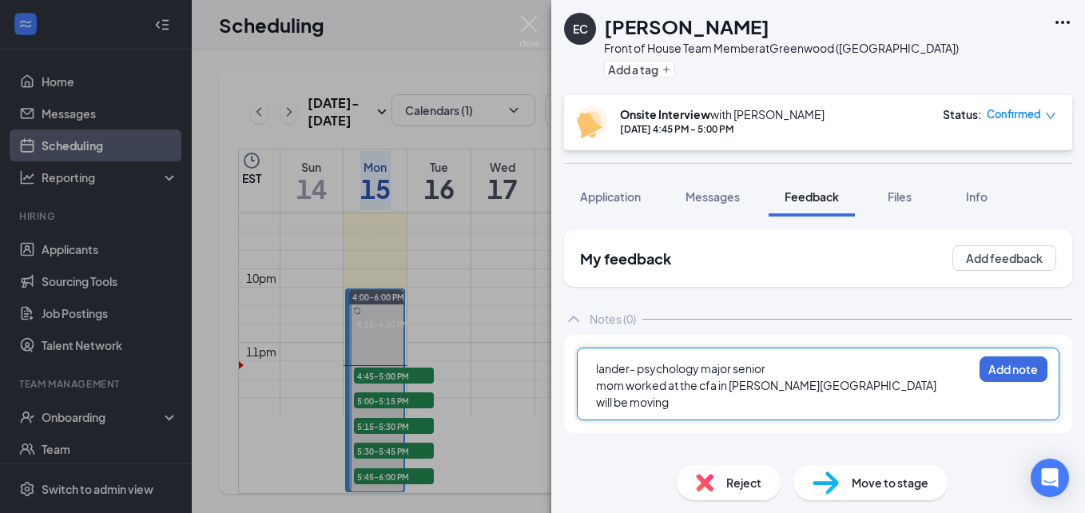
click at [624, 373] on span "lander- psychology major senior" at bounding box center [680, 368] width 169 height 14
click at [693, 401] on div "will be moving" at bounding box center [784, 402] width 376 height 17
click at [775, 410] on div "will be moving after graduation" at bounding box center [784, 402] width 376 height 17
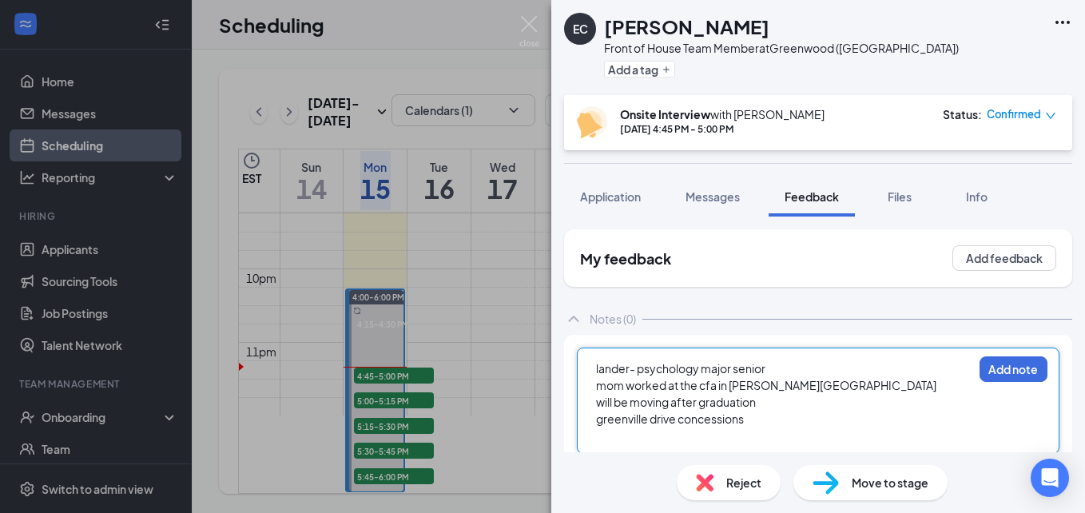
scroll to position [14, 0]
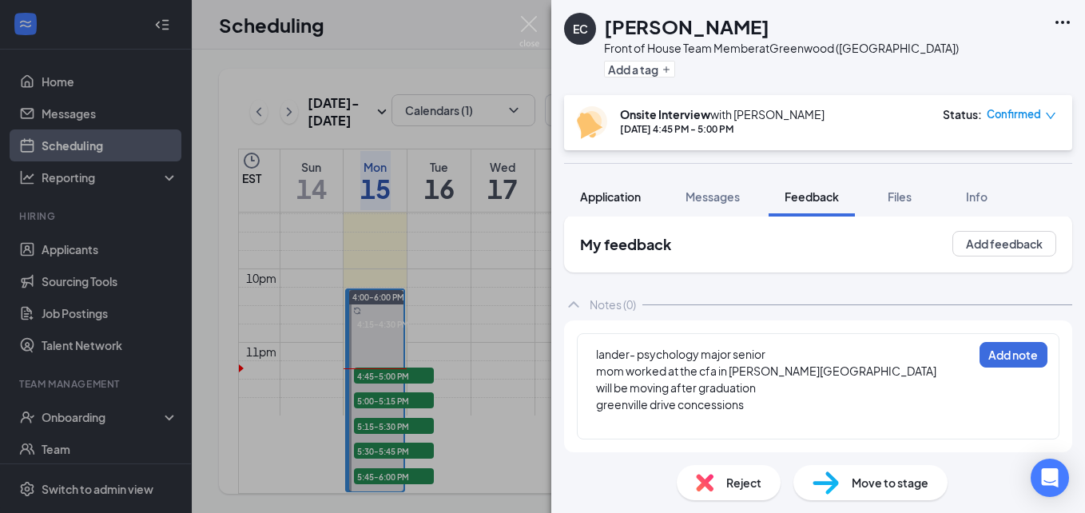
click at [629, 197] on span "Application" at bounding box center [610, 196] width 61 height 14
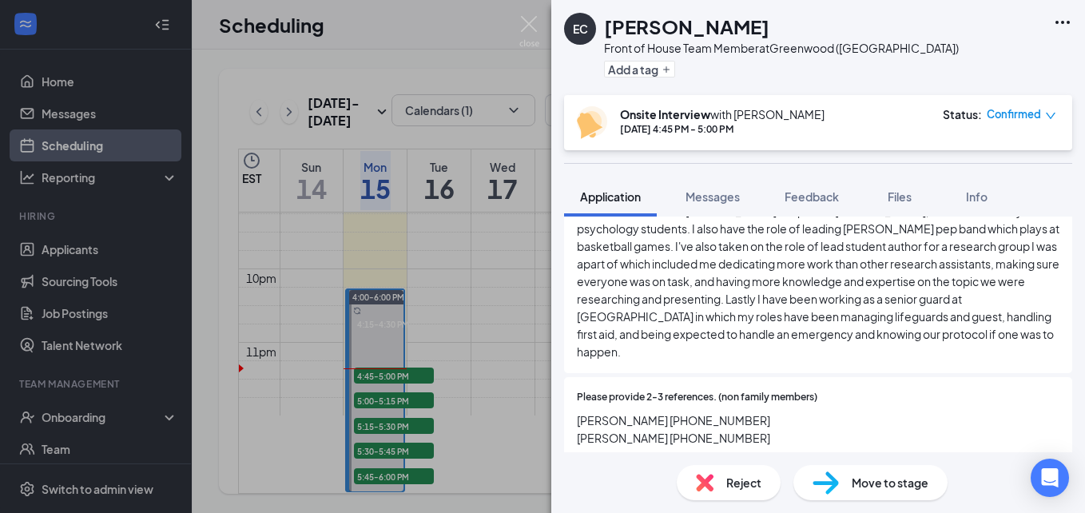
scroll to position [1118, 0]
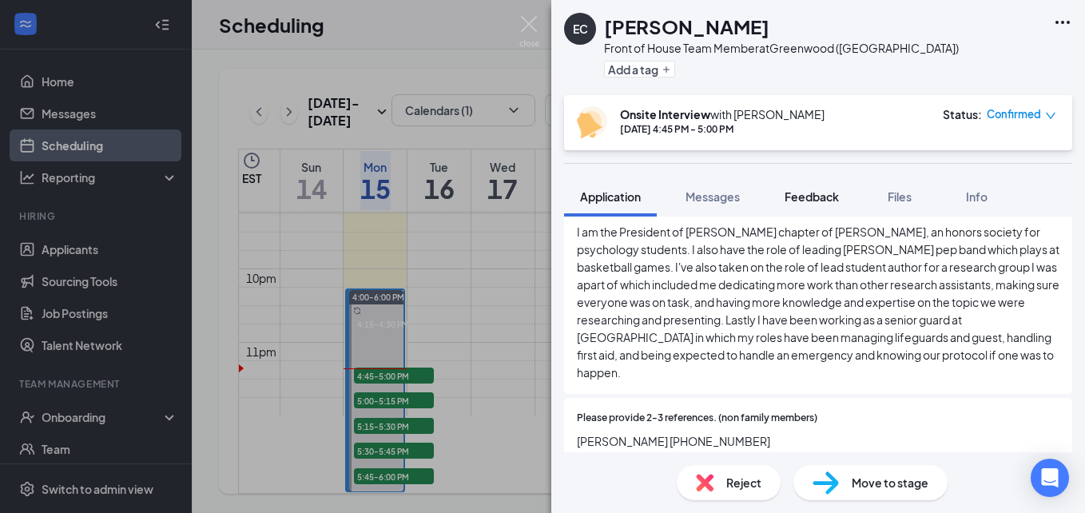
click at [825, 200] on span "Feedback" at bounding box center [811, 196] width 54 height 14
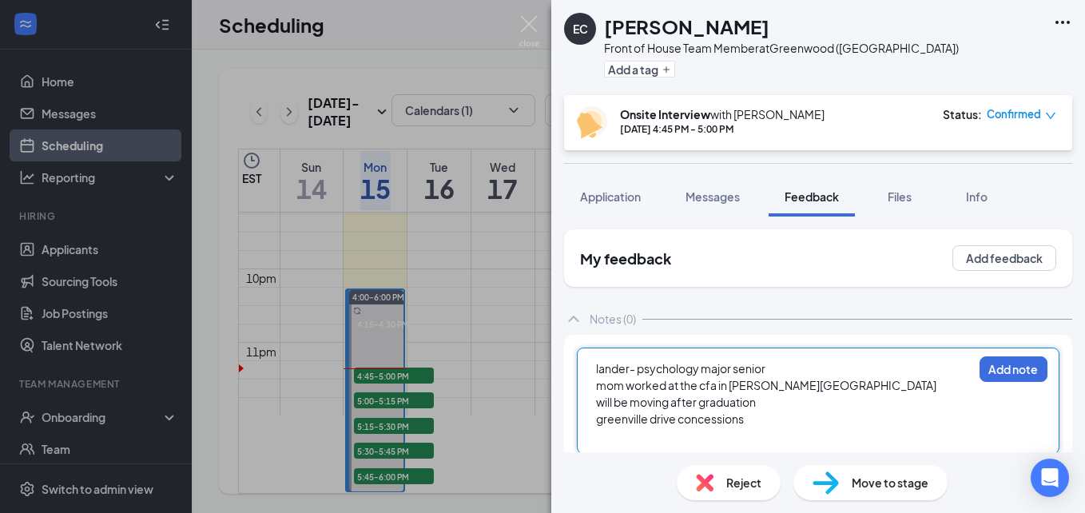
click at [793, 415] on div "greenville drive concessions" at bounding box center [784, 419] width 376 height 17
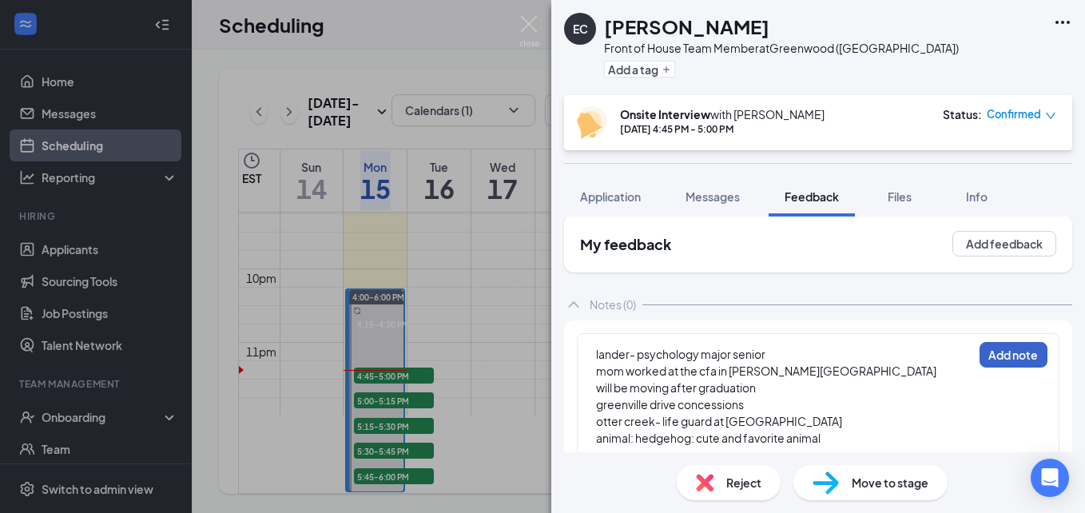
click at [1015, 358] on button "Add note" at bounding box center [1013, 355] width 68 height 26
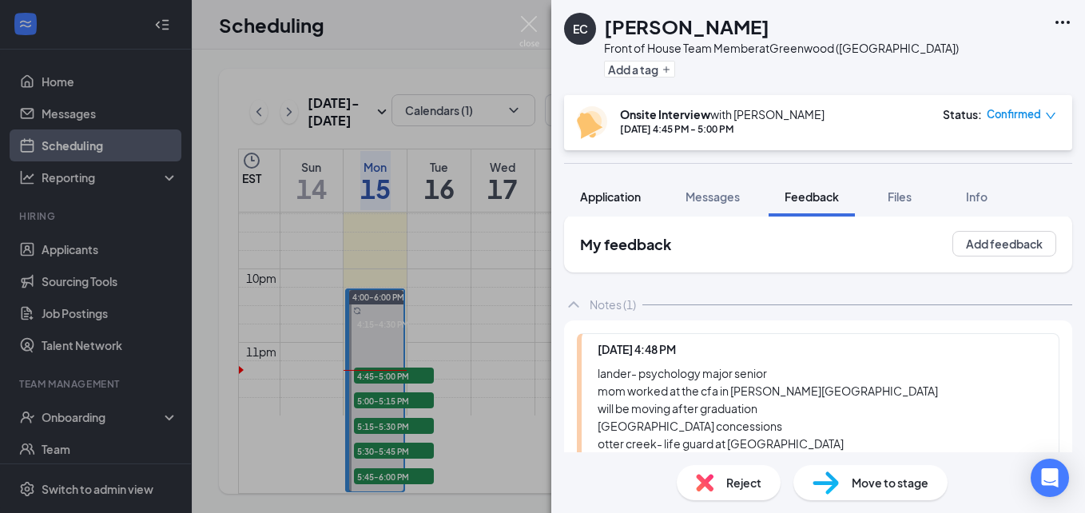
click at [620, 210] on button "Application" at bounding box center [610, 197] width 93 height 40
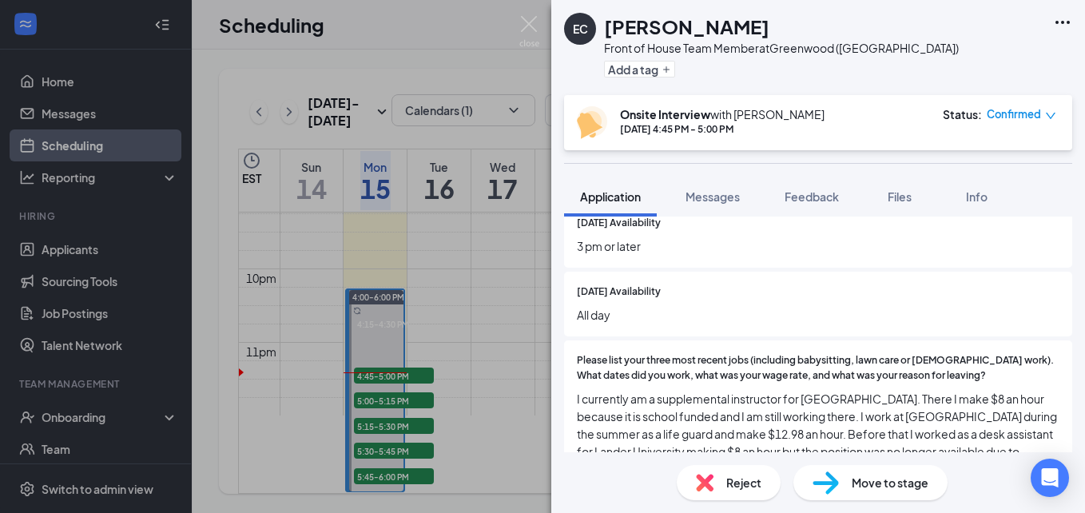
scroll to position [719, 0]
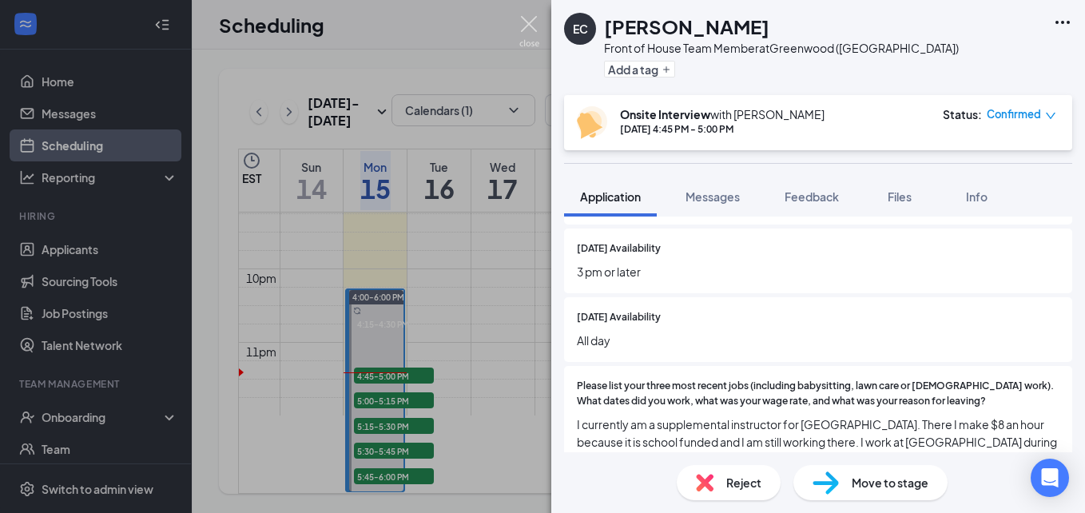
click at [530, 27] on img at bounding box center [529, 31] width 20 height 31
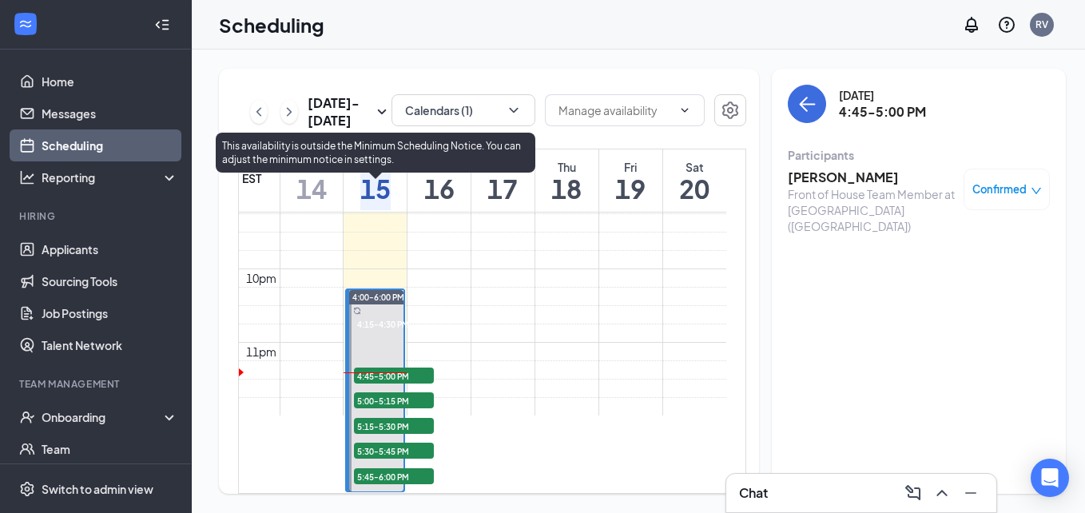
click at [421, 367] on span "4:45-5:00 PM" at bounding box center [394, 375] width 80 height 16
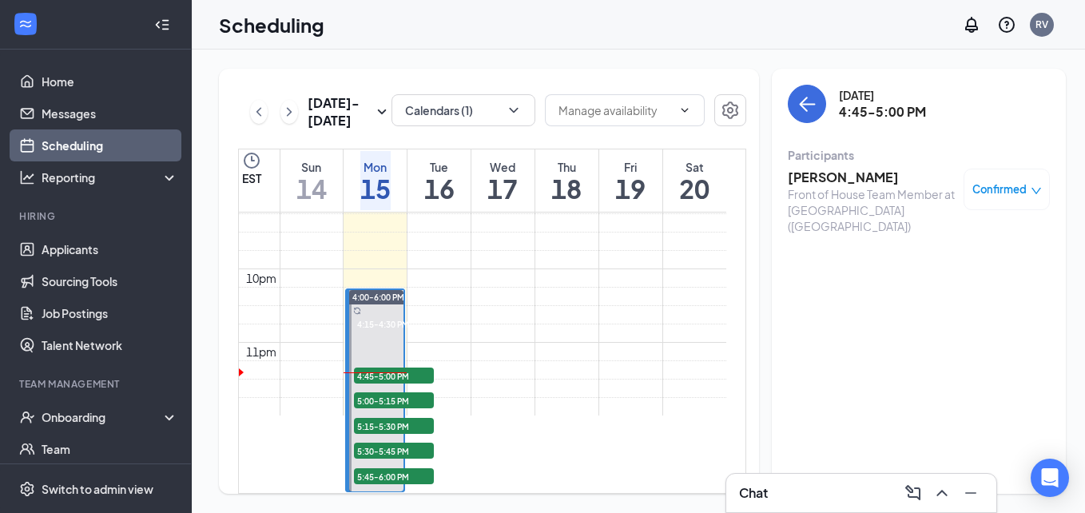
click at [828, 168] on div "Emma Cox Front of House Team Member at Greenwood (SC) Confirmed" at bounding box center [919, 201] width 262 height 77
click at [828, 181] on h3 "Emma Cox" at bounding box center [872, 178] width 168 height 18
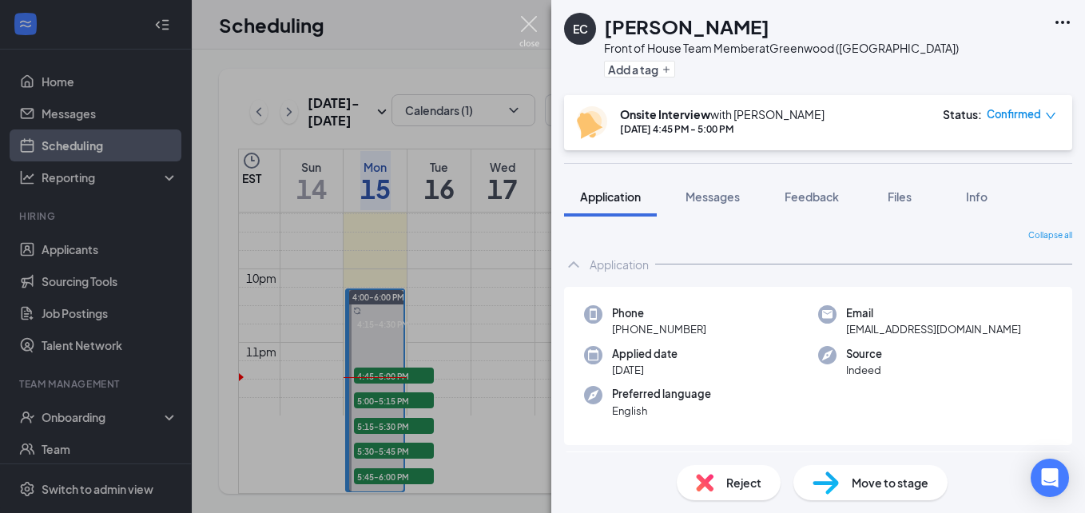
click at [536, 23] on img at bounding box center [529, 31] width 20 height 31
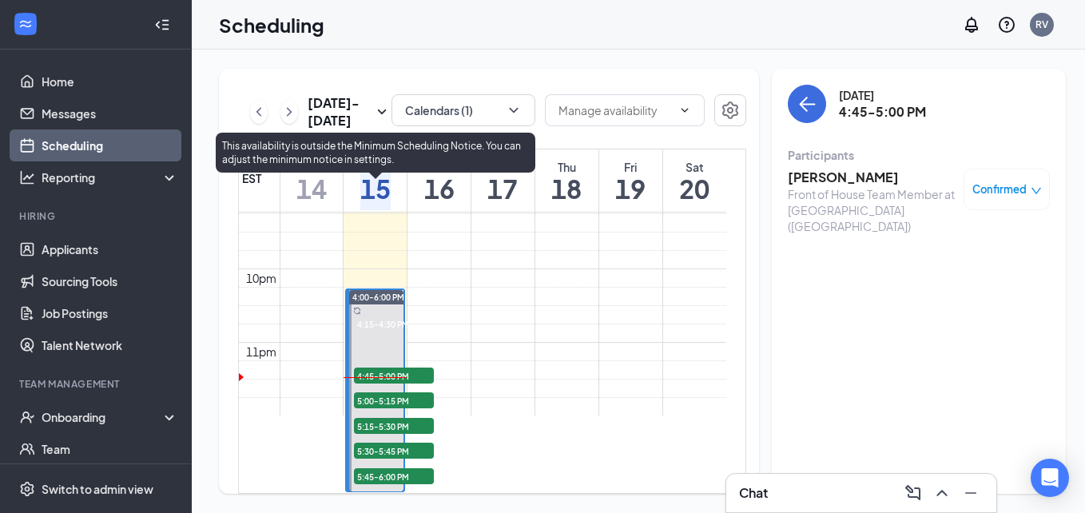
click at [410, 392] on span "5:00-5:15 PM" at bounding box center [394, 400] width 80 height 16
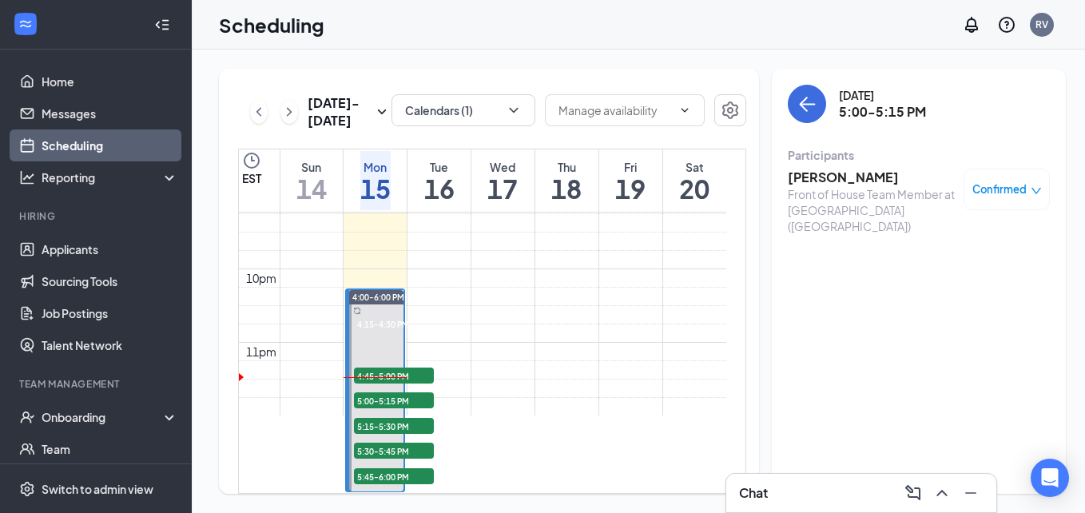
drag, startPoint x: 797, startPoint y: 190, endPoint x: 801, endPoint y: 180, distance: 11.1
click at [797, 188] on div "Front of House Team Member at Greenwood (SC)" at bounding box center [872, 210] width 168 height 48
click at [802, 177] on h3 "Andrea Alston" at bounding box center [872, 178] width 168 height 18
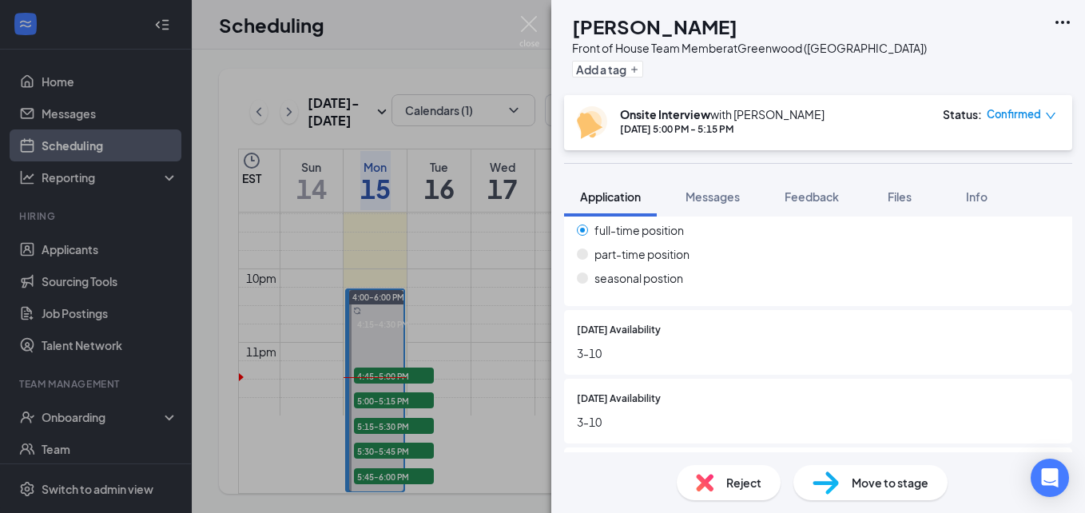
scroll to position [399, 0]
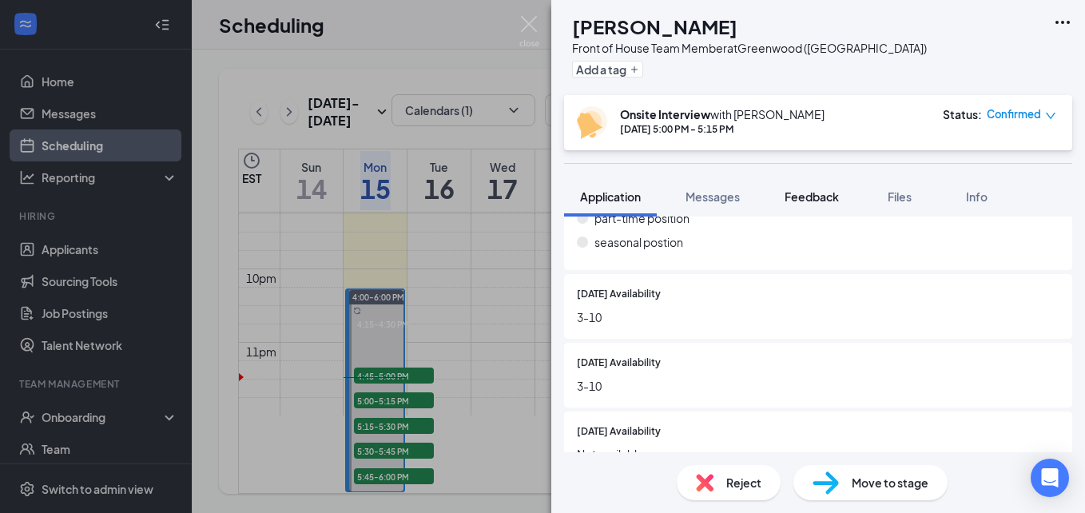
click at [807, 195] on span "Feedback" at bounding box center [811, 196] width 54 height 14
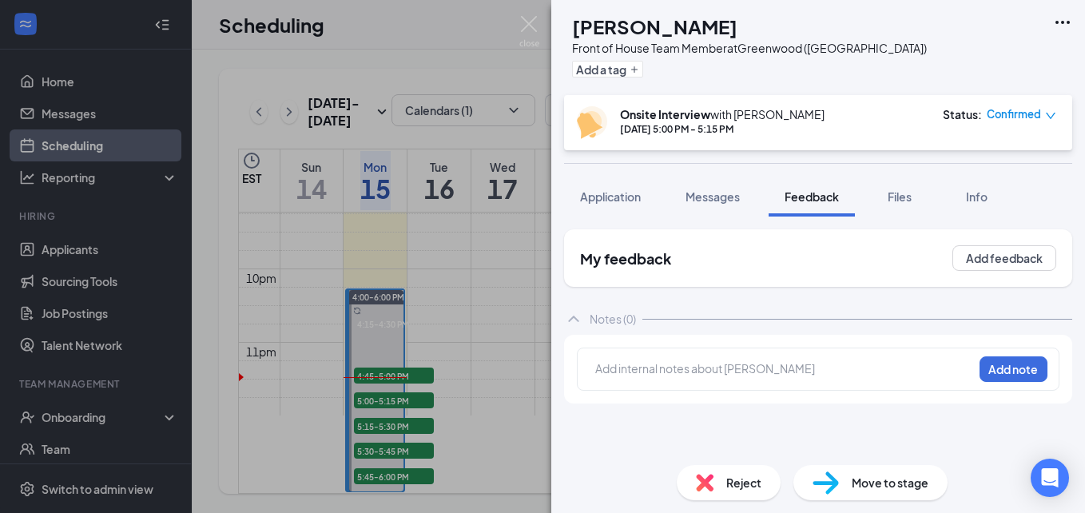
click at [673, 373] on div at bounding box center [784, 368] width 376 height 17
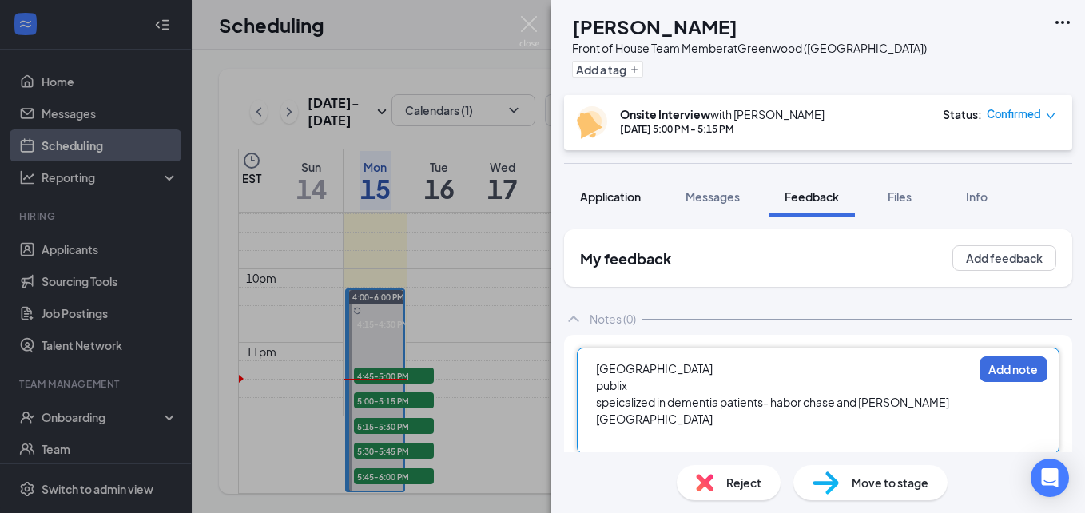
click at [637, 181] on button "Application" at bounding box center [610, 197] width 93 height 40
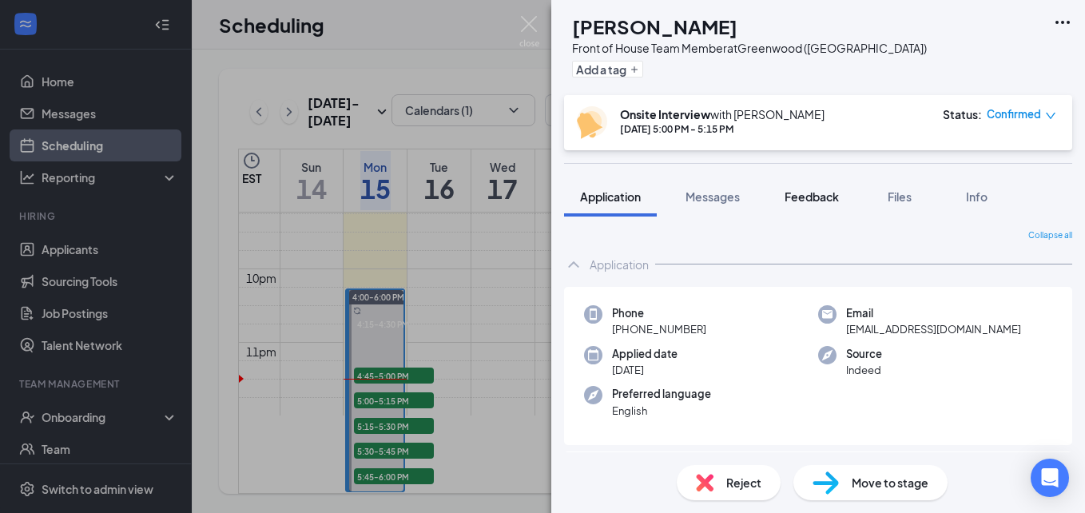
click at [796, 208] on button "Feedback" at bounding box center [811, 197] width 86 height 40
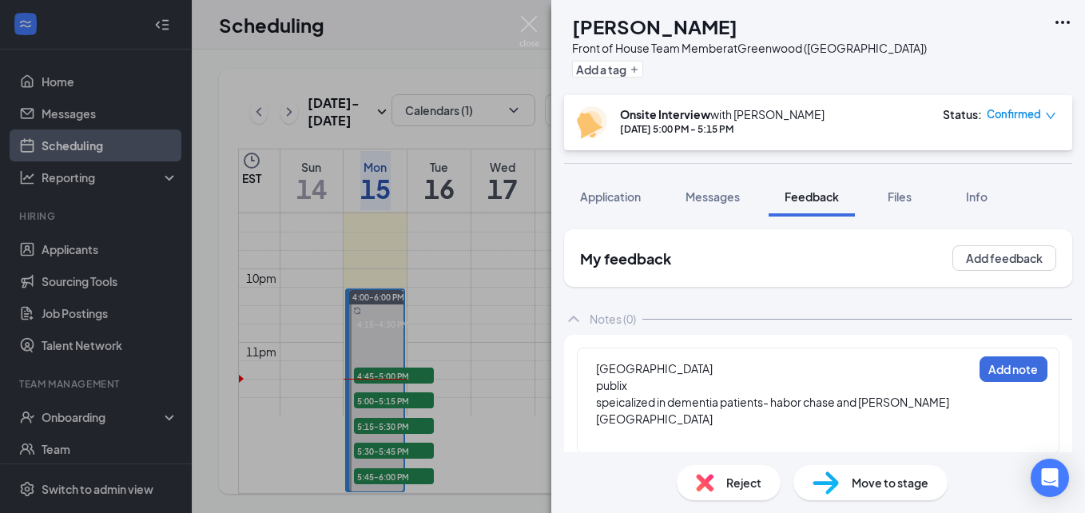
click at [955, 400] on div "speicalized in dementia patients- habor chase and chandler place" at bounding box center [784, 411] width 376 height 34
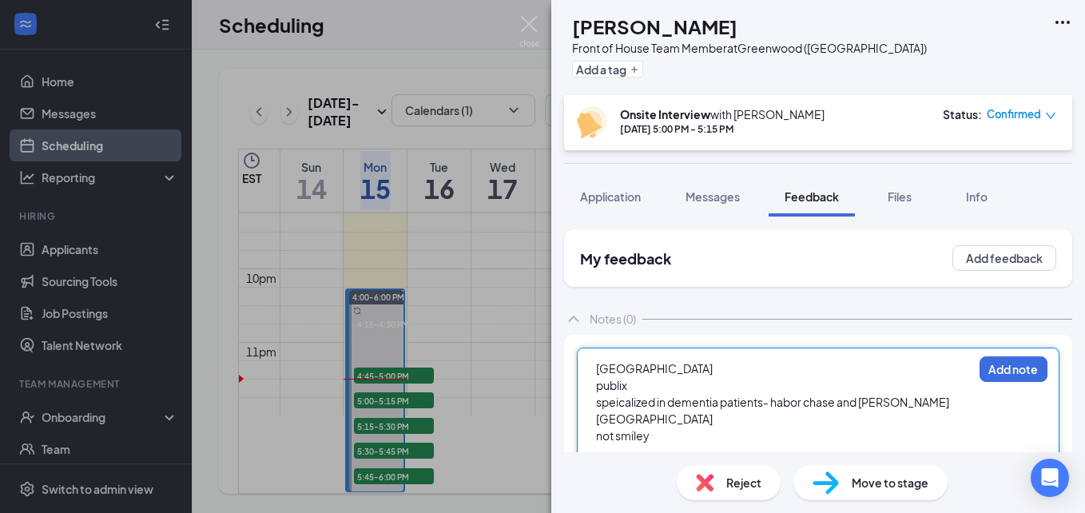
click at [598, 427] on div "not smiley" at bounding box center [784, 435] width 376 height 17
click at [617, 427] on div at bounding box center [784, 435] width 376 height 17
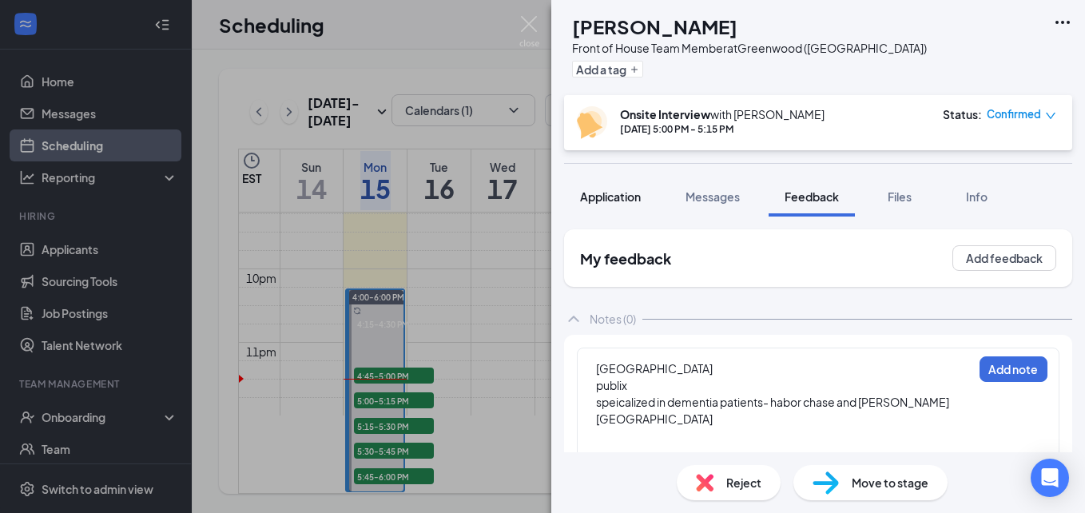
click at [636, 205] on button "Application" at bounding box center [610, 197] width 93 height 40
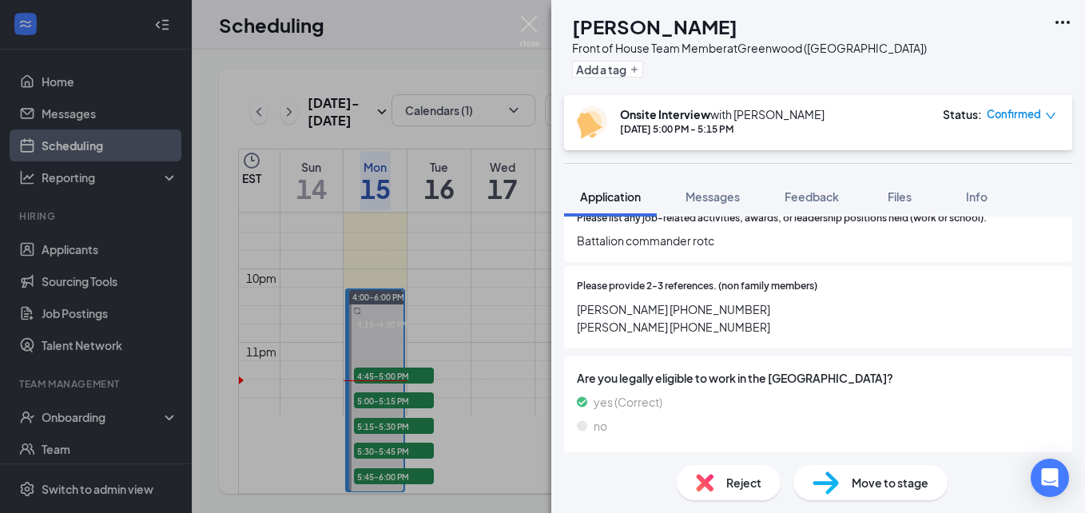
scroll to position [1080, 0]
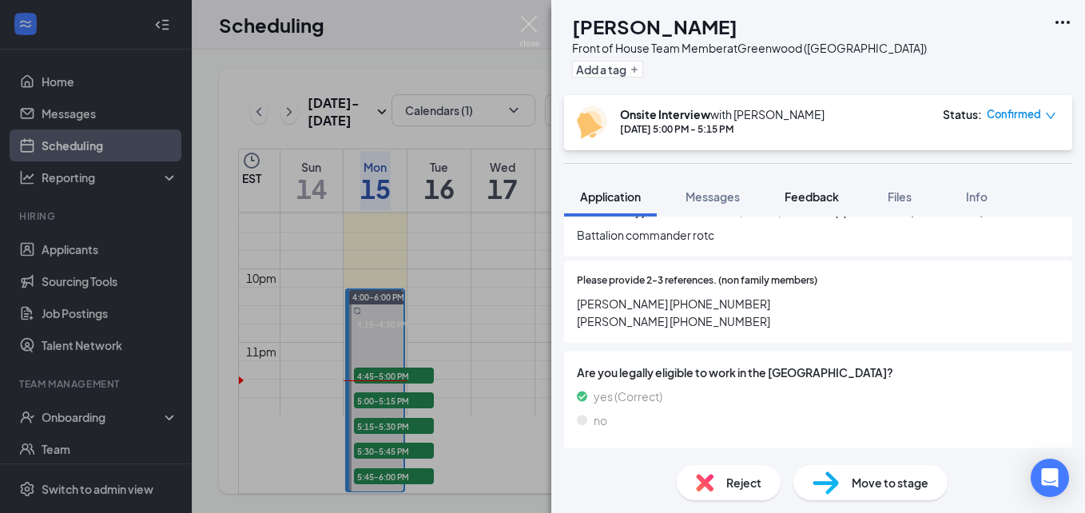
click at [831, 198] on span "Feedback" at bounding box center [811, 196] width 54 height 14
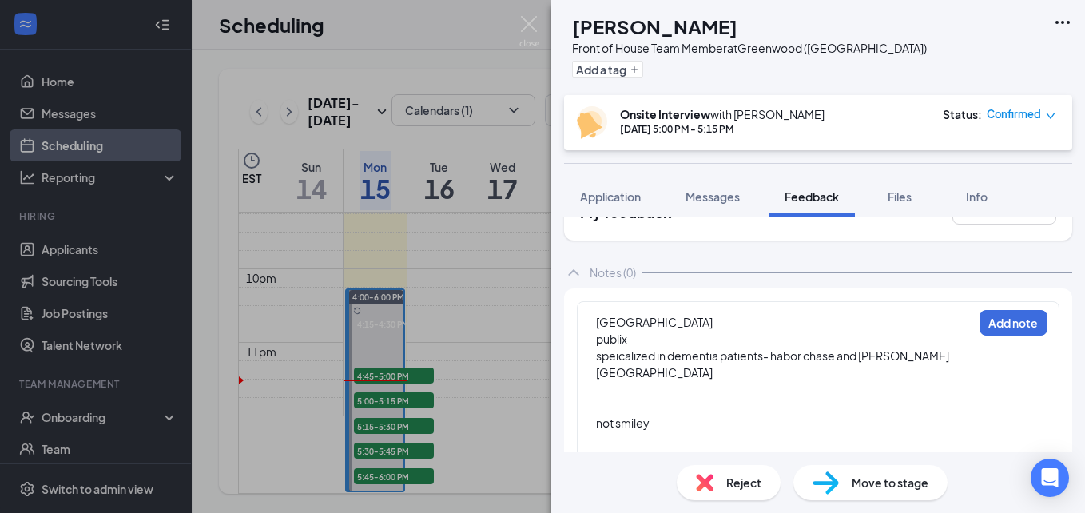
scroll to position [48, 0]
click at [657, 379] on div at bounding box center [784, 387] width 376 height 17
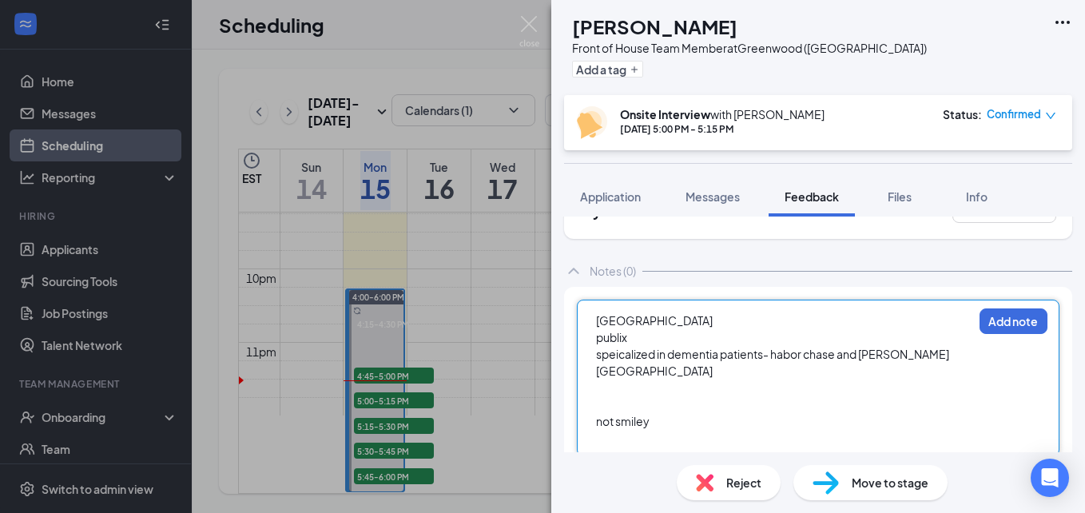
click at [735, 321] on div "lander university" at bounding box center [784, 320] width 376 height 17
click at [623, 379] on div at bounding box center [784, 387] width 376 height 17
drag, startPoint x: 616, startPoint y: 352, endPoint x: 644, endPoint y: 385, distance: 43.1
click at [644, 396] on div at bounding box center [784, 404] width 376 height 17
click at [634, 379] on div at bounding box center [784, 387] width 376 height 17
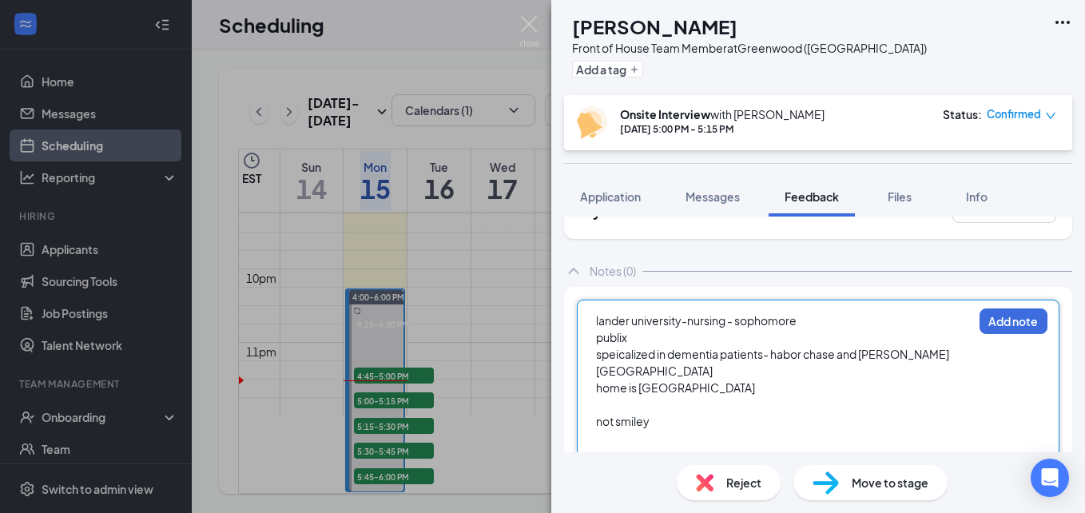
click at [649, 414] on span "not smiley" at bounding box center [623, 421] width 54 height 14
click at [647, 396] on div at bounding box center [784, 404] width 376 height 17
click at [715, 430] on div at bounding box center [784, 438] width 376 height 17
click at [888, 396] on div "dream job is nurse practioner : dementia patients" at bounding box center [784, 404] width 376 height 17
click at [666, 413] on div at bounding box center [784, 421] width 376 height 17
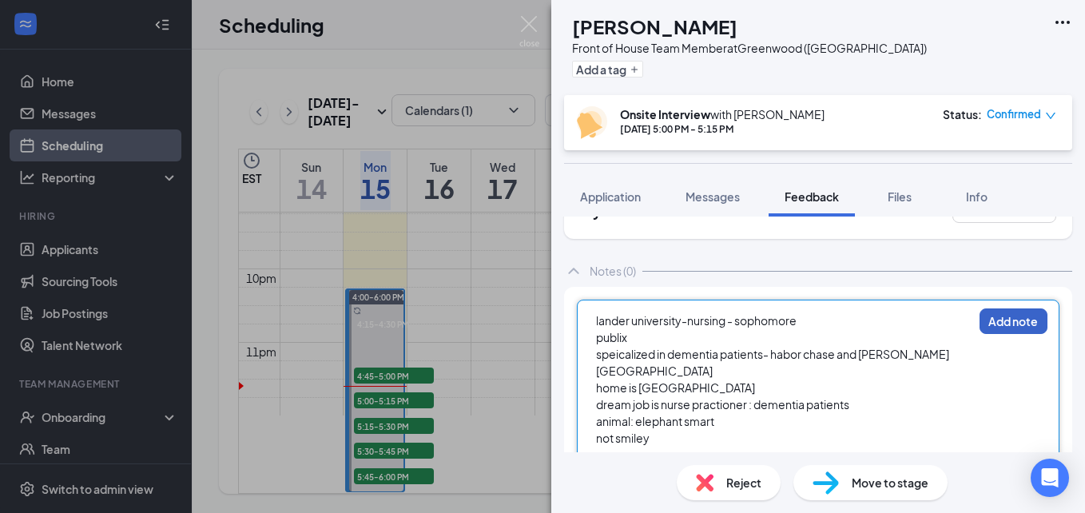
click at [1029, 321] on button "Add note" at bounding box center [1013, 321] width 68 height 26
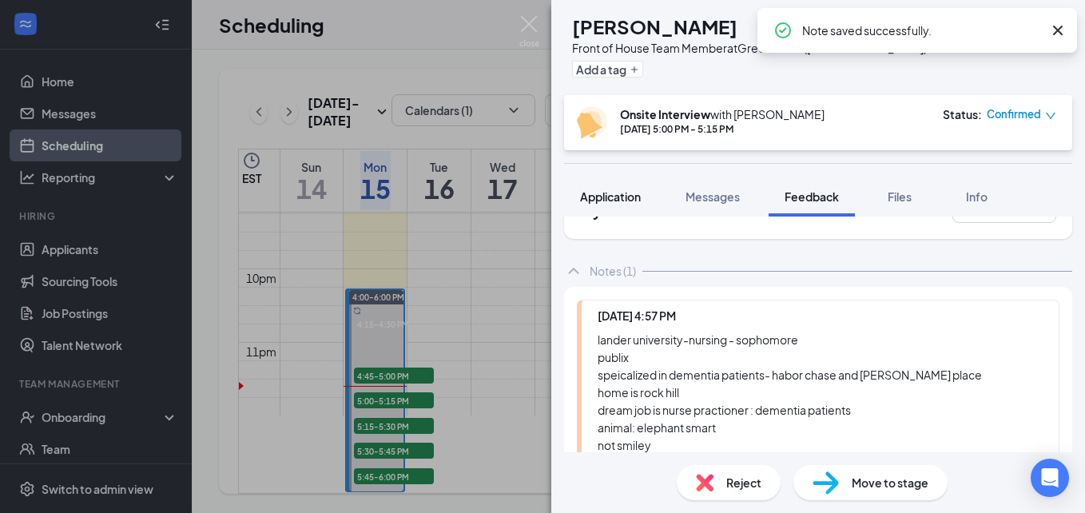
click at [596, 205] on button "Application" at bounding box center [610, 197] width 93 height 40
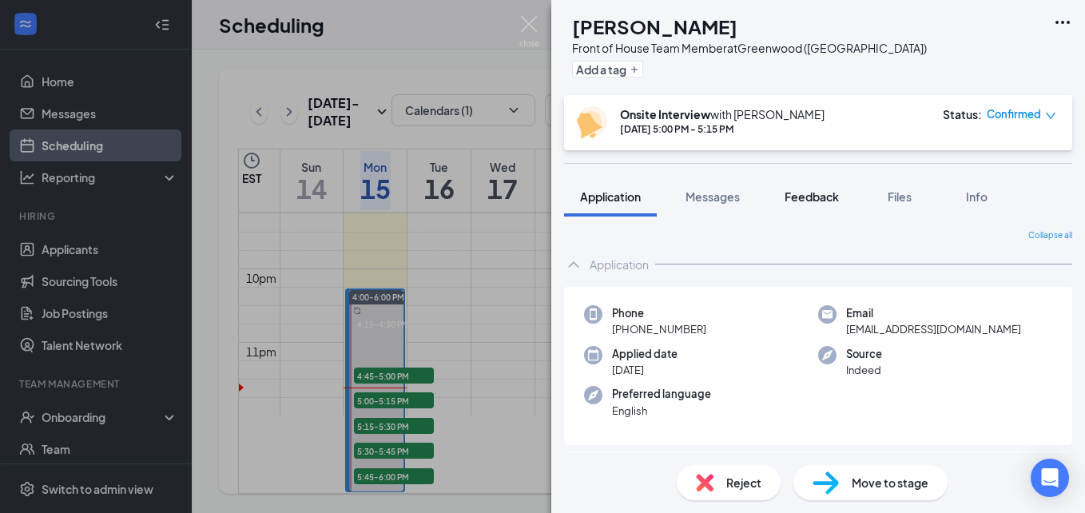
click at [819, 198] on span "Feedback" at bounding box center [811, 196] width 54 height 14
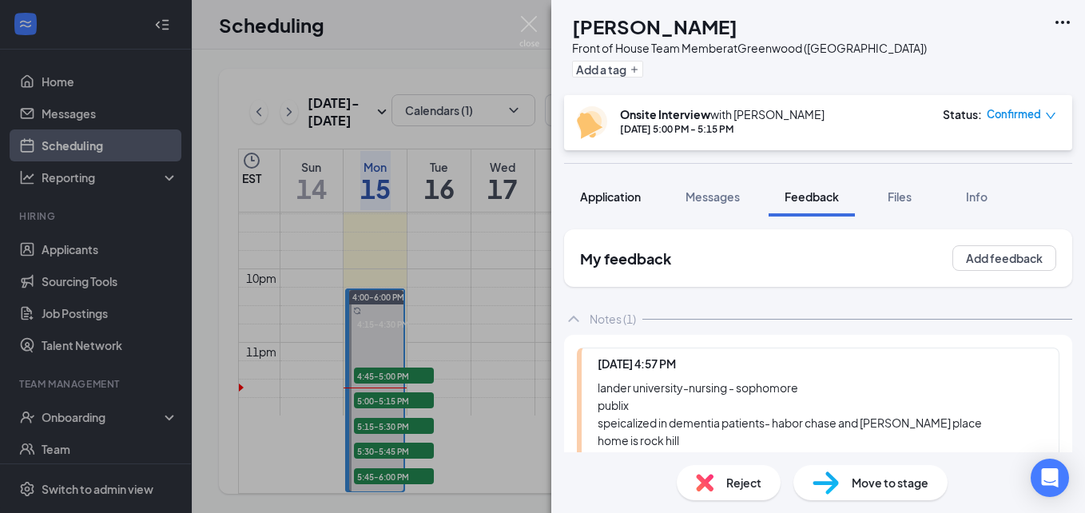
click at [636, 200] on span "Application" at bounding box center [610, 196] width 61 height 14
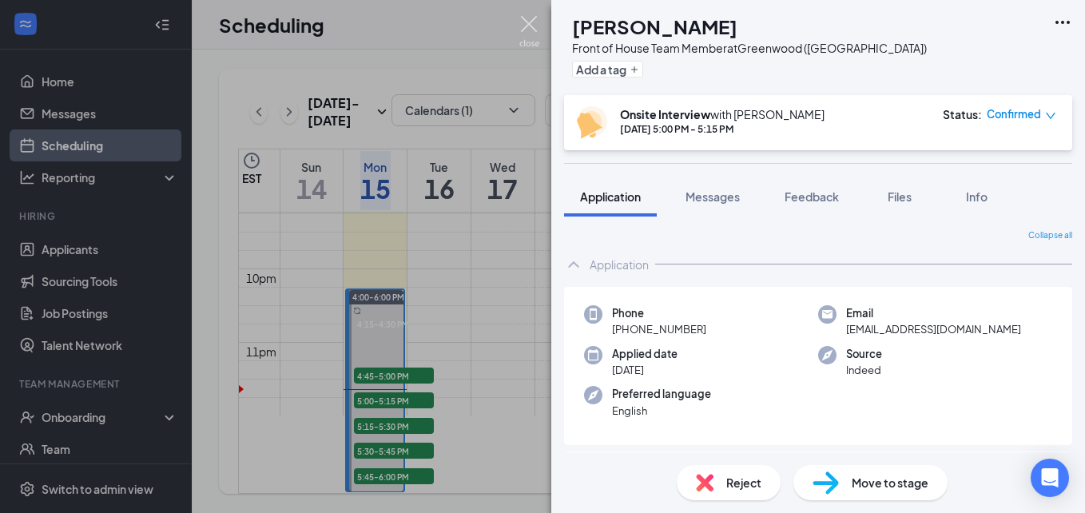
click at [534, 28] on img at bounding box center [529, 31] width 20 height 31
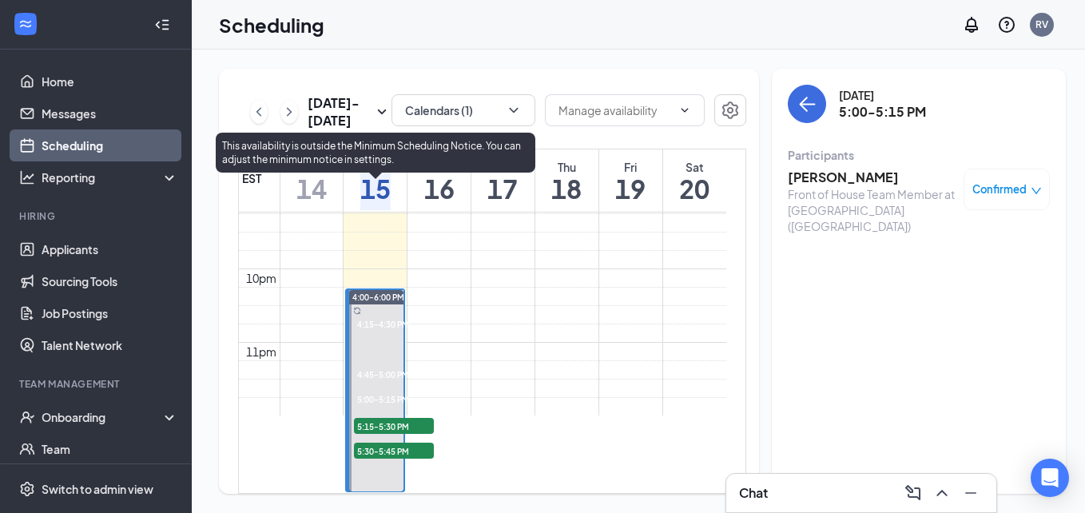
click at [390, 418] on span "5:15-5:30 PM" at bounding box center [394, 426] width 80 height 16
click at [400, 391] on span "5:00-5:15 PM" at bounding box center [381, 398] width 55 height 14
click at [404, 418] on span "5:15-5:30 PM" at bounding box center [394, 426] width 80 height 16
click at [389, 443] on span "5:30-5:45 PM" at bounding box center [394, 451] width 80 height 16
click at [404, 418] on span "5:15-5:30 PM" at bounding box center [394, 426] width 80 height 16
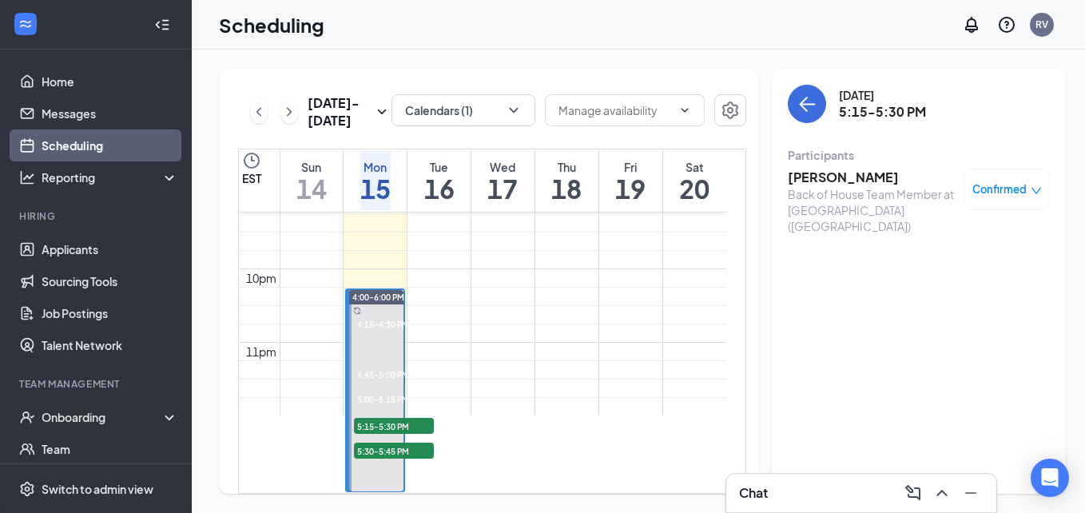
click at [877, 184] on h3 "Patrick Bannerman" at bounding box center [872, 178] width 168 height 18
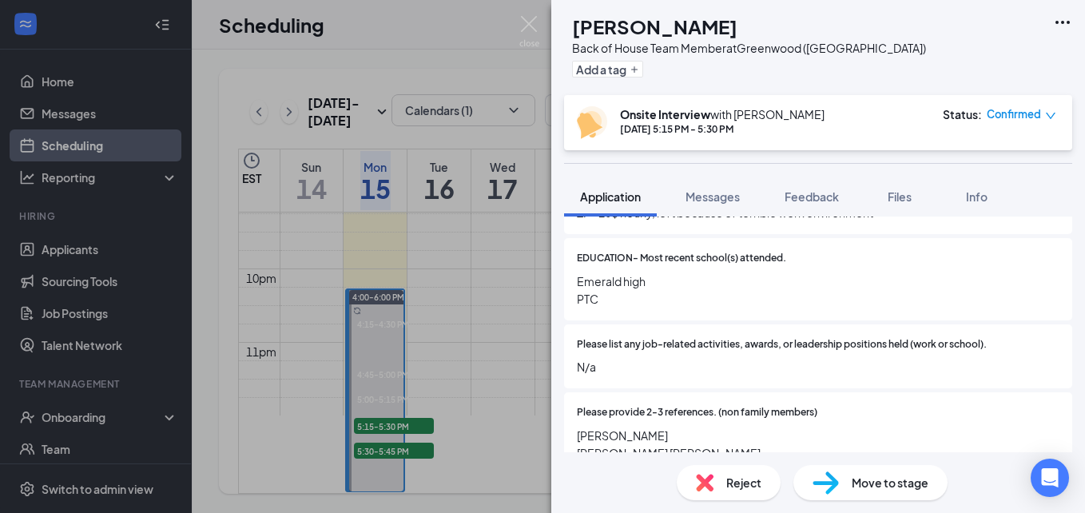
scroll to position [959, 0]
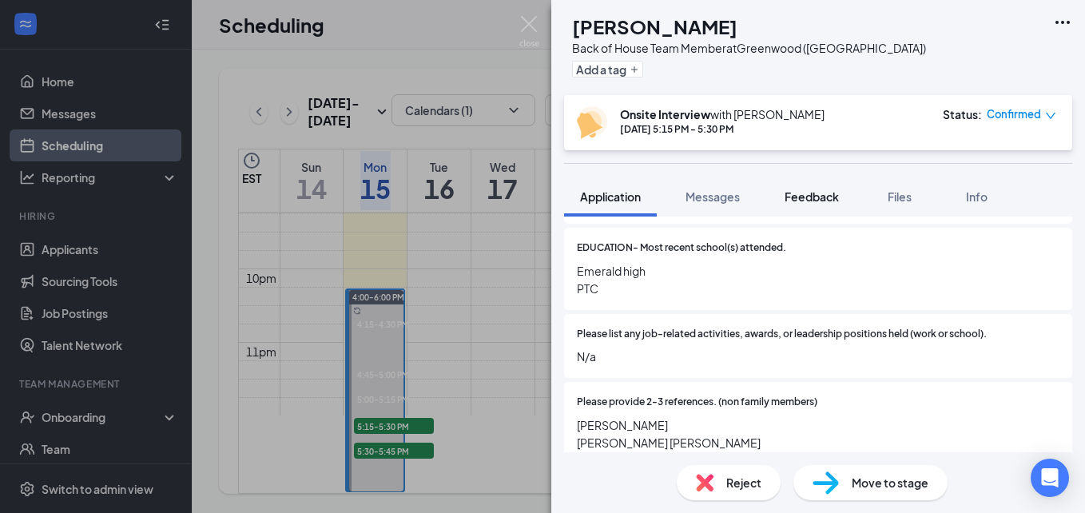
click at [822, 197] on span "Feedback" at bounding box center [811, 196] width 54 height 14
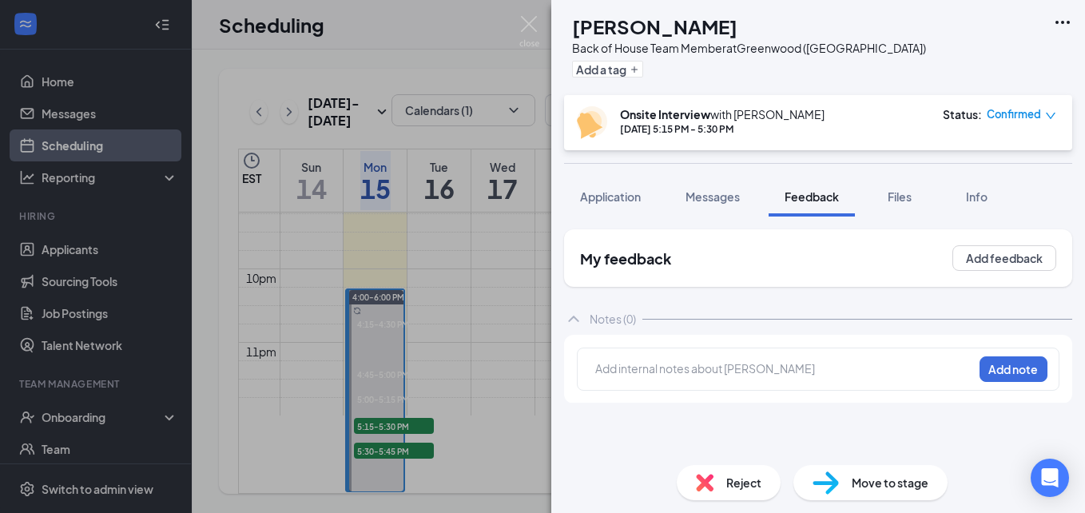
click at [684, 371] on div at bounding box center [784, 368] width 376 height 17
click at [641, 190] on span "Application" at bounding box center [610, 196] width 61 height 14
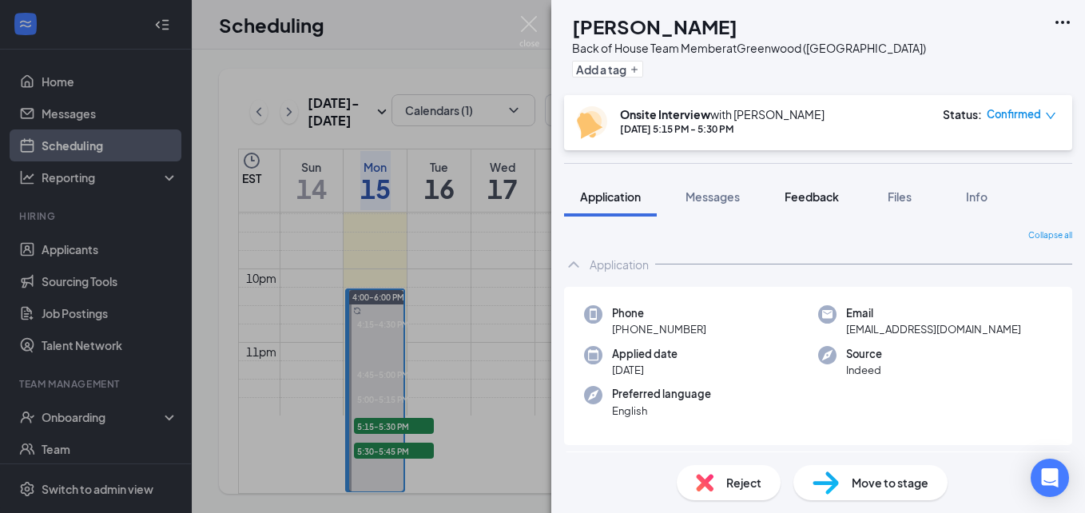
click at [834, 201] on span "Feedback" at bounding box center [811, 196] width 54 height 14
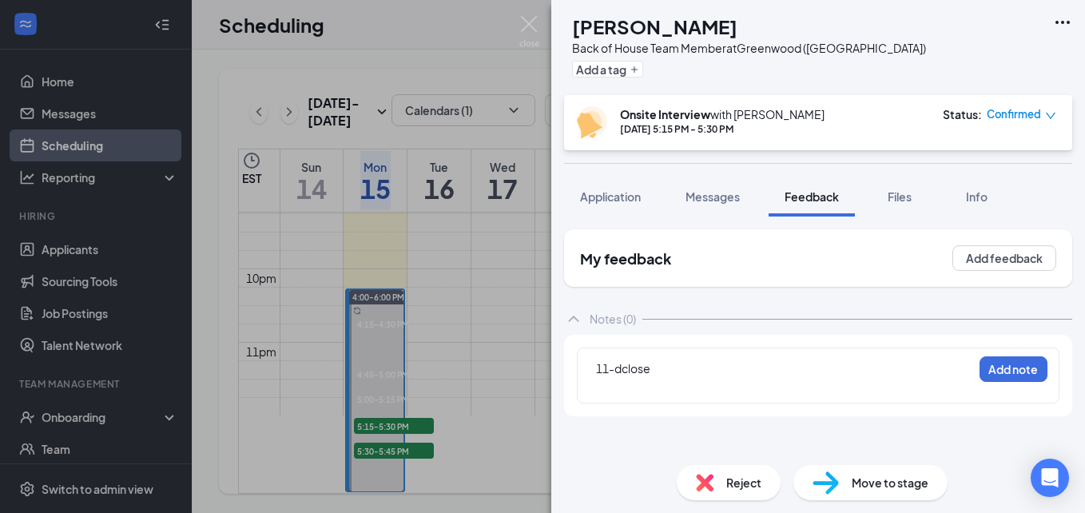
click at [625, 364] on span "11-dclose" at bounding box center [623, 368] width 54 height 14
click at [618, 201] on span "Application" at bounding box center [610, 196] width 61 height 14
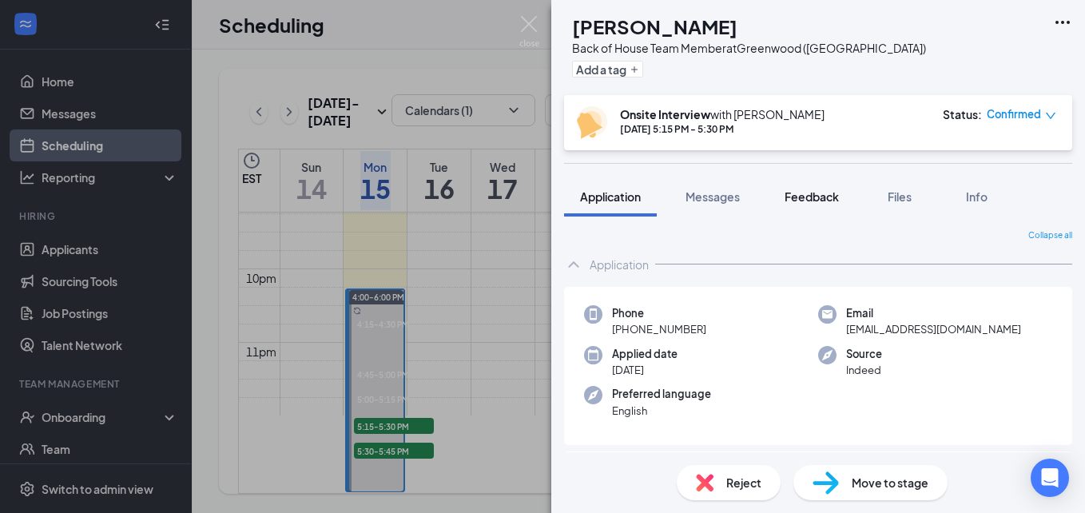
click at [845, 185] on button "Feedback" at bounding box center [811, 197] width 86 height 40
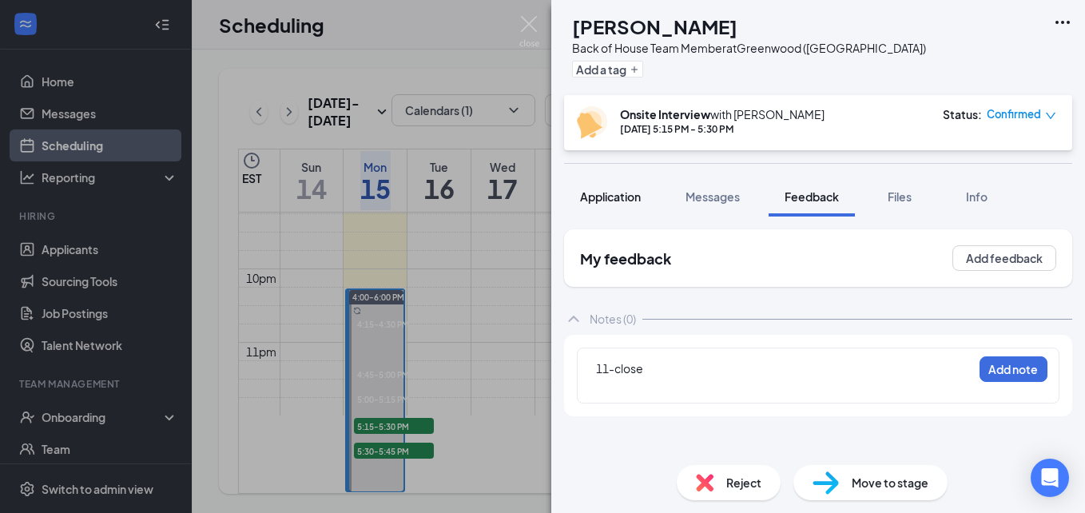
click at [629, 201] on span "Application" at bounding box center [610, 196] width 61 height 14
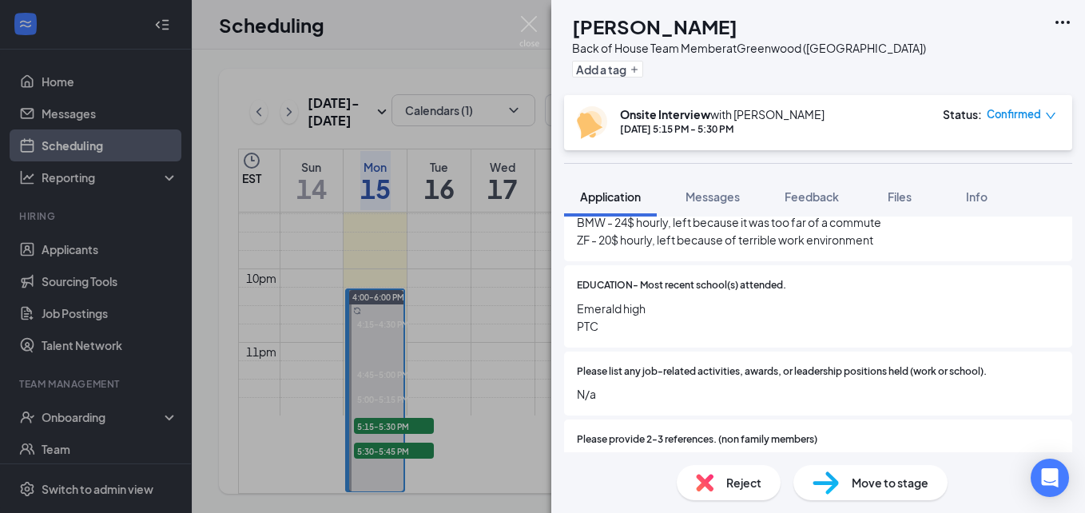
scroll to position [959, 0]
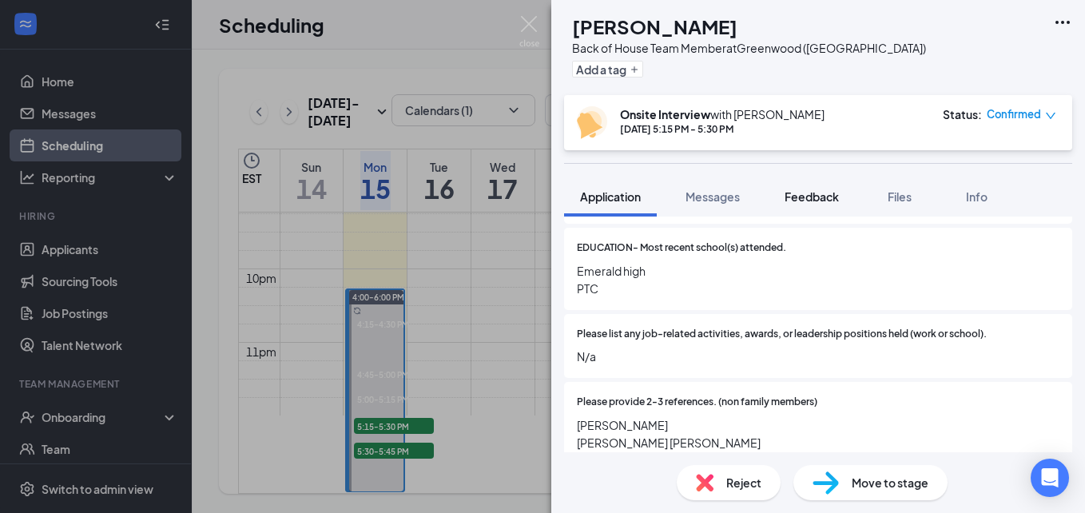
click at [818, 203] on span "Feedback" at bounding box center [811, 196] width 54 height 14
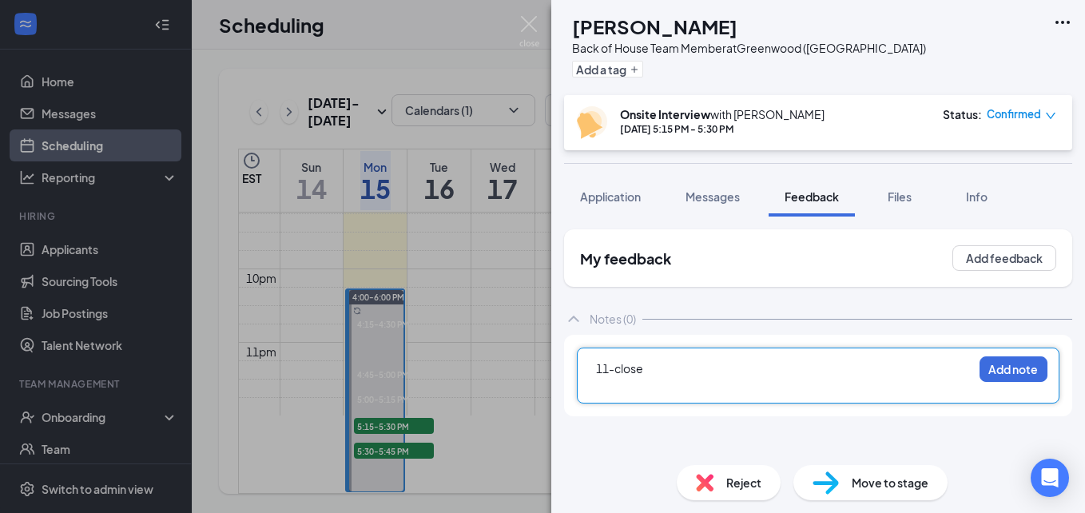
click at [678, 376] on div "11-close" at bounding box center [784, 368] width 376 height 17
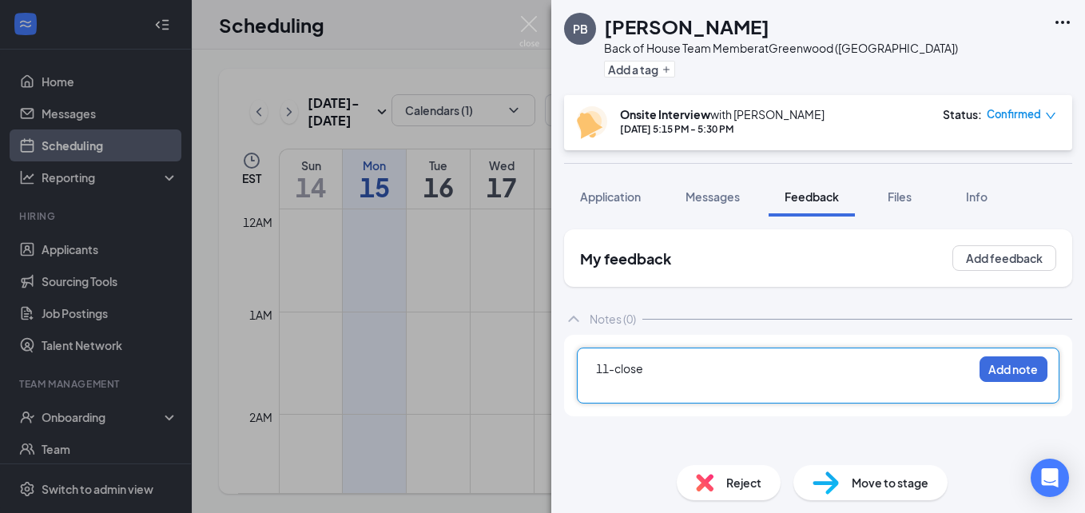
scroll to position [1664, 0]
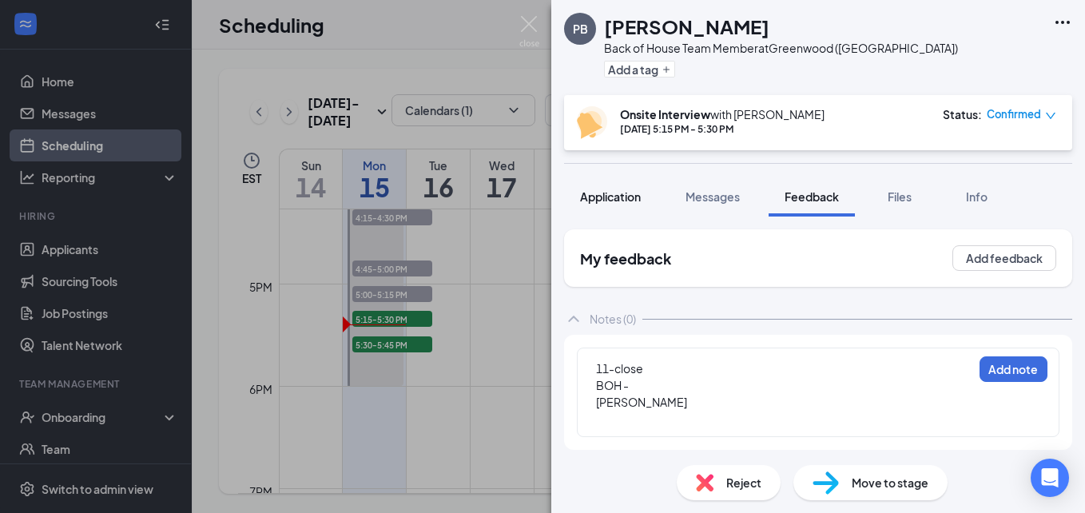
click at [617, 199] on span "Application" at bounding box center [610, 196] width 61 height 14
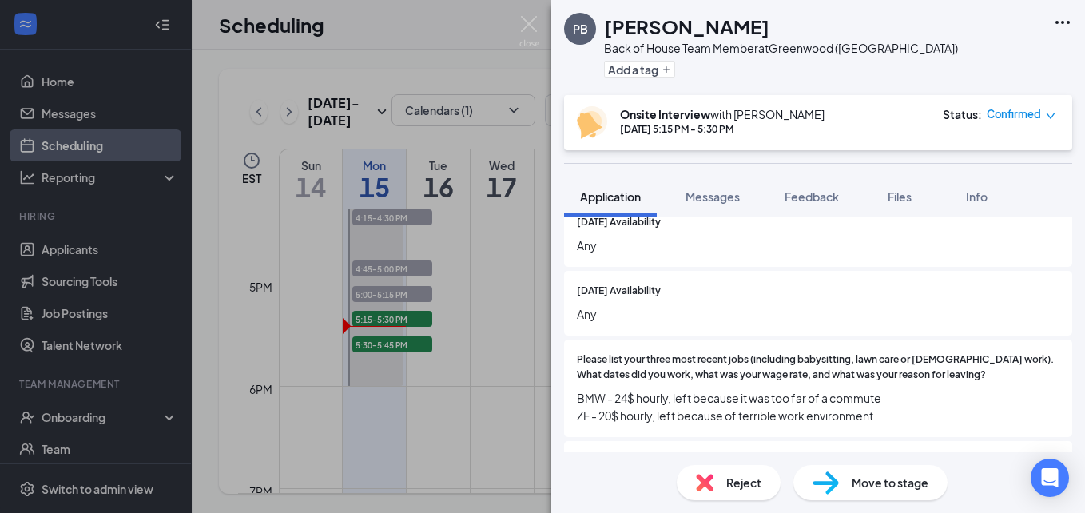
scroll to position [799, 0]
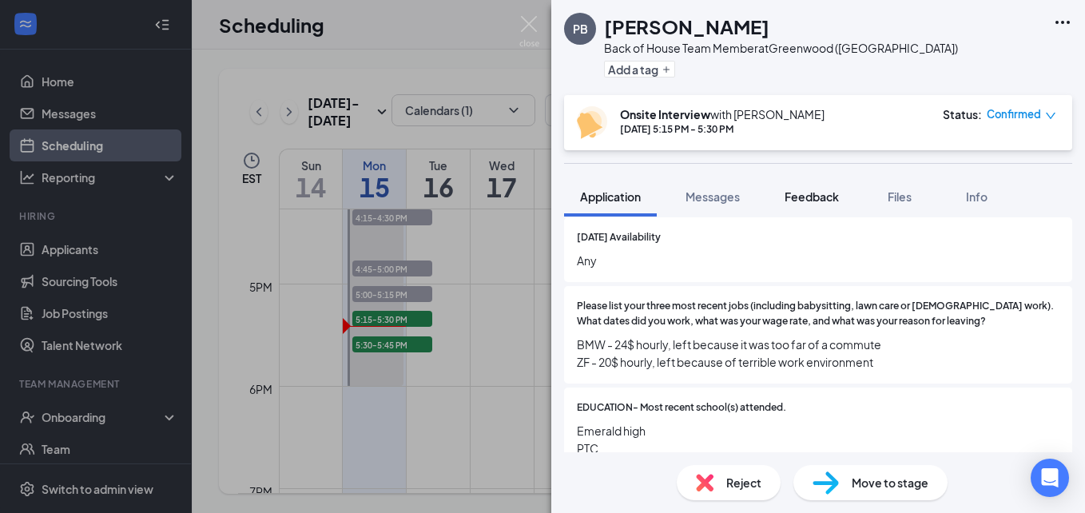
click at [829, 193] on span "Feedback" at bounding box center [811, 196] width 54 height 14
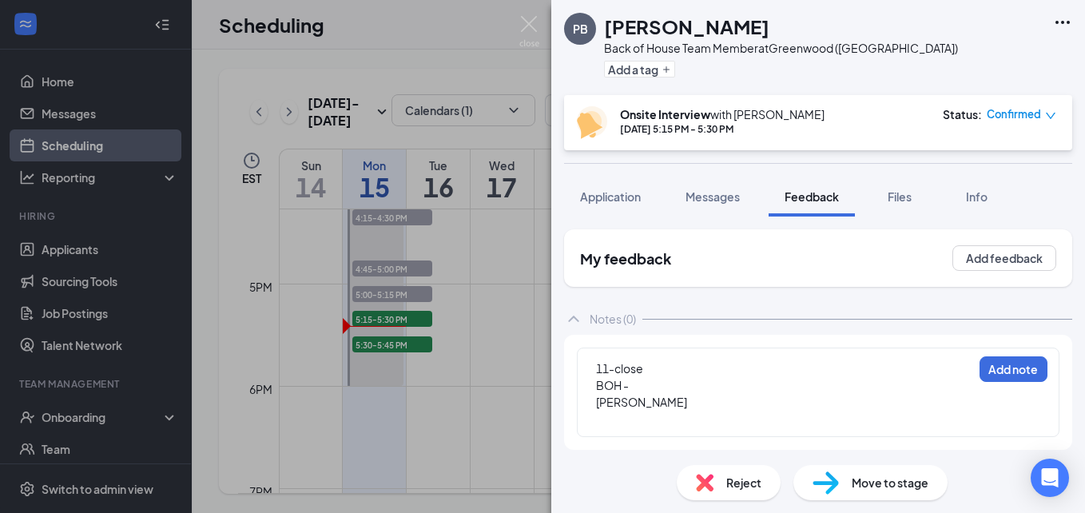
click at [673, 415] on div at bounding box center [784, 419] width 376 height 17
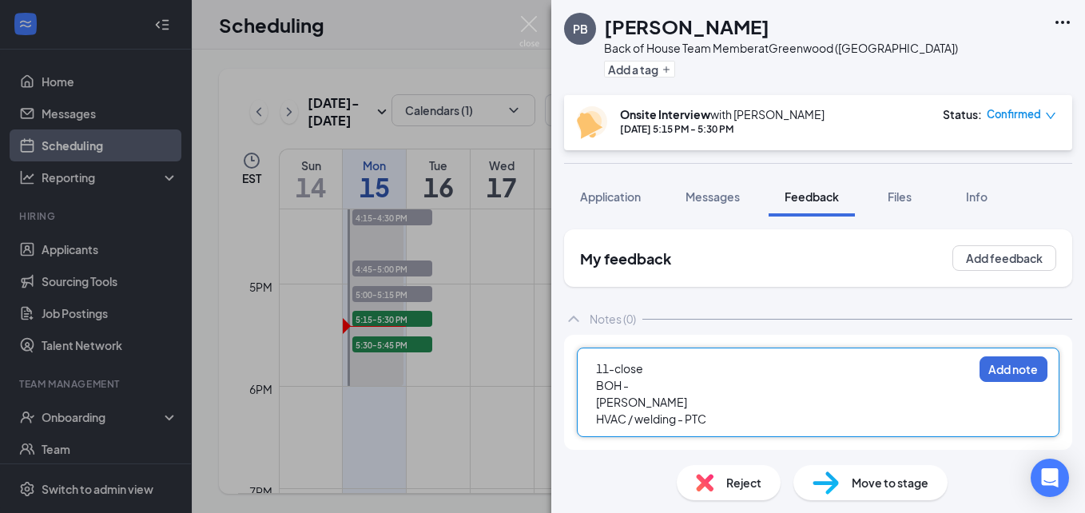
click at [668, 389] on div "BOH -" at bounding box center [784, 385] width 376 height 17
click at [719, 417] on div "HVAC / welding - PTC" at bounding box center [784, 419] width 376 height 17
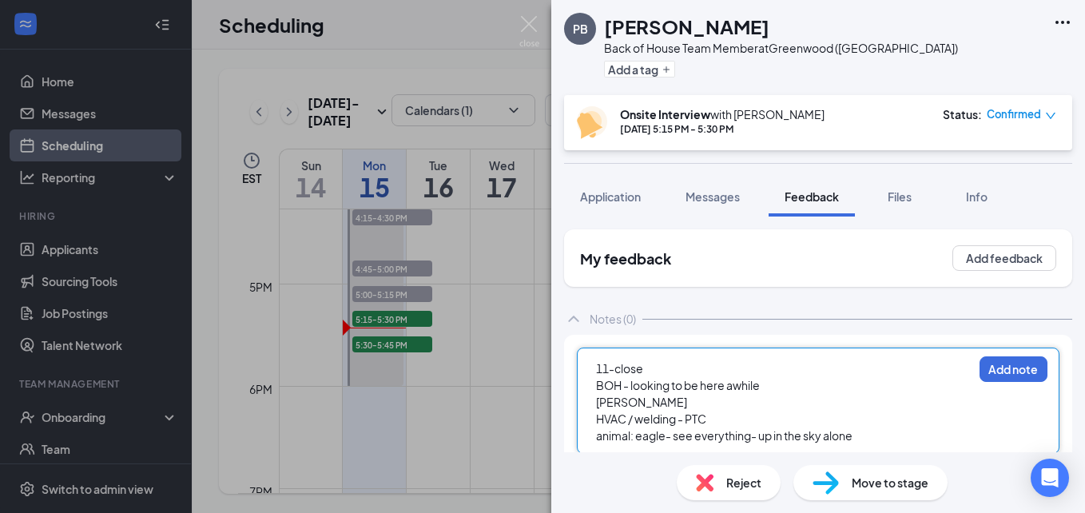
click at [668, 366] on div "11-close" at bounding box center [784, 368] width 376 height 17
click at [714, 419] on div "HVAC / welding - PTC" at bounding box center [784, 419] width 376 height 17
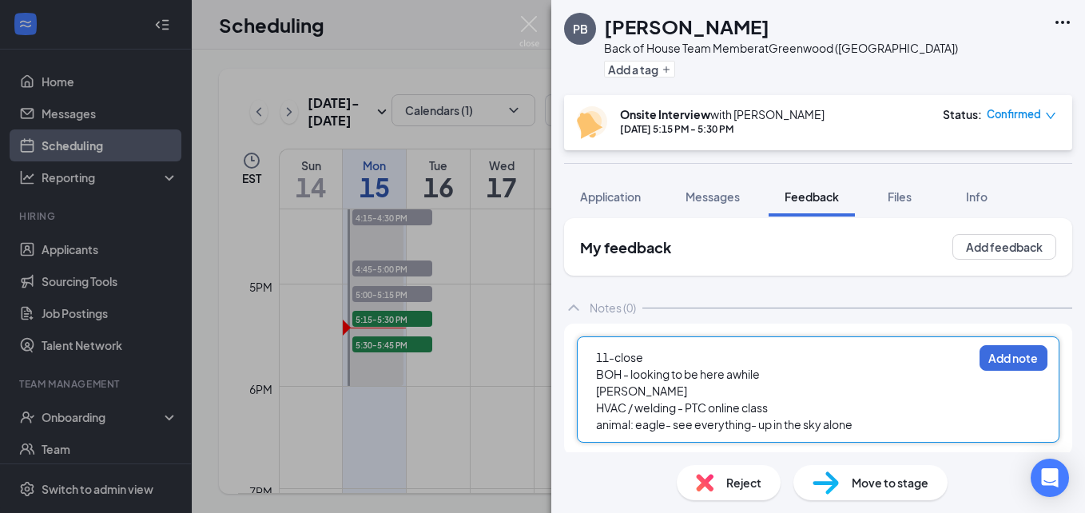
scroll to position [14, 0]
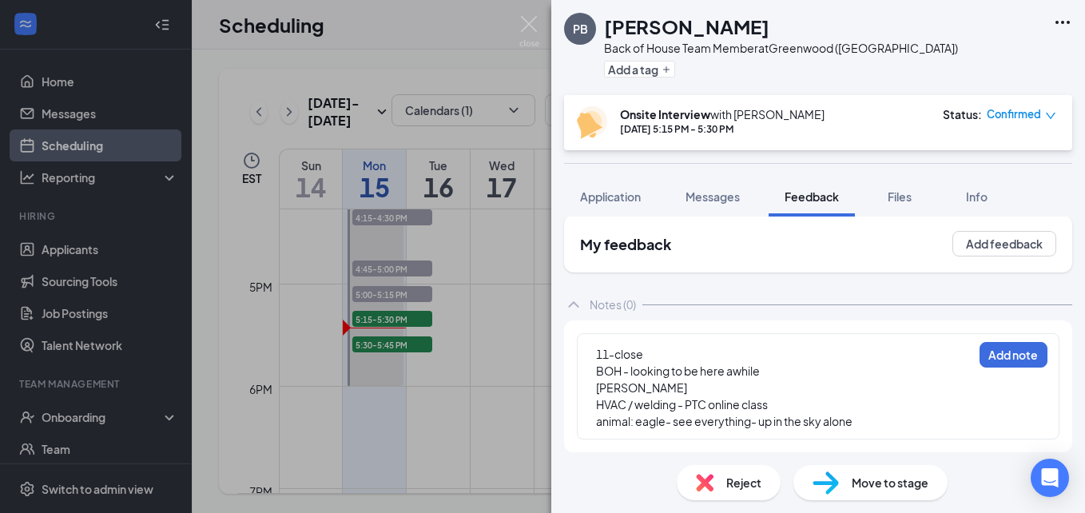
click at [866, 431] on div "11-close BOH - looking to be here awhile viridiana HVAC / welding - PTC online …" at bounding box center [818, 386] width 482 height 106
click at [868, 431] on div "11-close BOH - looking to be here awhile viridiana HVAC / welding - PTC online …" at bounding box center [818, 386] width 482 height 106
click at [1020, 351] on button "Add note" at bounding box center [1013, 355] width 68 height 26
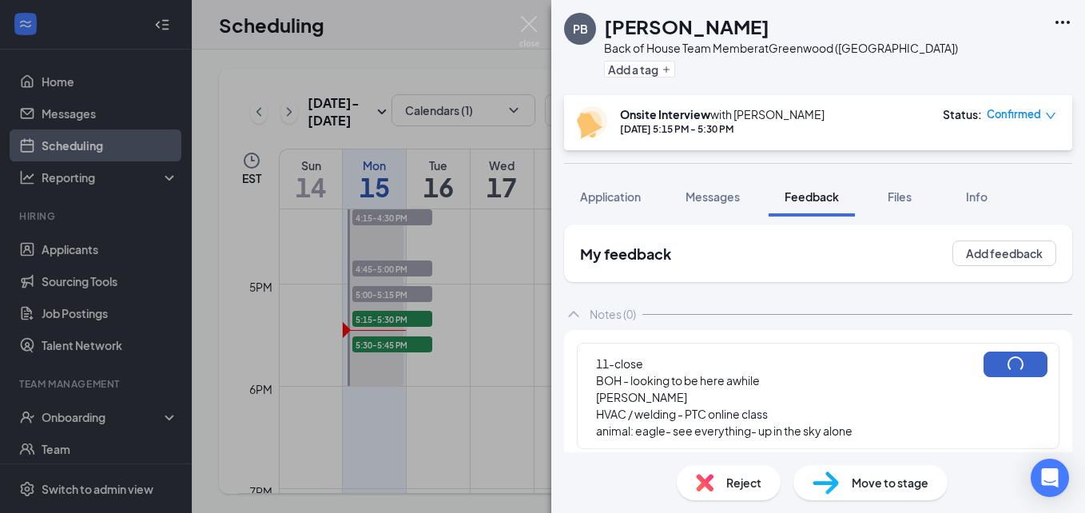
scroll to position [0, 0]
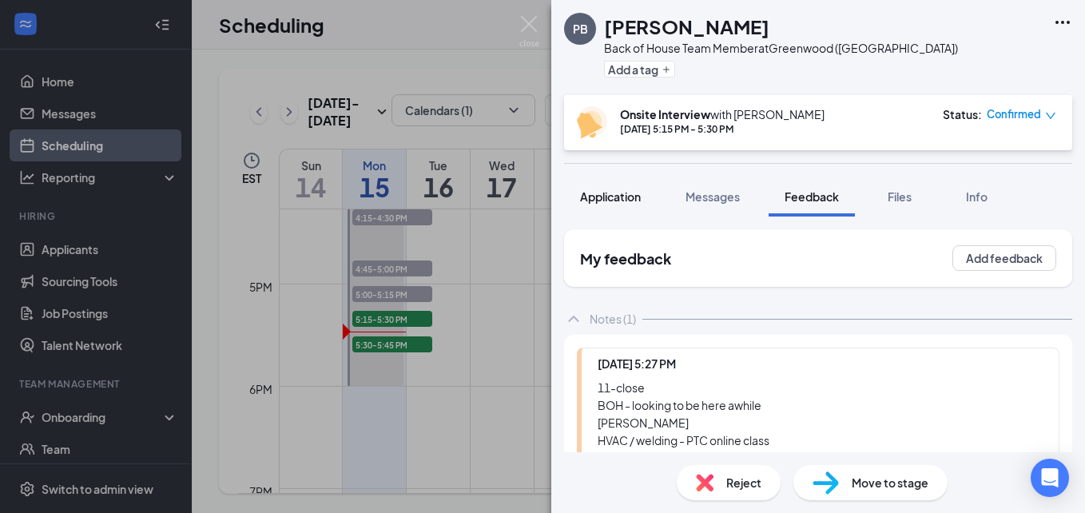
click at [596, 197] on span "Application" at bounding box center [610, 196] width 61 height 14
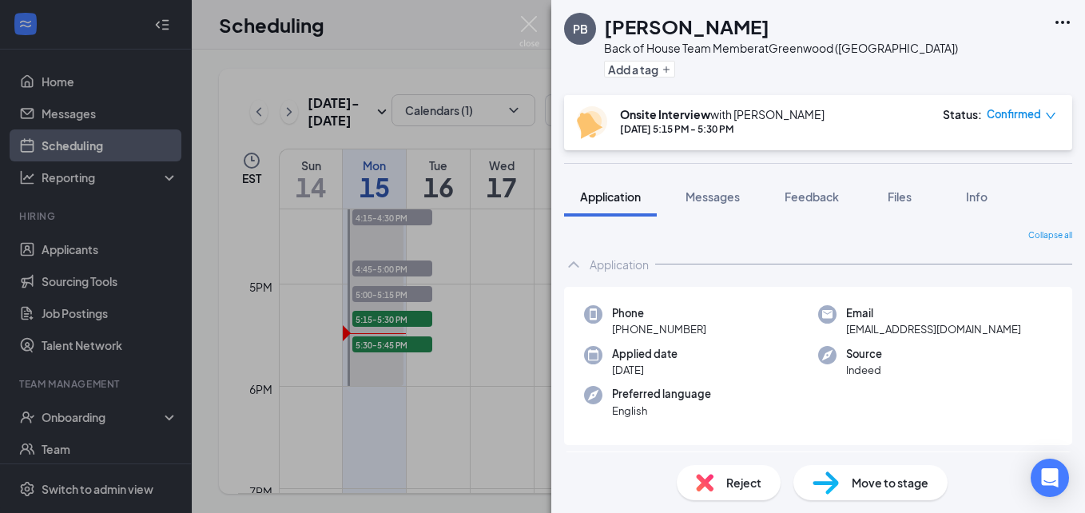
click at [411, 340] on div "PB Patrick Bannerman Back of House Team Member at Greenwood (SC) Add a tag Onsi…" at bounding box center [542, 256] width 1085 height 513
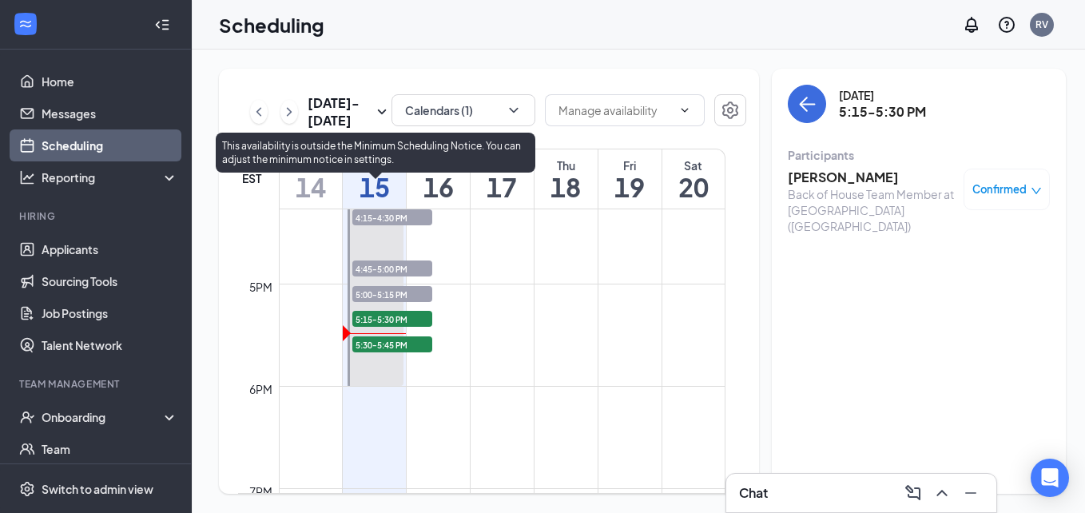
click at [402, 339] on span "5:30-5:45 PM" at bounding box center [392, 344] width 80 height 16
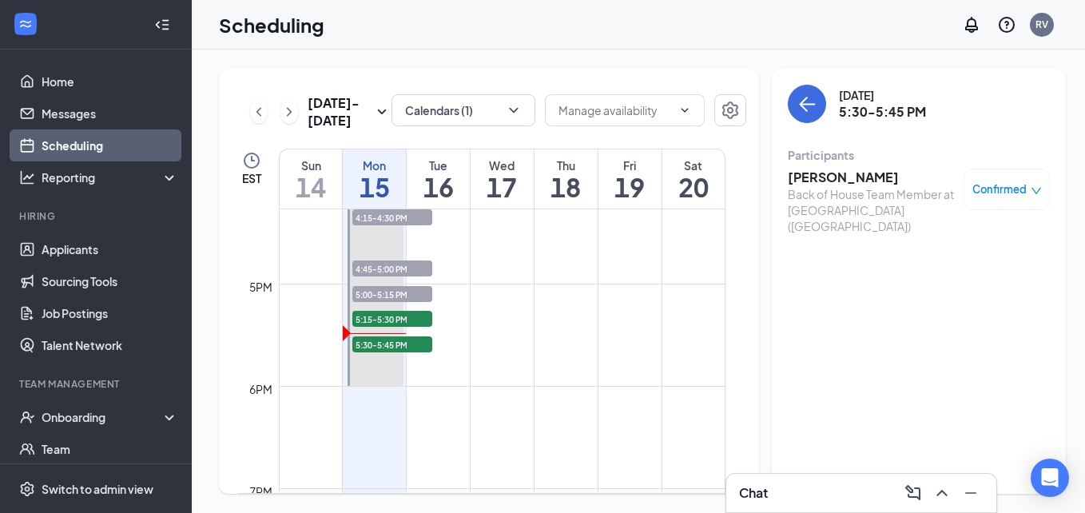
click at [827, 184] on h3 "Jenna Goodman" at bounding box center [872, 178] width 168 height 18
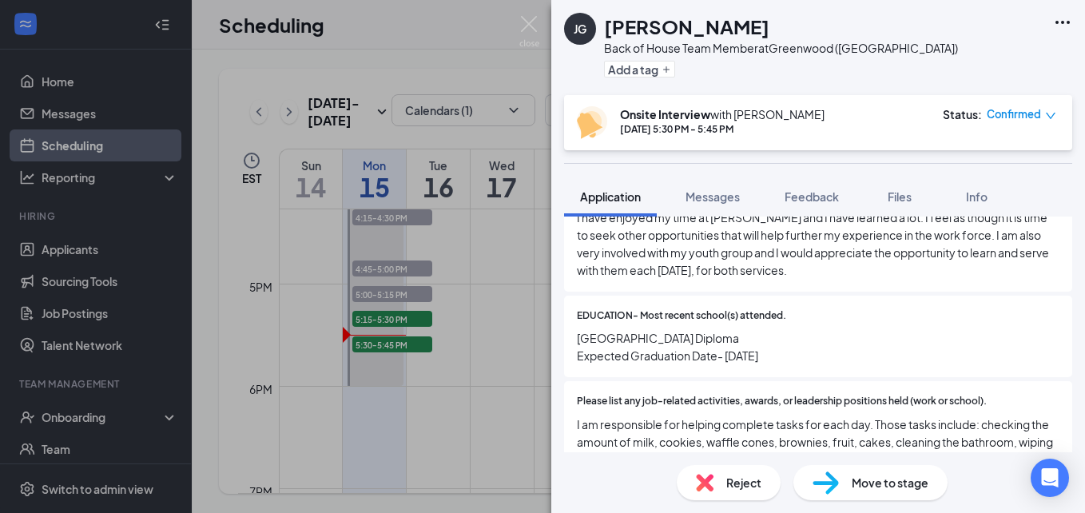
scroll to position [1038, 0]
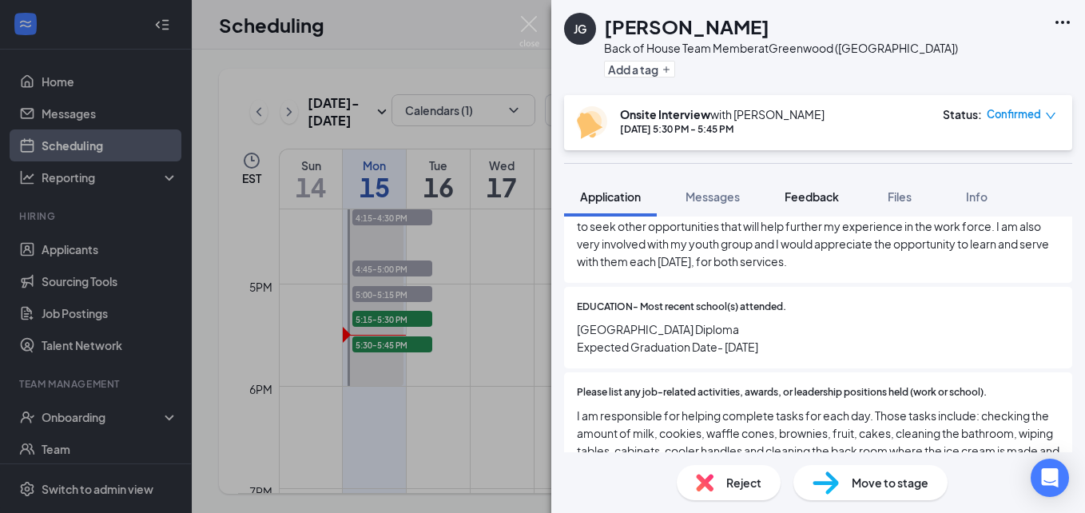
click at [818, 205] on button "Feedback" at bounding box center [811, 197] width 86 height 40
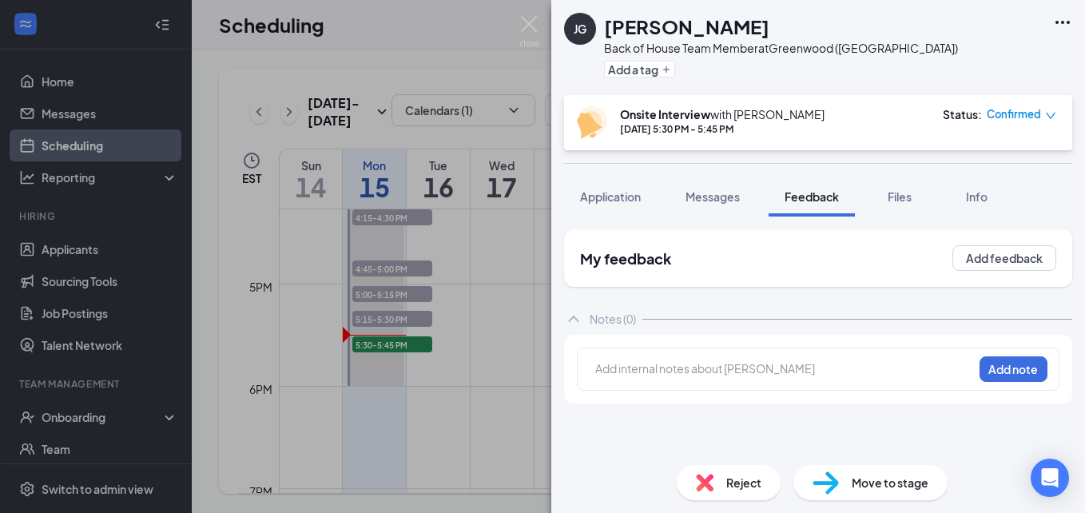
click at [738, 353] on div "Add internal notes about Jenna Goodman Add note" at bounding box center [818, 368] width 482 height 43
click at [733, 359] on div "Add internal notes about Jenna Goodman Add note" at bounding box center [818, 368] width 482 height 43
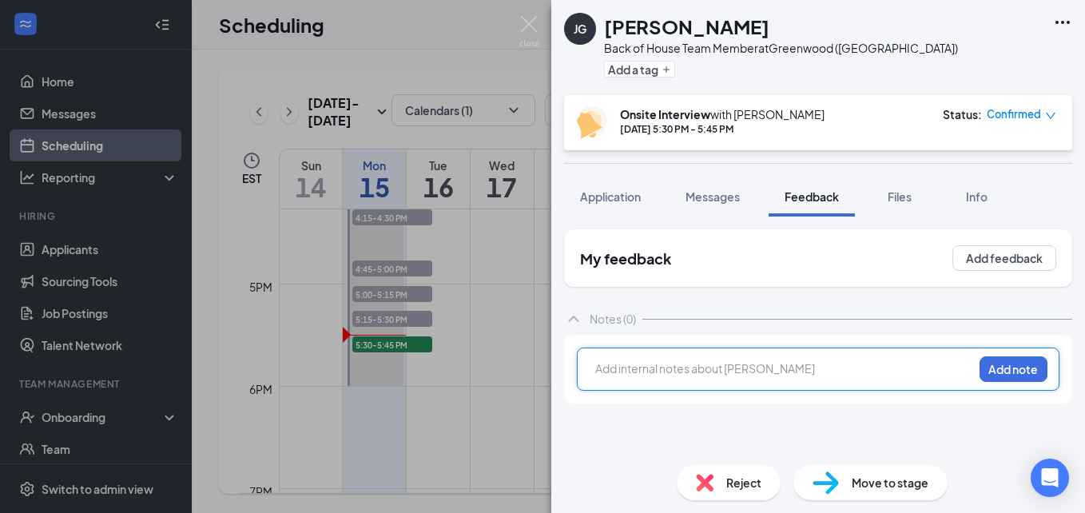
click at [737, 360] on div at bounding box center [784, 368] width 376 height 17
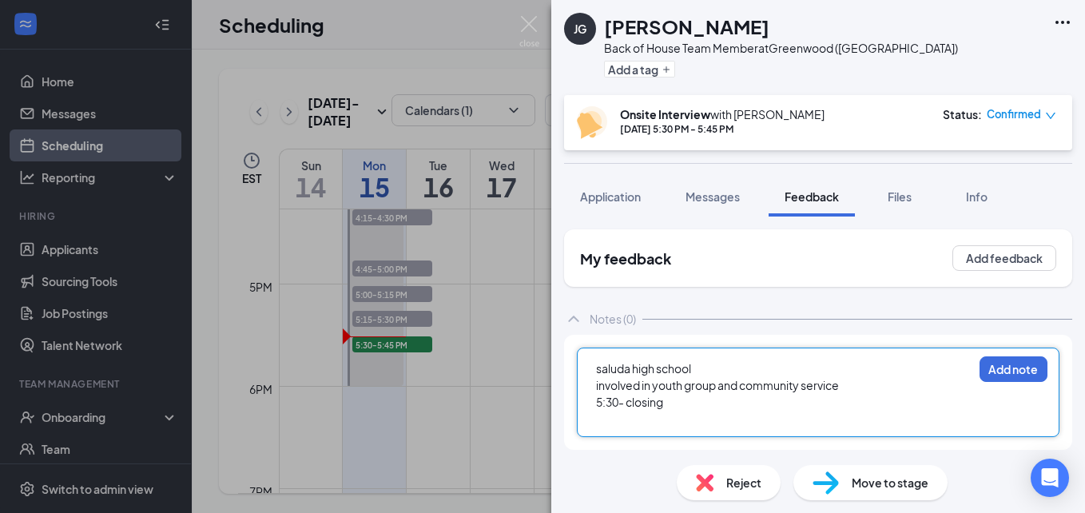
click at [717, 374] on div "saluda high school" at bounding box center [784, 368] width 376 height 17
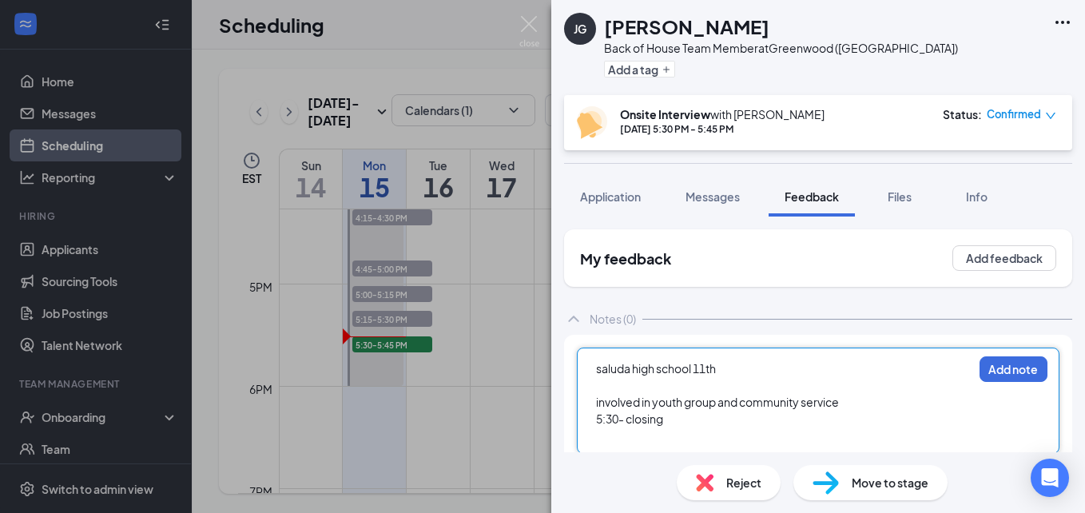
click at [700, 363] on span "saluda high school 11th" at bounding box center [656, 368] width 120 height 14
click at [672, 384] on div at bounding box center [784, 385] width 376 height 17
click at [765, 427] on div at bounding box center [784, 435] width 376 height 17
click at [707, 431] on div at bounding box center [784, 435] width 376 height 17
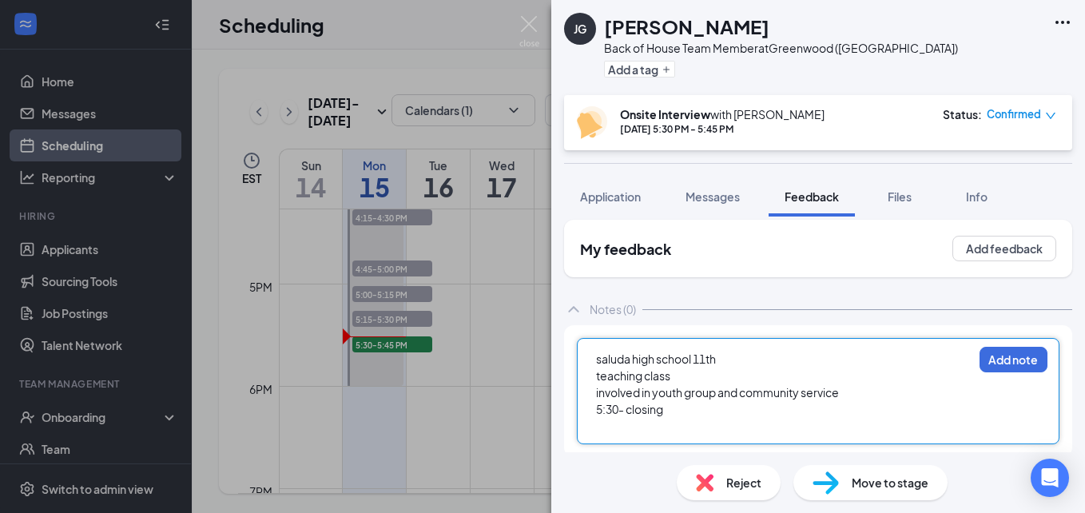
scroll to position [14, 0]
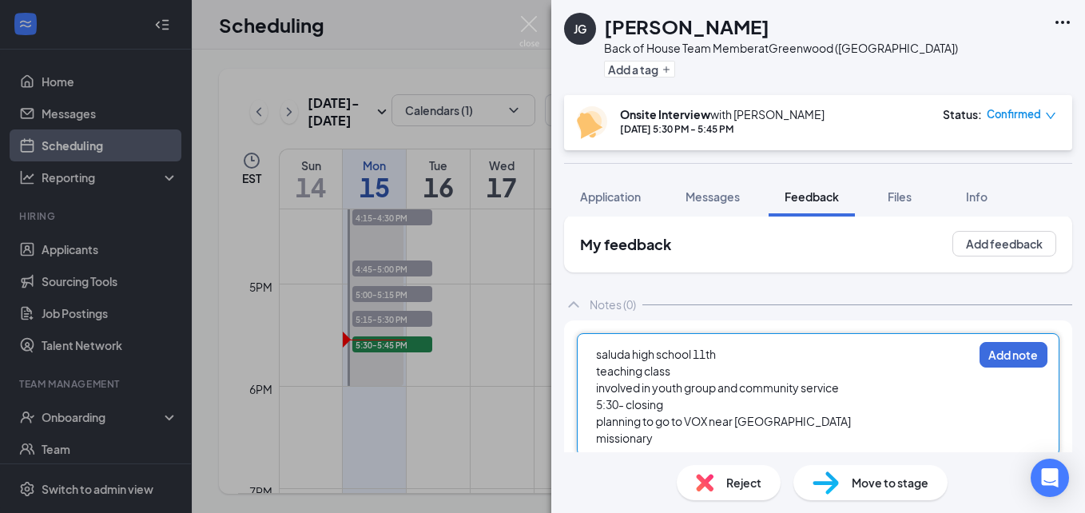
click at [595, 439] on div "saluda high school 11th teaching class involved in youth group and community se…" at bounding box center [784, 396] width 378 height 102
click at [598, 441] on span "missionary" at bounding box center [624, 438] width 57 height 14
click at [755, 442] on div "wants to be missionary" at bounding box center [784, 438] width 376 height 17
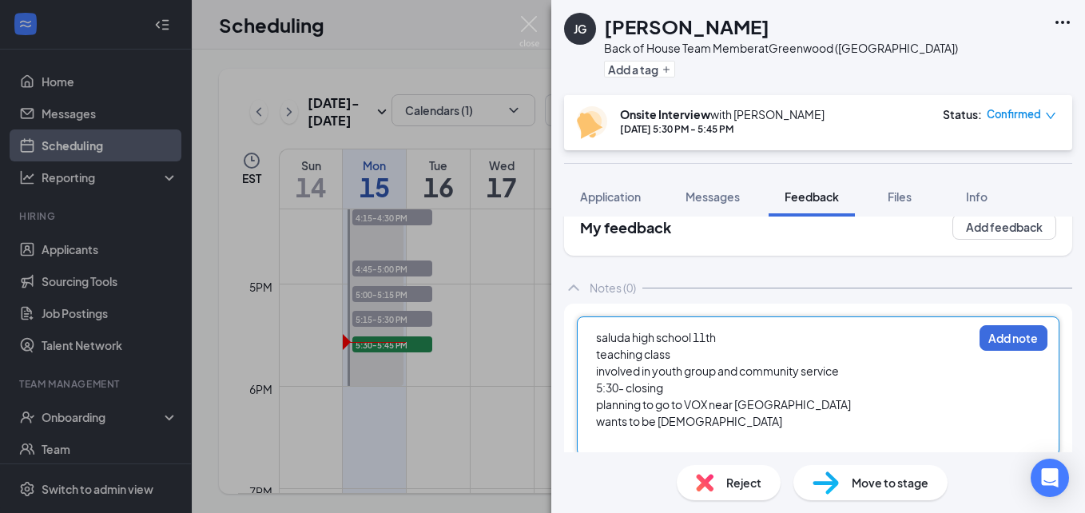
scroll to position [48, 0]
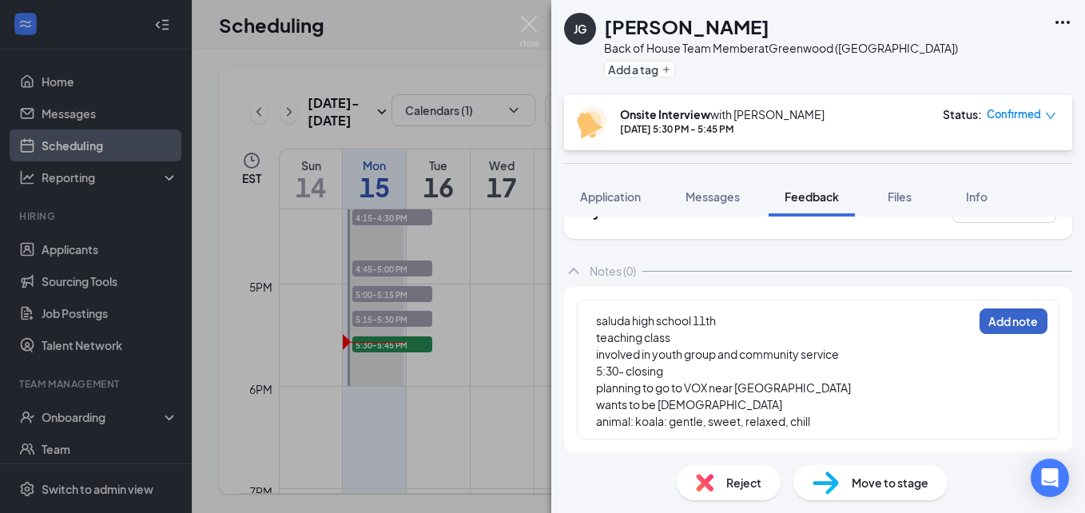
click at [1003, 332] on button "Add note" at bounding box center [1013, 321] width 68 height 26
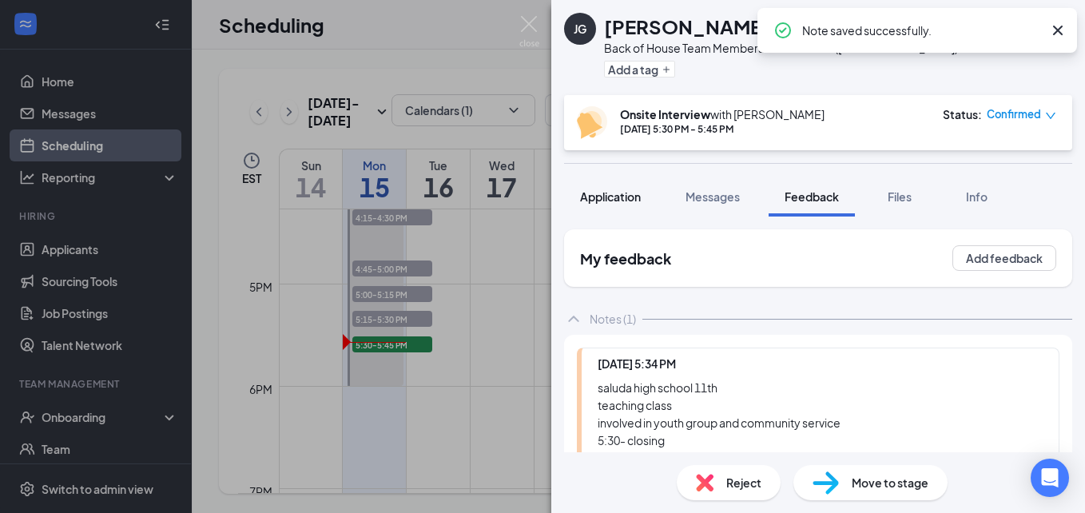
click at [609, 197] on span "Application" at bounding box center [610, 196] width 61 height 14
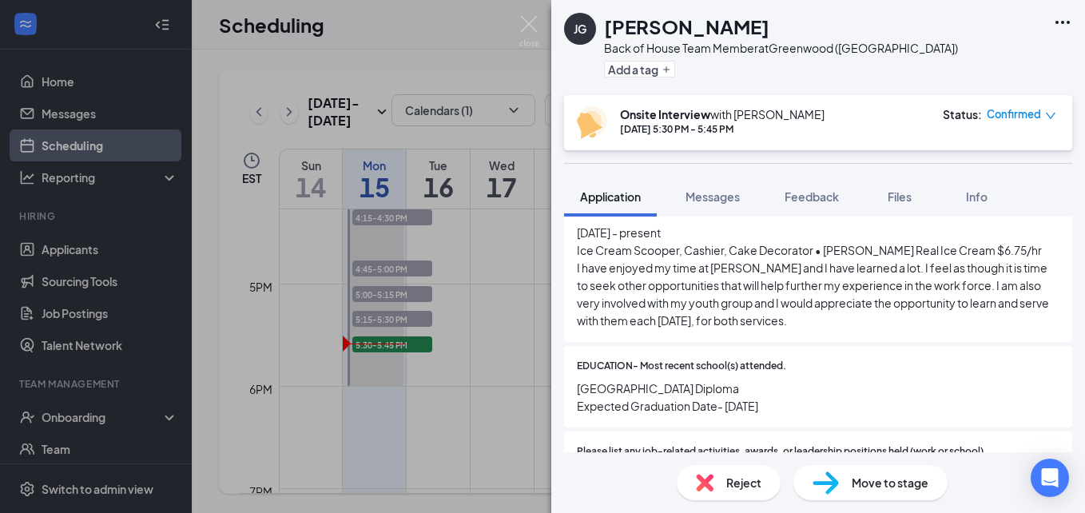
scroll to position [879, 0]
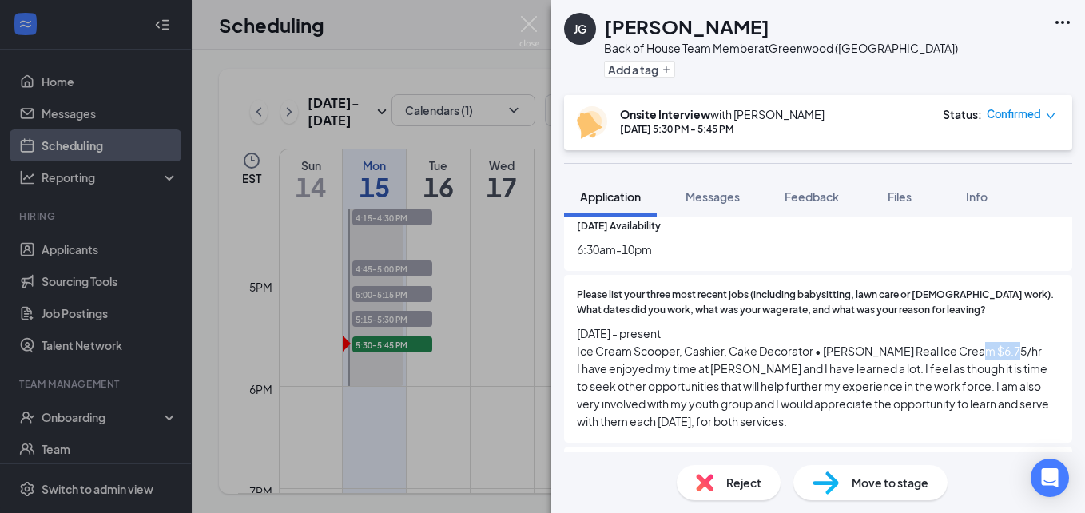
drag, startPoint x: 980, startPoint y: 354, endPoint x: 949, endPoint y: 354, distance: 31.2
click at [949, 354] on span "June 2024 - present Ice Cream Scooper, Cashier, Cake Decorator • Bruster’s Real…" at bounding box center [818, 376] width 482 height 105
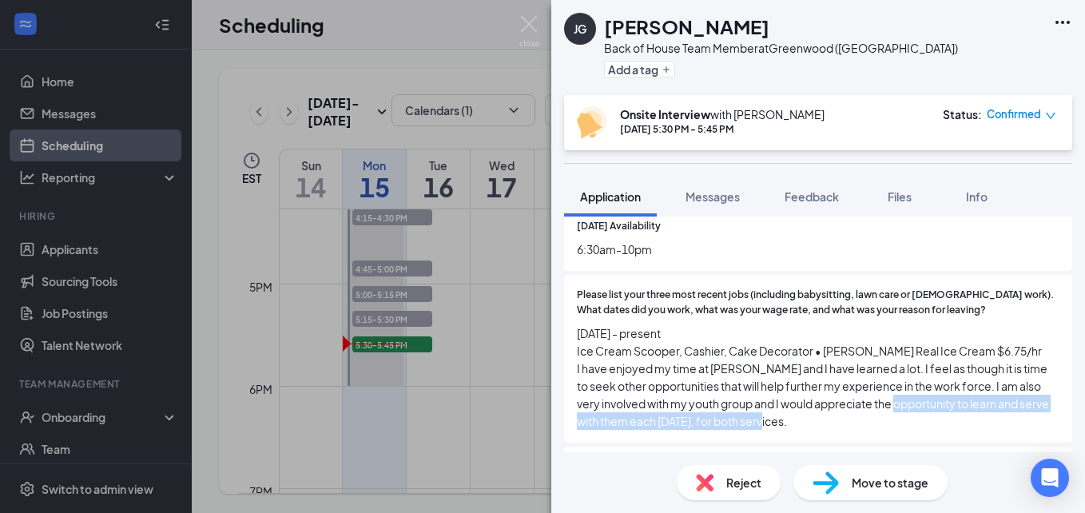
drag, startPoint x: 949, startPoint y: 354, endPoint x: 929, endPoint y: 414, distance: 63.2
click at [929, 414] on span "June 2024 - present Ice Cream Scooper, Cashier, Cake Decorator • Bruster’s Real…" at bounding box center [818, 376] width 482 height 105
drag, startPoint x: 929, startPoint y: 414, endPoint x: 920, endPoint y: 439, distance: 27.0
click at [921, 440] on div "Please list your three most recent jobs (including babysitting, lawn care or vo…" at bounding box center [818, 359] width 508 height 168
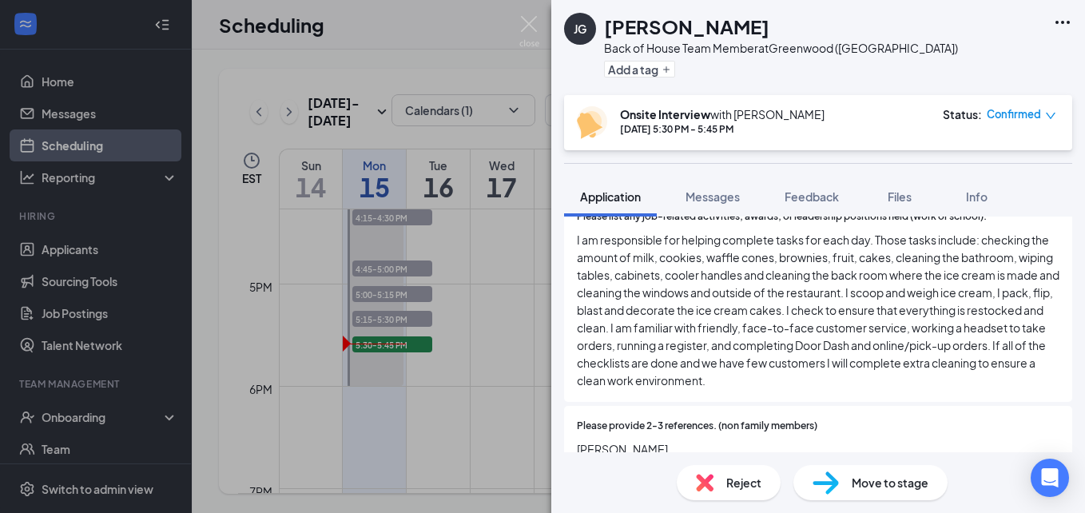
scroll to position [1198, 0]
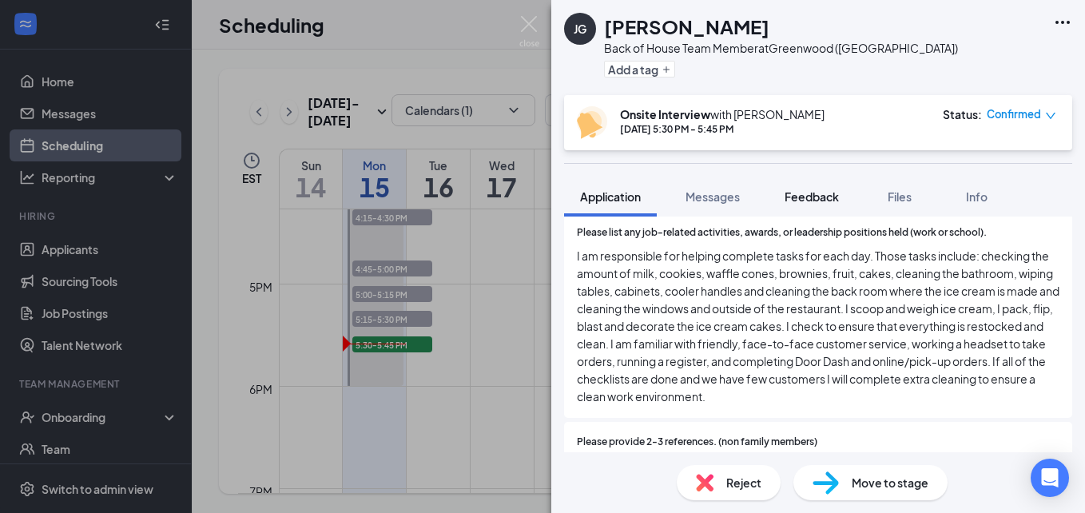
click at [814, 189] on div "Feedback" at bounding box center [811, 197] width 54 height 16
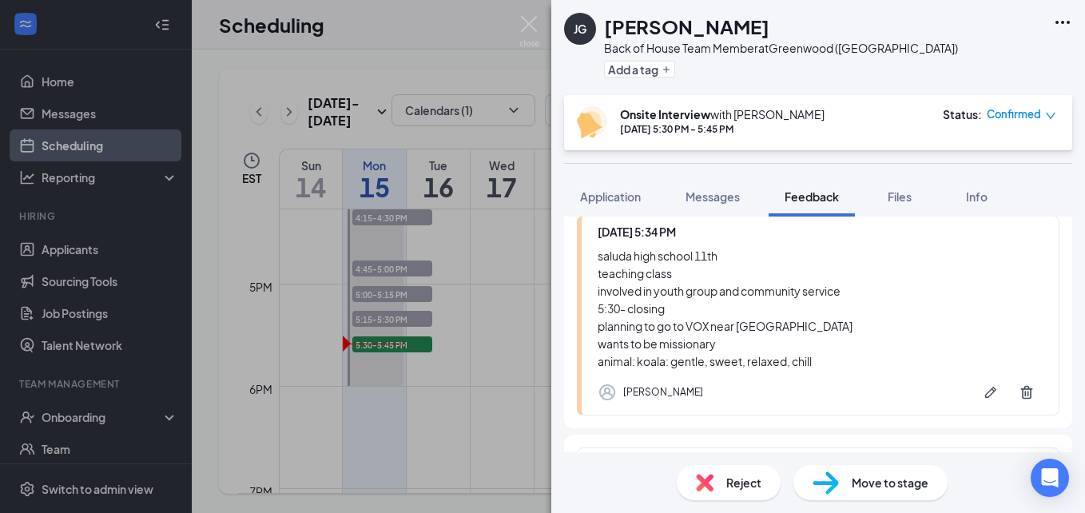
scroll to position [160, 0]
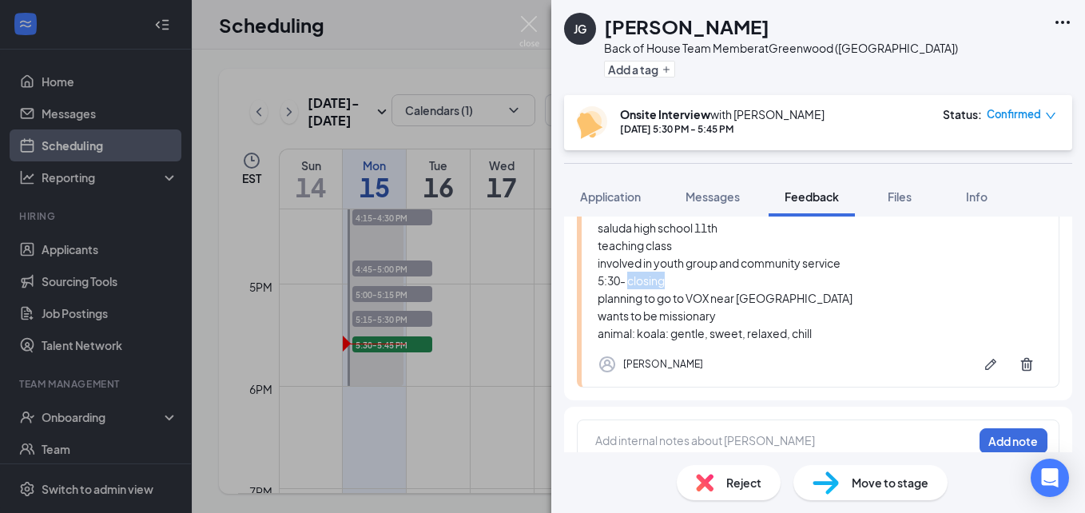
drag, startPoint x: 628, startPoint y: 282, endPoint x: 675, endPoint y: 277, distance: 47.4
click at [675, 277] on div "saluda high school 11th teaching class involved in youth group and community se…" at bounding box center [820, 280] width 445 height 123
drag, startPoint x: 675, startPoint y: 277, endPoint x: 886, endPoint y: 314, distance: 214.1
click at [886, 314] on div "saluda high school 11th teaching class involved in youth group and community se…" at bounding box center [820, 280] width 445 height 123
click at [628, 201] on span "Application" at bounding box center [610, 196] width 61 height 14
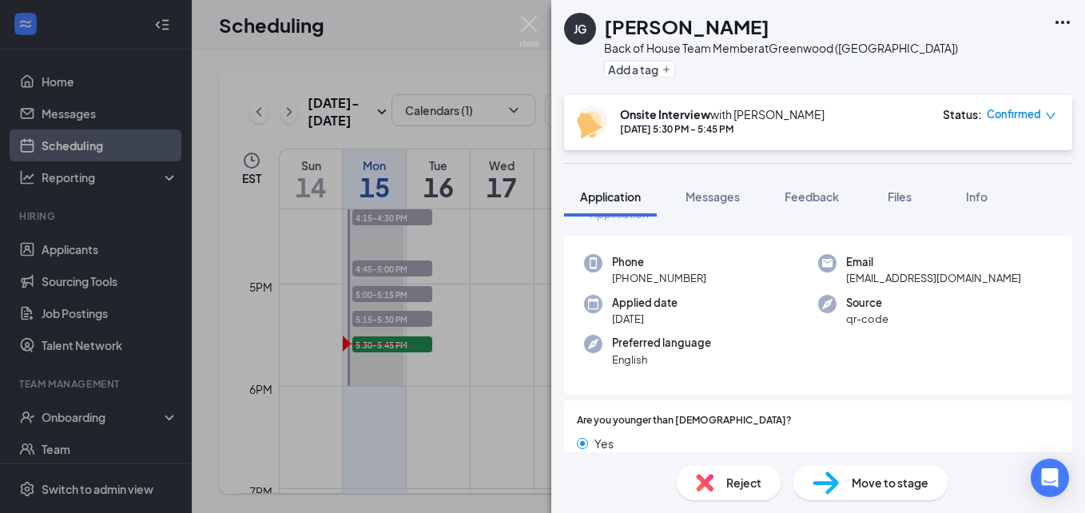
scroll to position [80, 0]
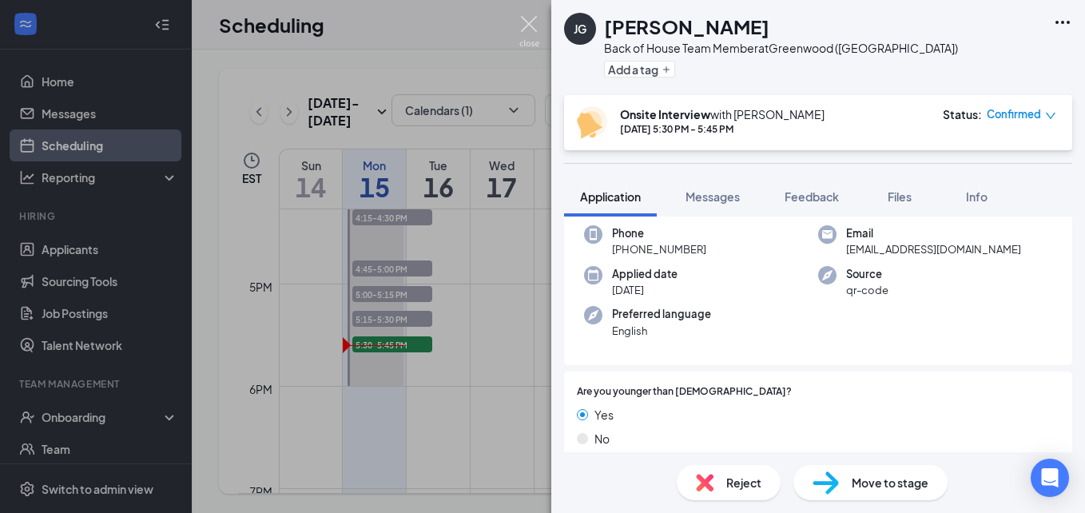
click at [526, 26] on img at bounding box center [529, 31] width 20 height 31
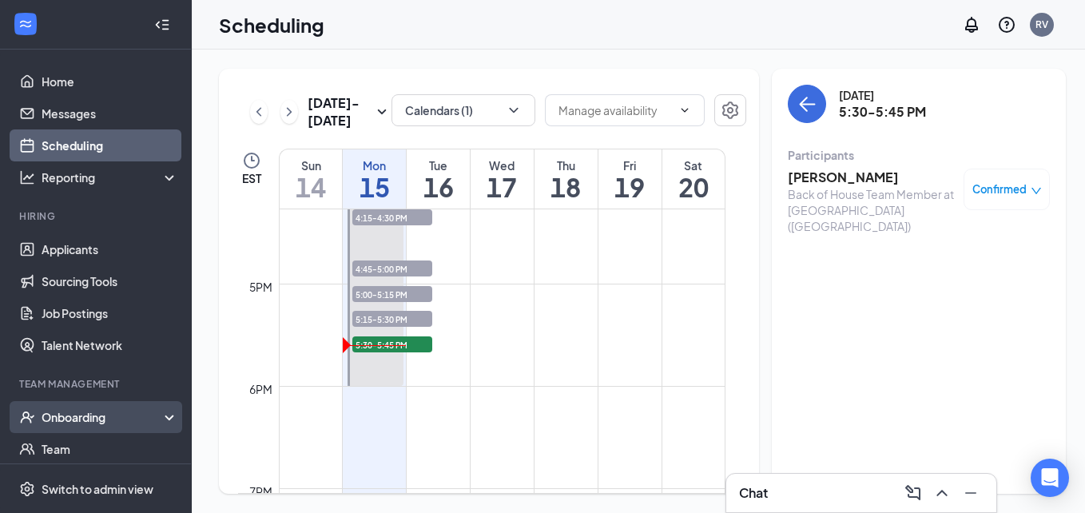
click at [73, 424] on div "Onboarding" at bounding box center [103, 417] width 123 height 16
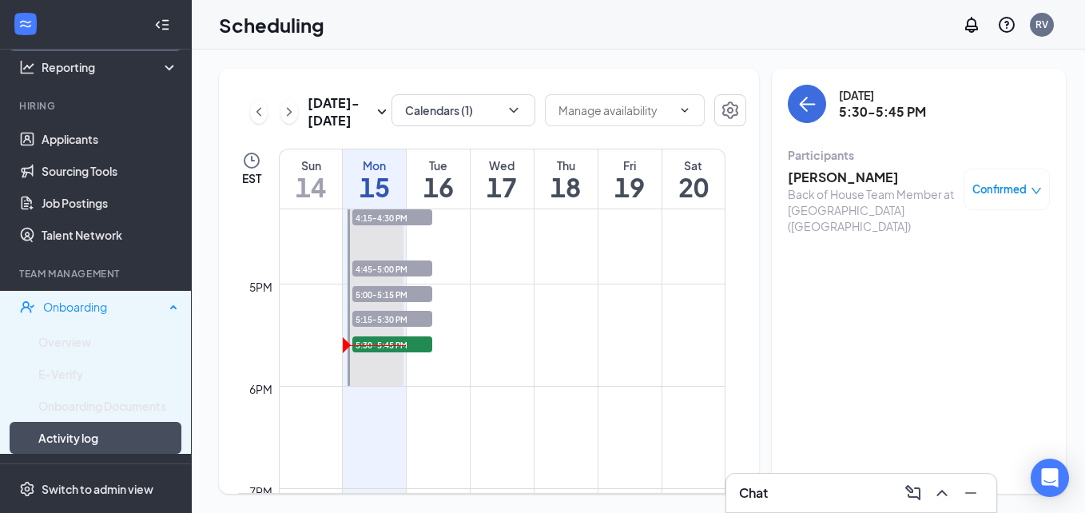
scroll to position [200, 0]
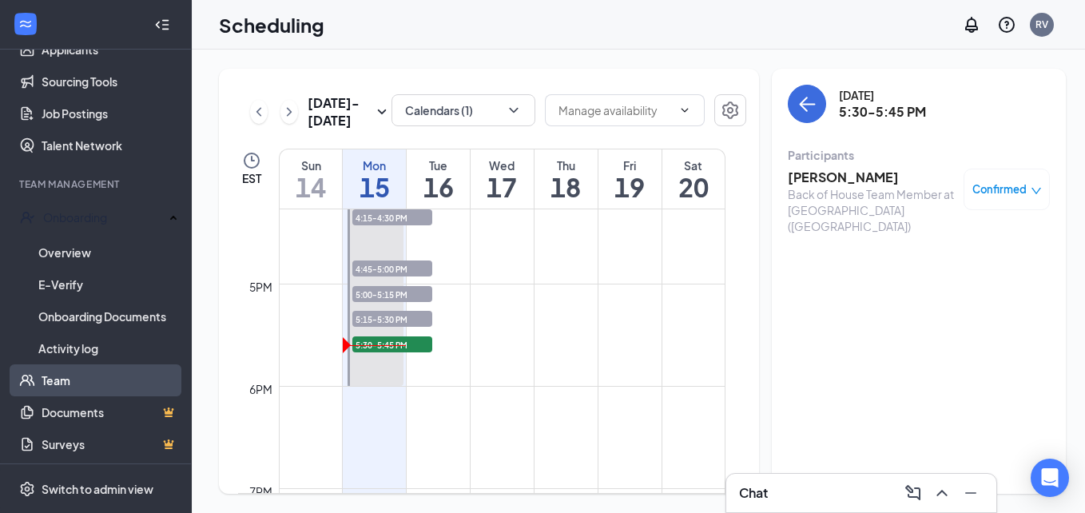
click at [74, 379] on link "Team" at bounding box center [110, 380] width 137 height 32
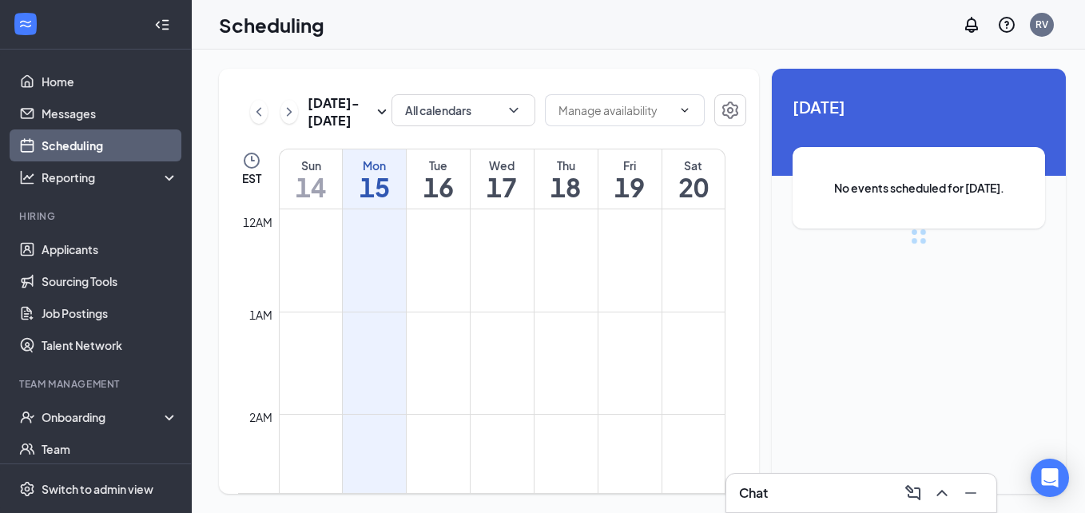
scroll to position [785, 0]
